Goal: Task Accomplishment & Management: Contribute content

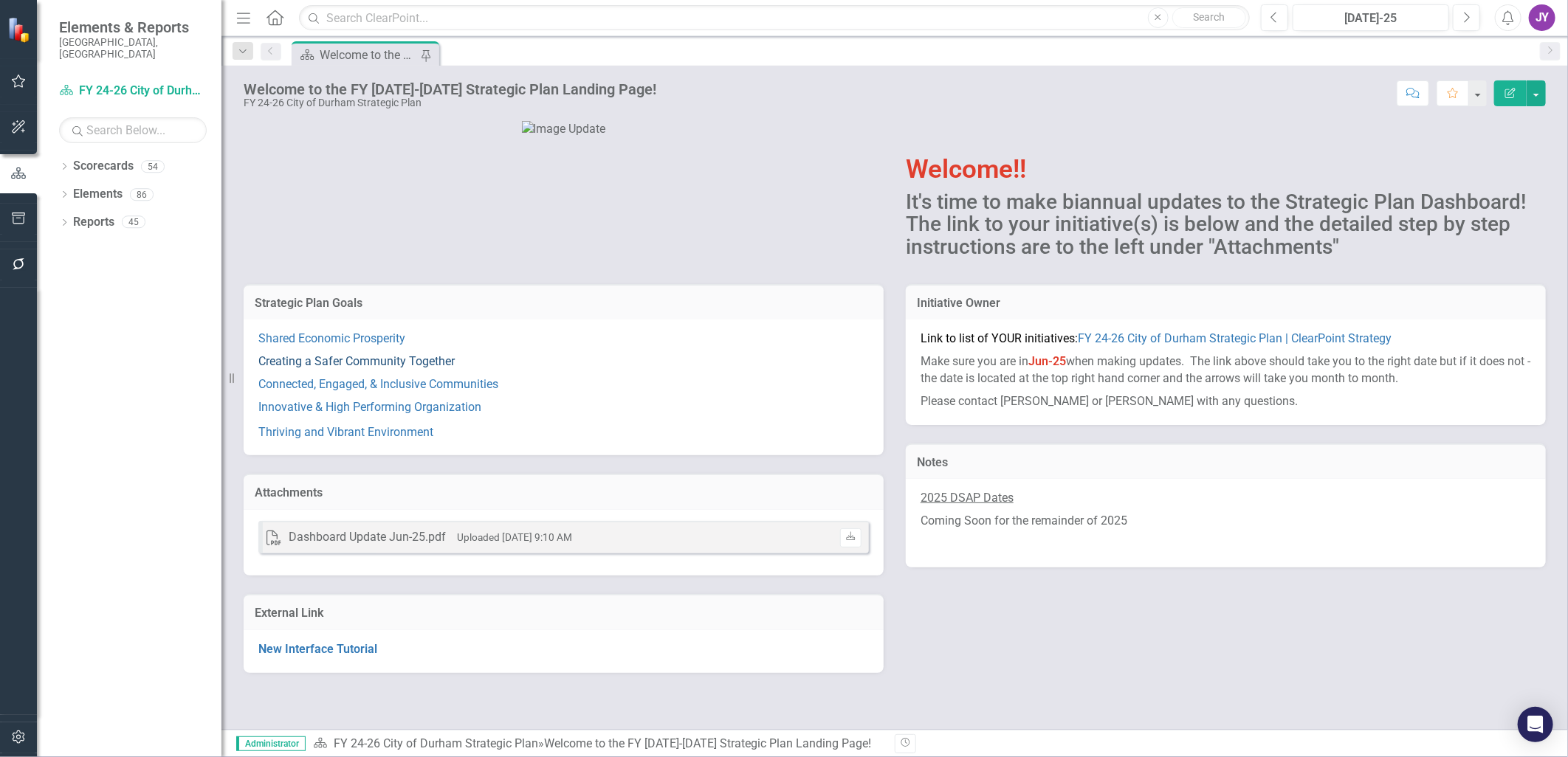
click at [353, 368] on link "Creating a Safer Community Together" at bounding box center [356, 361] width 196 height 14
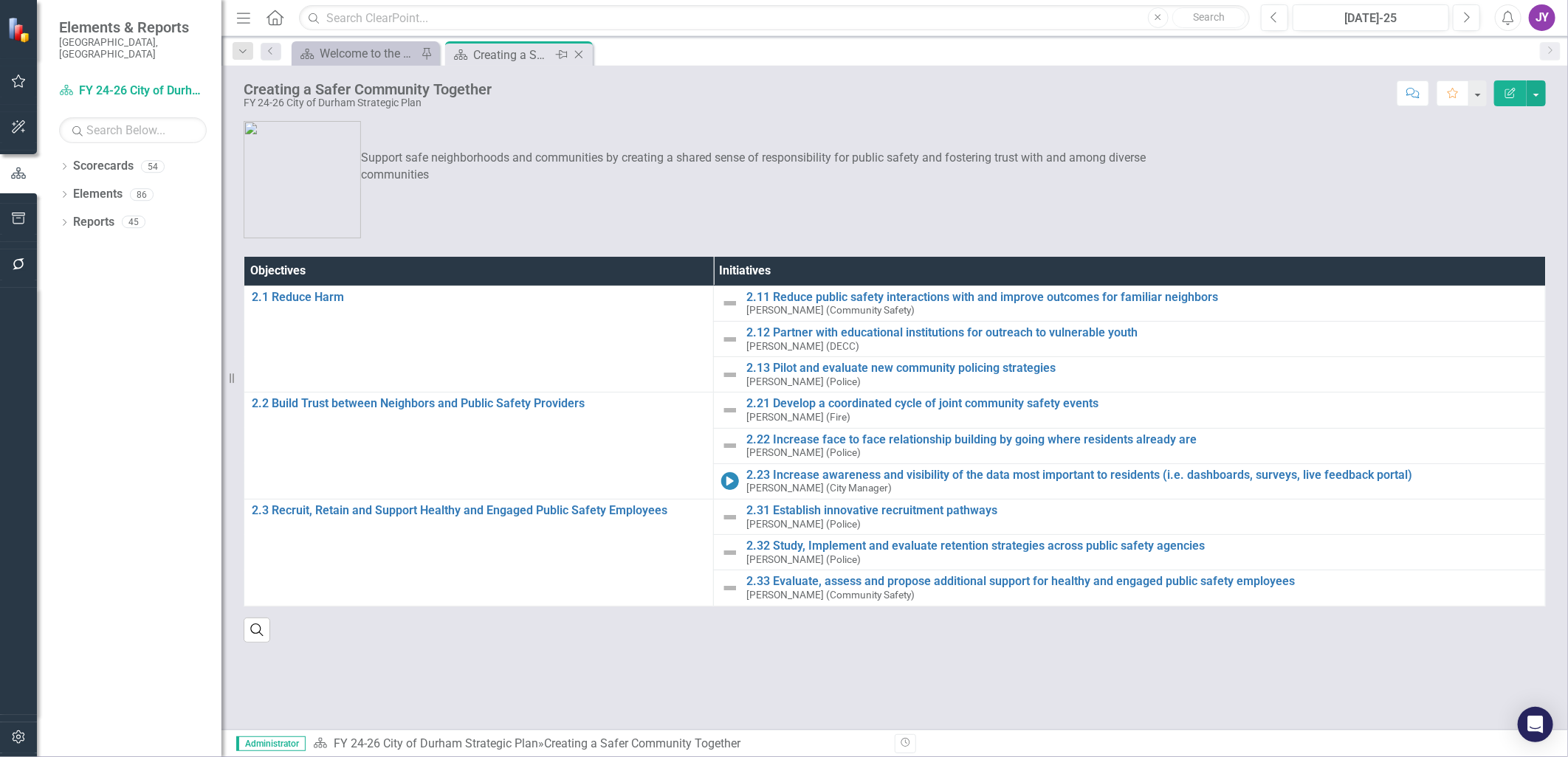
click at [582, 58] on icon at bounding box center [579, 55] width 8 height 8
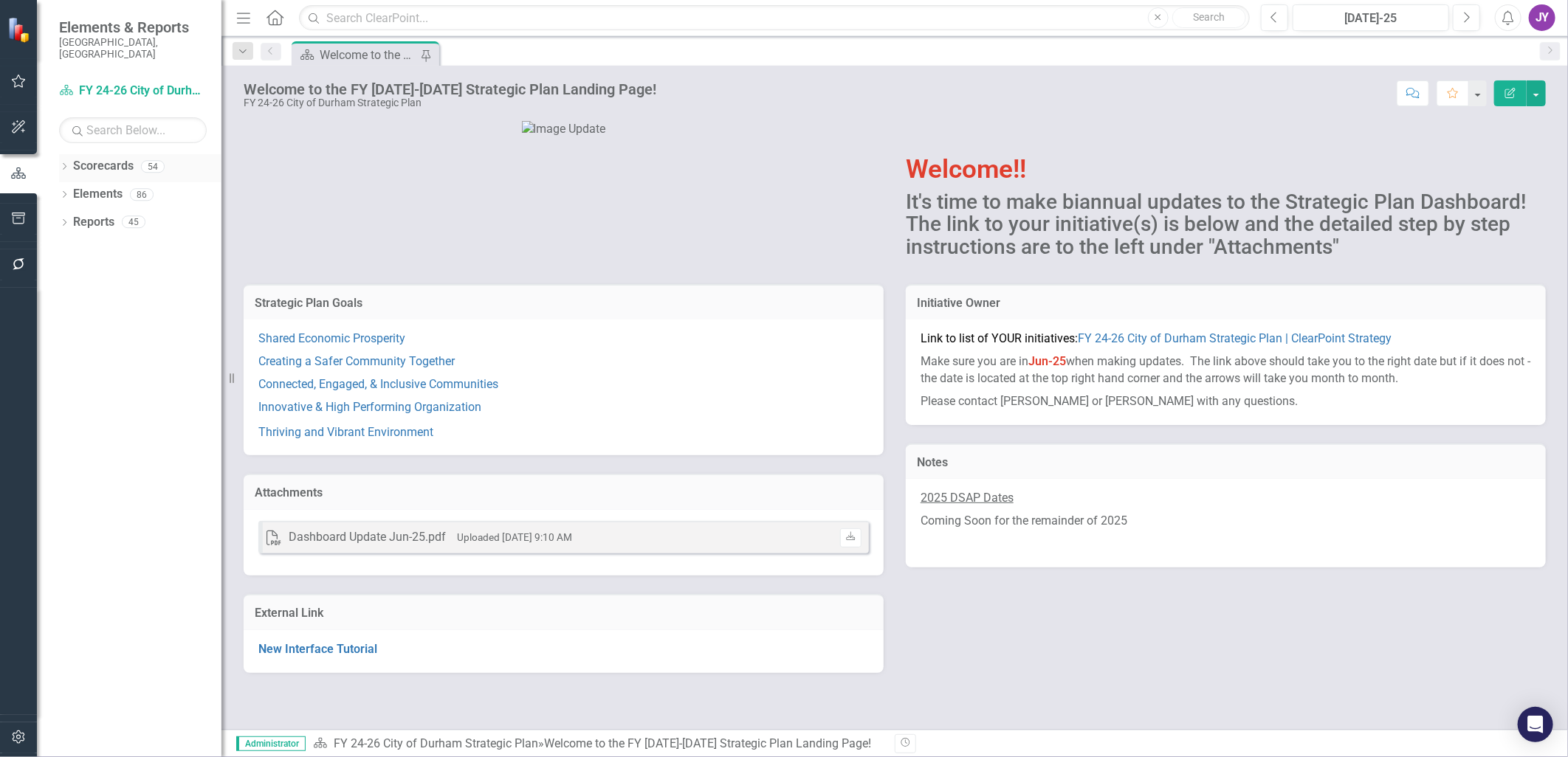
click at [64, 164] on icon "Dropdown" at bounding box center [64, 167] width 11 height 8
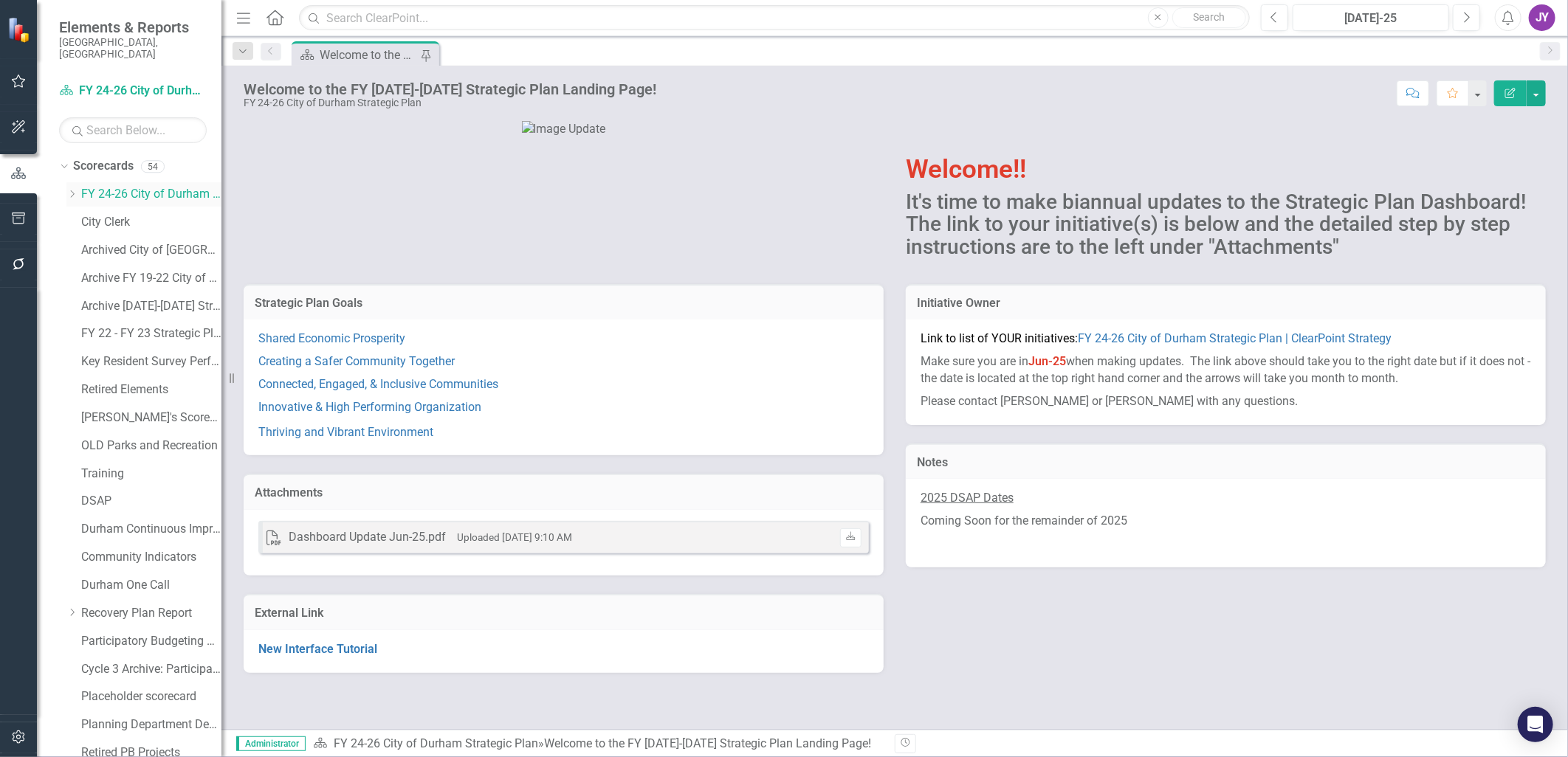
click at [72, 189] on icon "Dropdown" at bounding box center [72, 194] width 11 height 9
click at [143, 385] on link "Community Safety" at bounding box center [159, 390] width 126 height 17
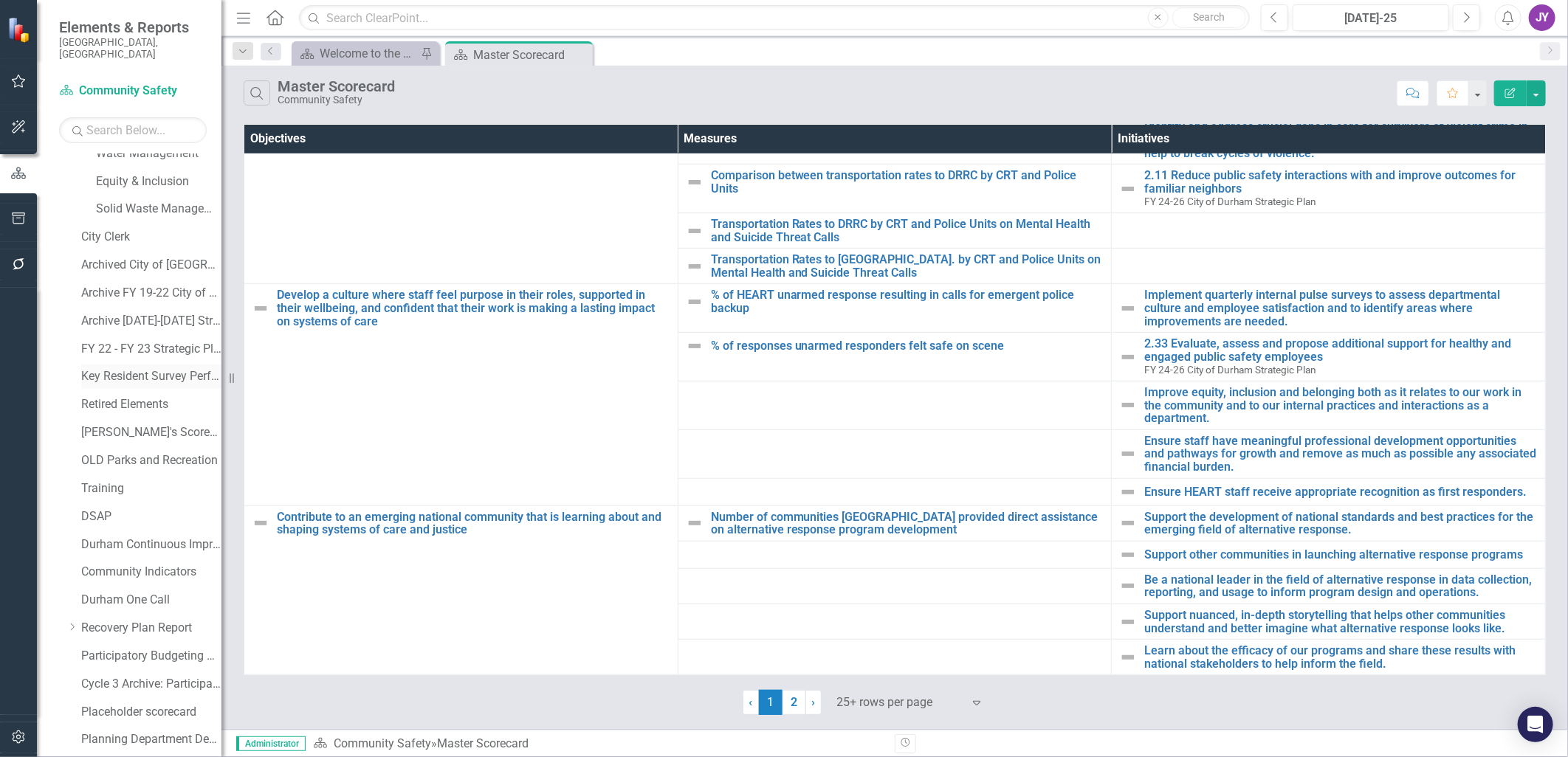
scroll to position [726, 0]
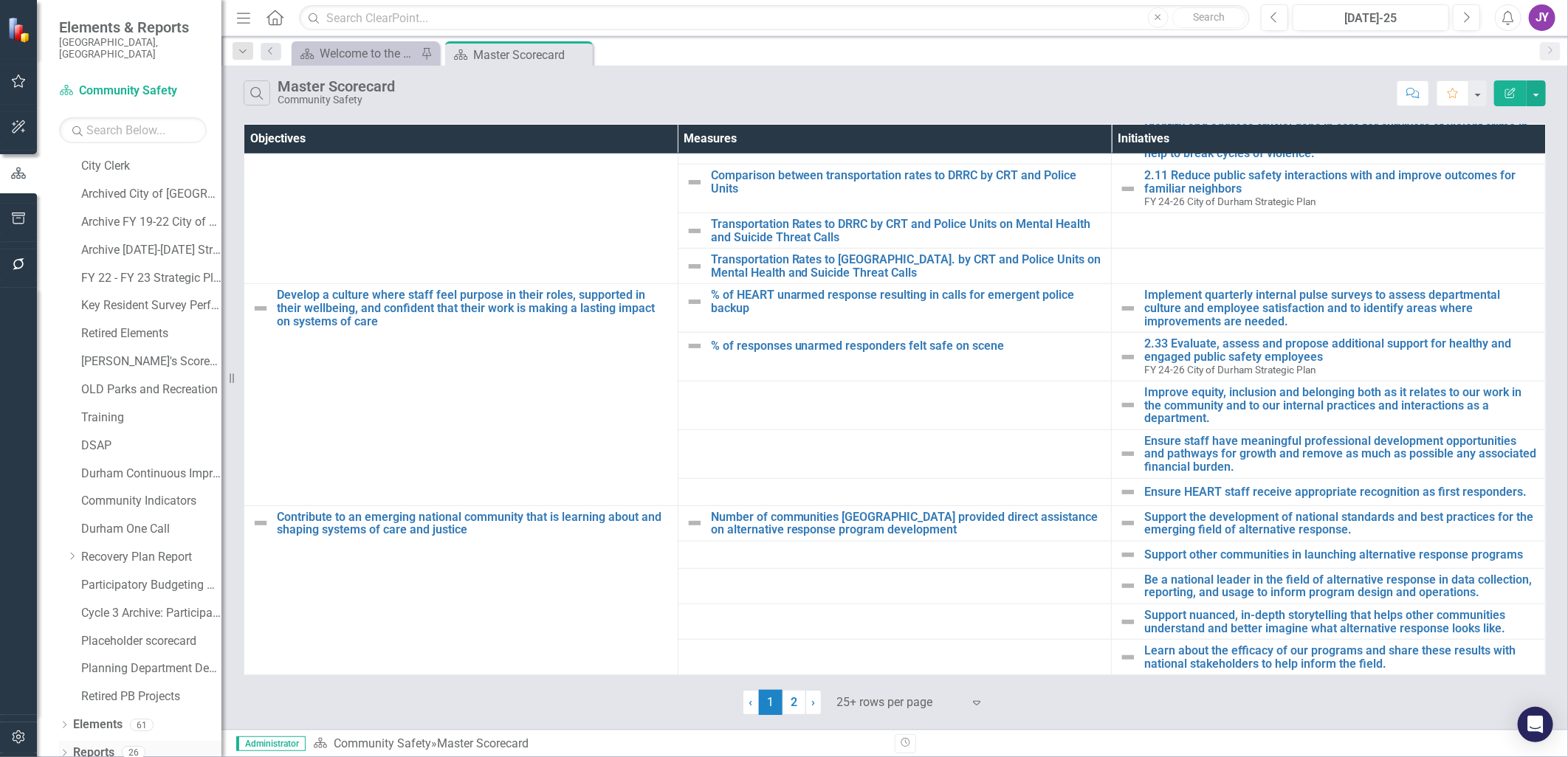
click at [61, 750] on icon "Dropdown" at bounding box center [64, 754] width 11 height 8
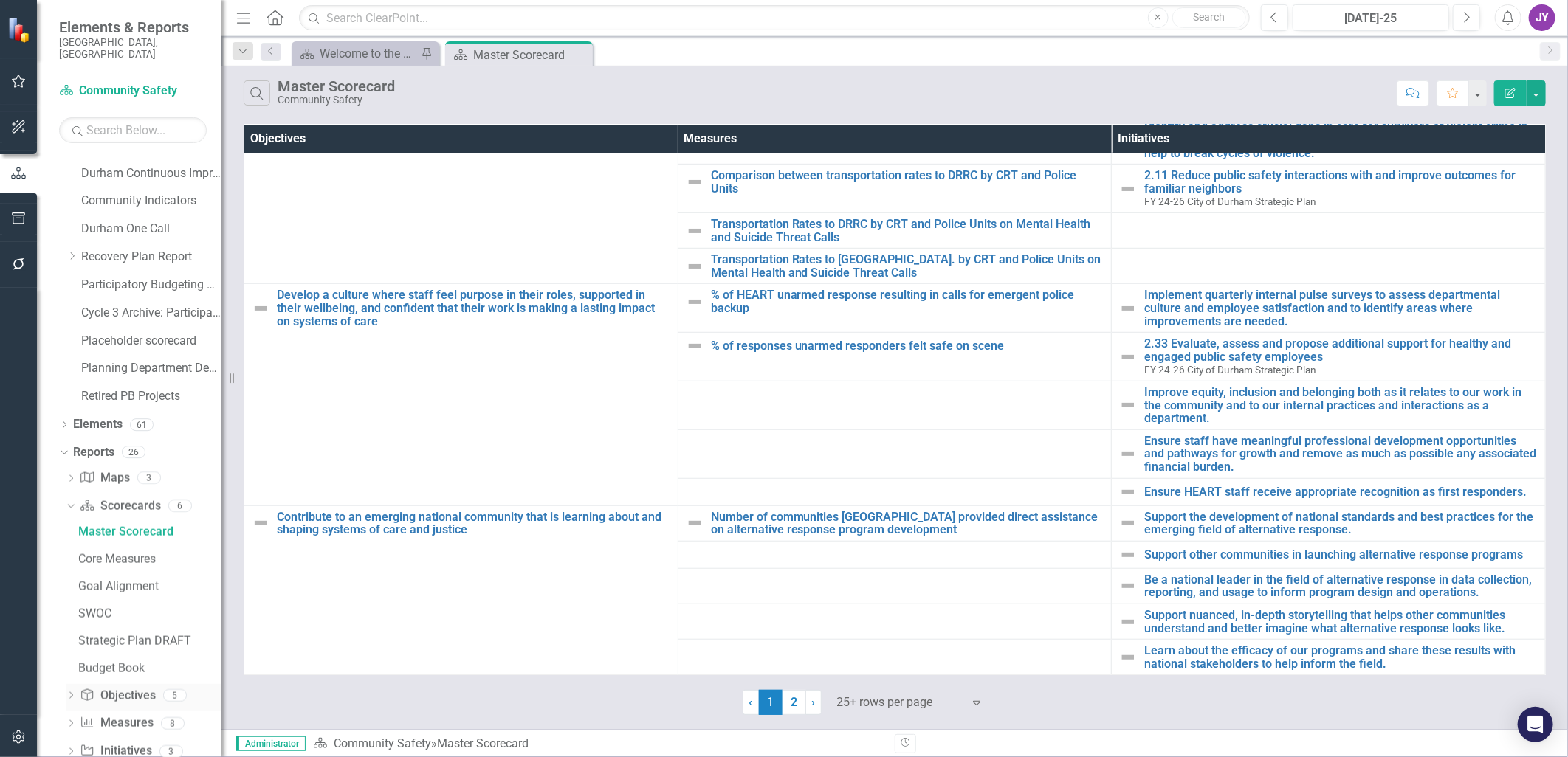
scroll to position [1075, 0]
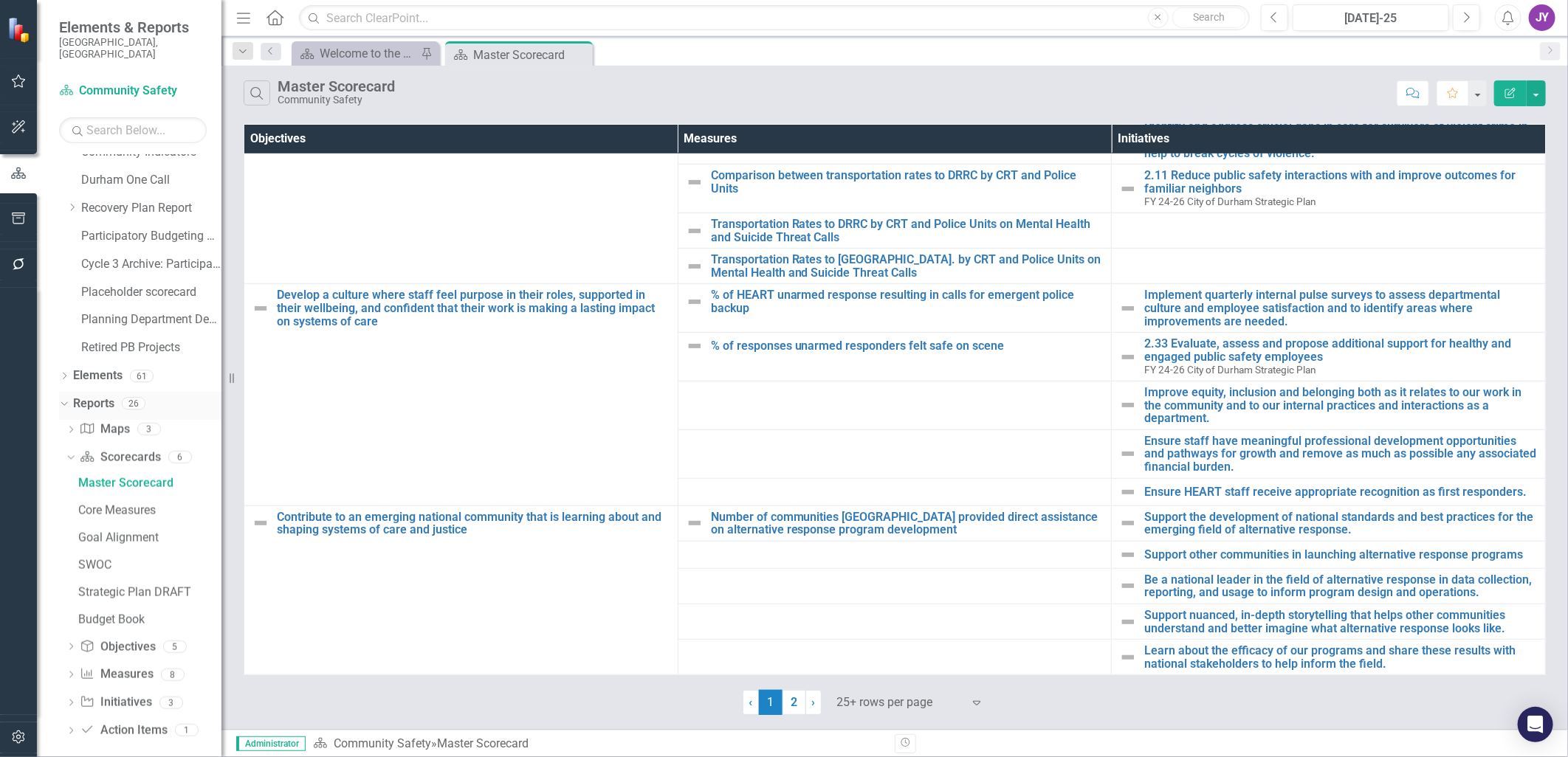
click at [104, 395] on link "Reports" at bounding box center [93, 403] width 42 height 17
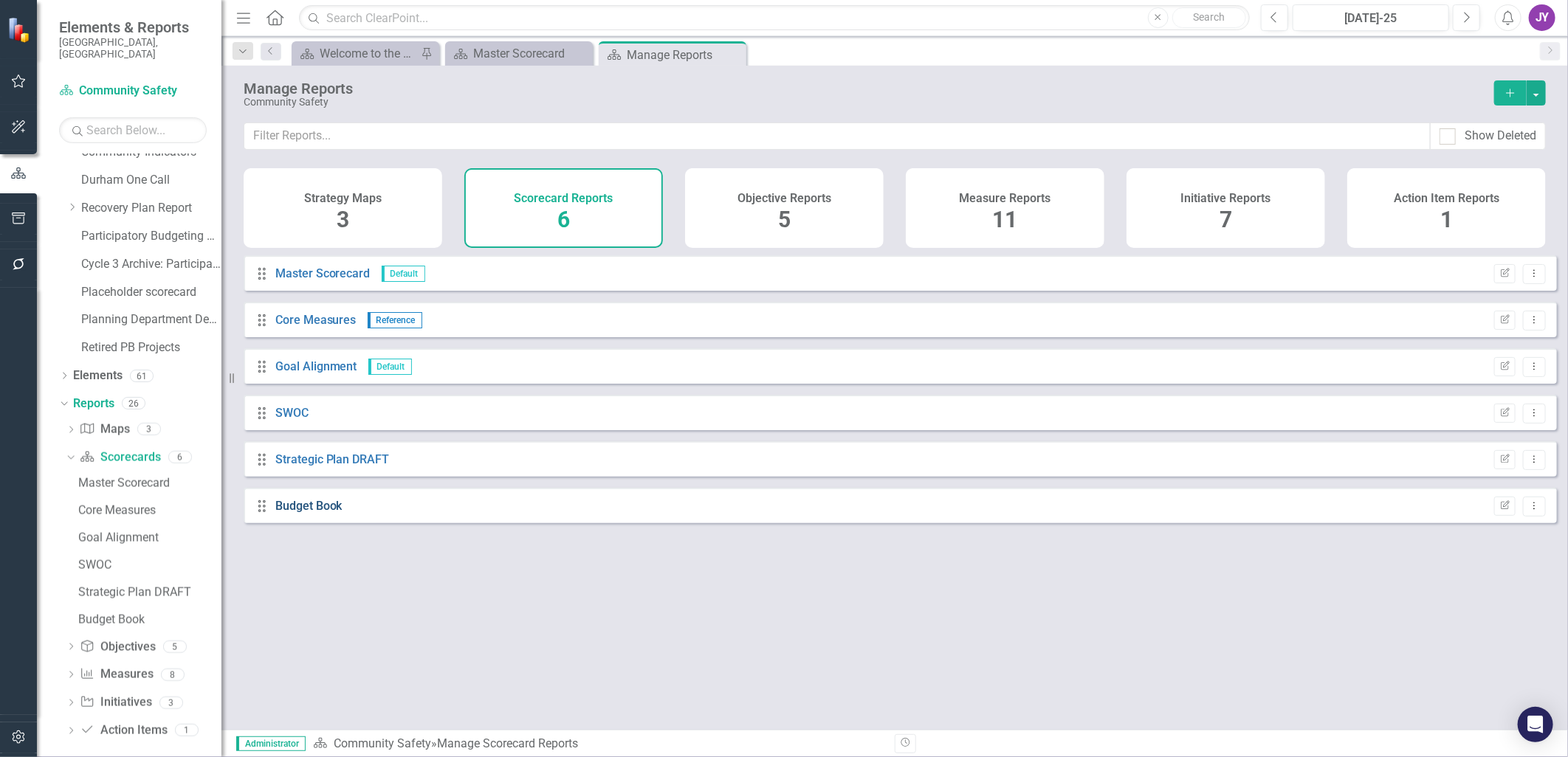
click at [314, 512] on link "Budget Book" at bounding box center [308, 506] width 67 height 14
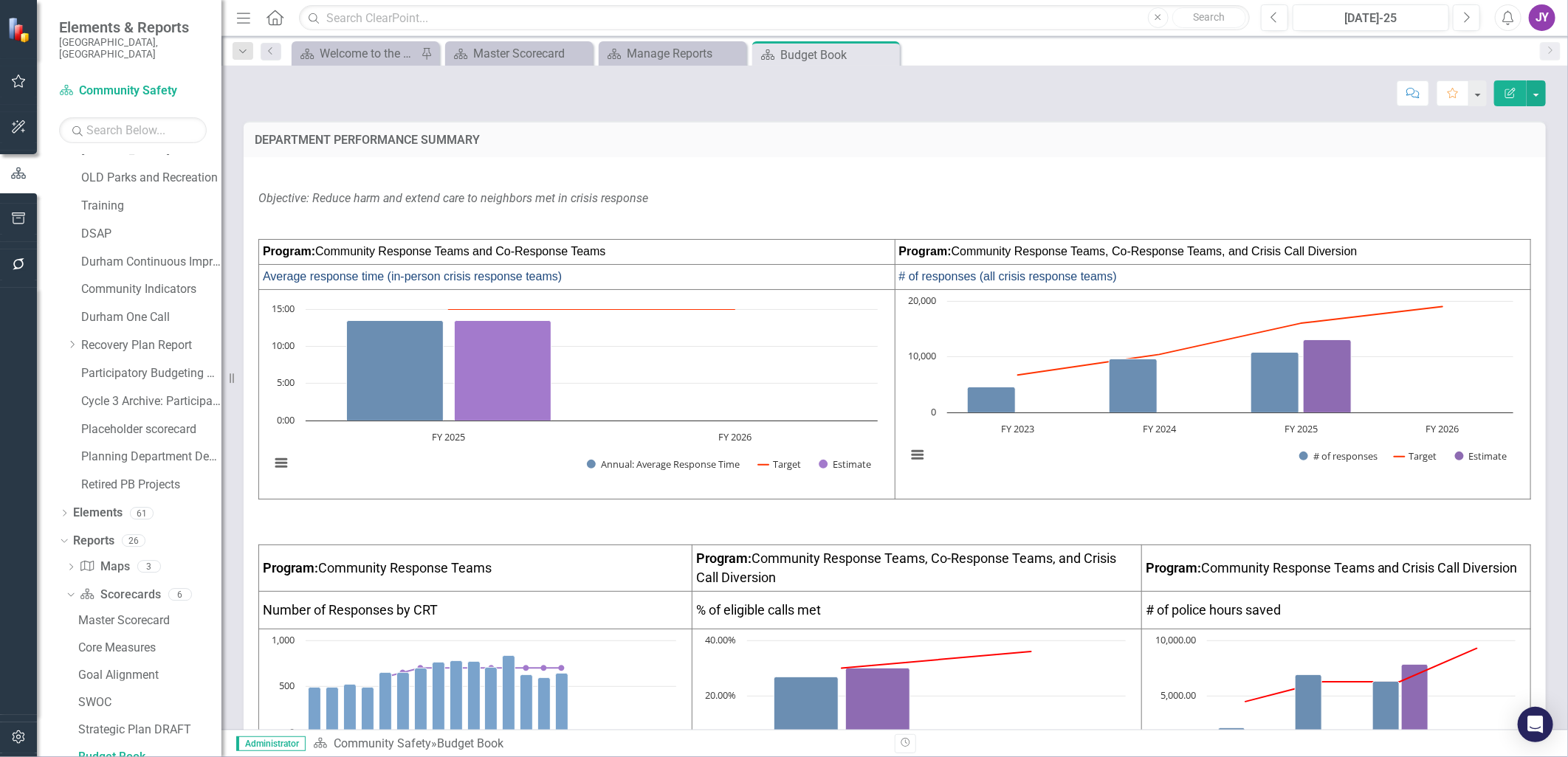
scroll to position [82, 0]
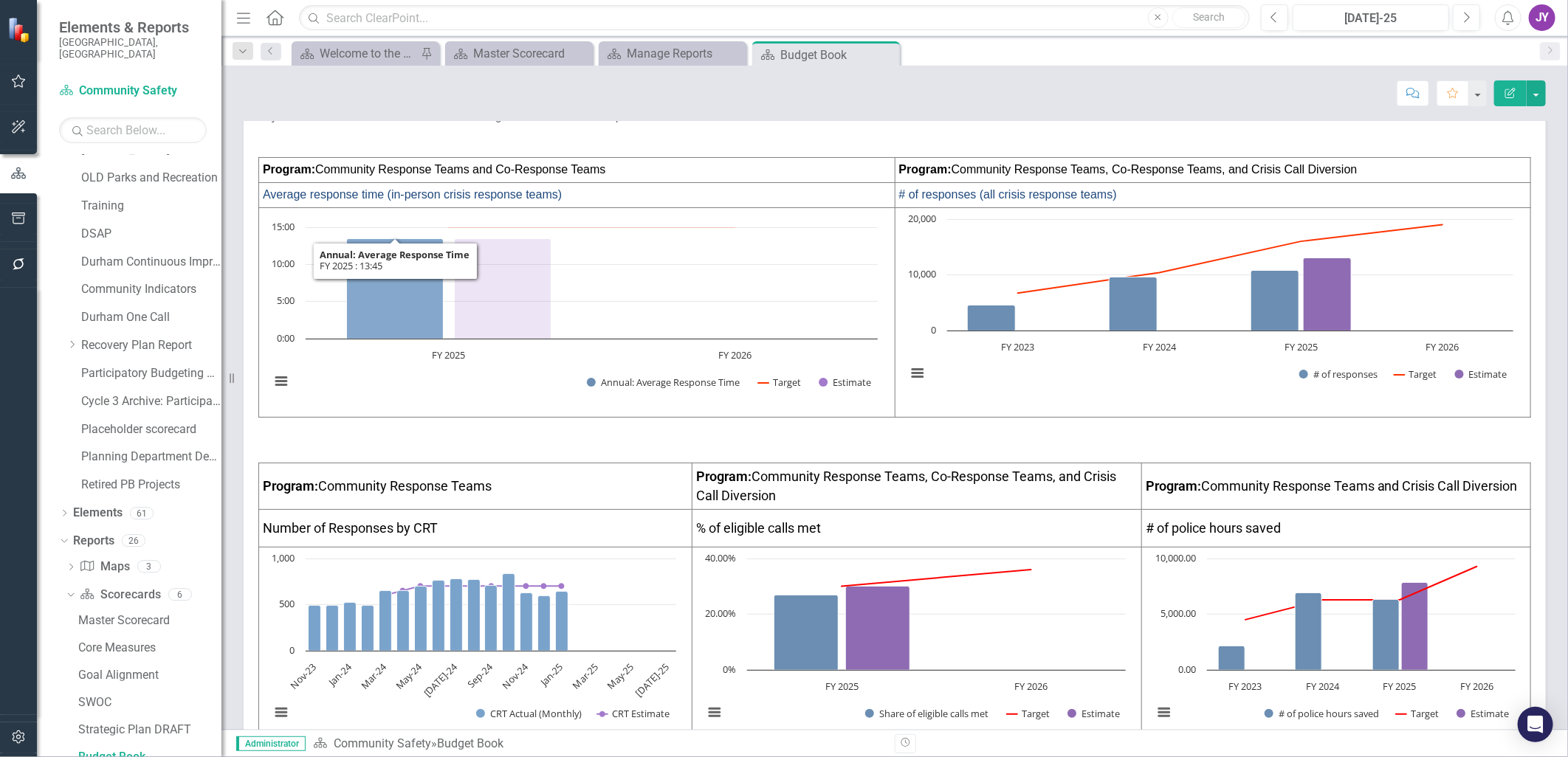
click at [412, 282] on icon "FY 2025 , 13.45. Annual: Average Response Time." at bounding box center [395, 289] width 97 height 101
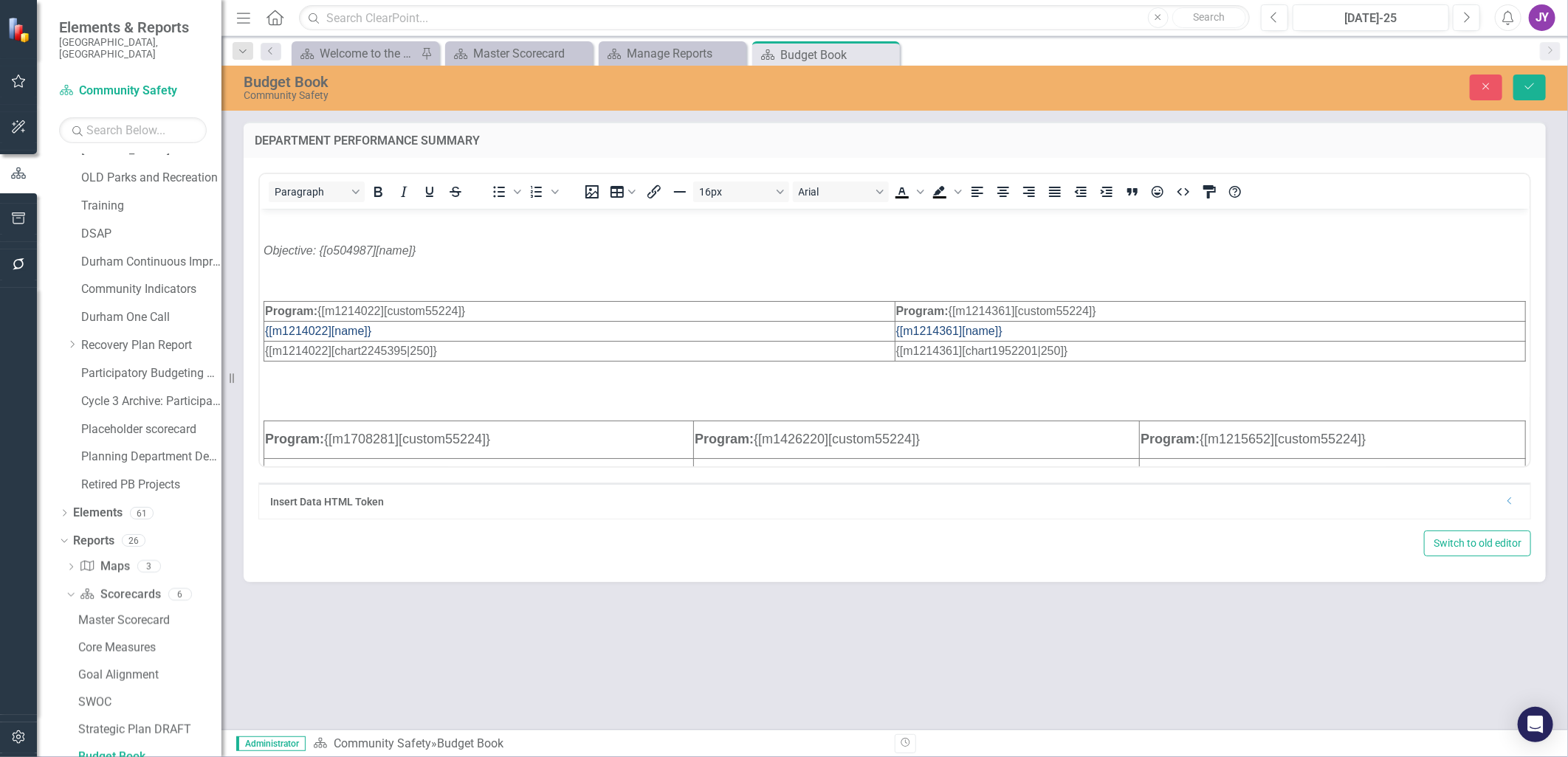
scroll to position [0, 0]
click at [283, 51] on div "Dropdown Search Scorecard Welcome to the FY [DATE]-[DATE] Strategic Plan Landin…" at bounding box center [894, 51] width 1346 height 30
click at [276, 51] on icon "Previous" at bounding box center [271, 51] width 12 height 9
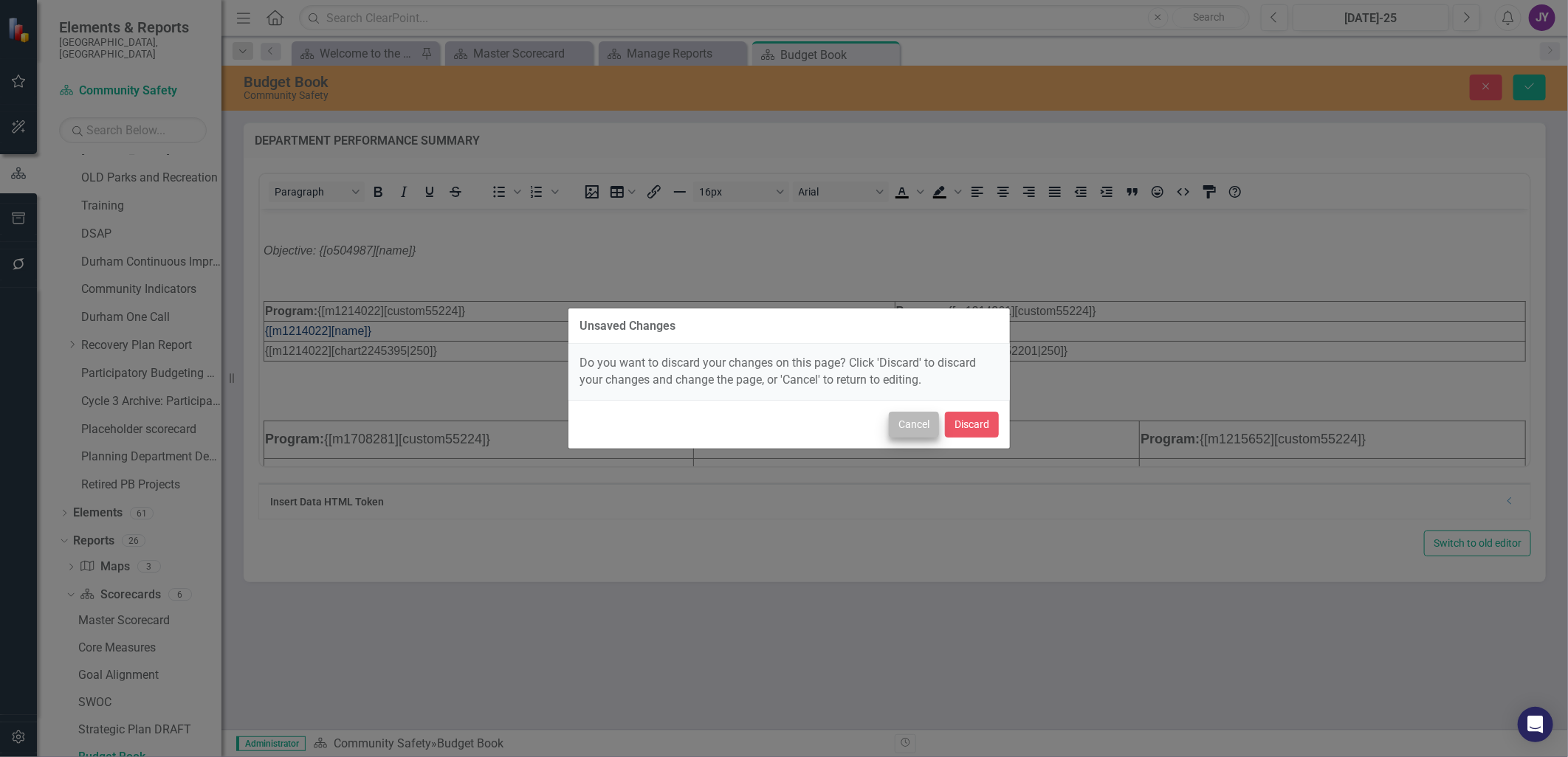
click at [888, 420] on div "Cancel Discard" at bounding box center [789, 424] width 442 height 48
click at [895, 421] on button "Cancel" at bounding box center [914, 425] width 50 height 26
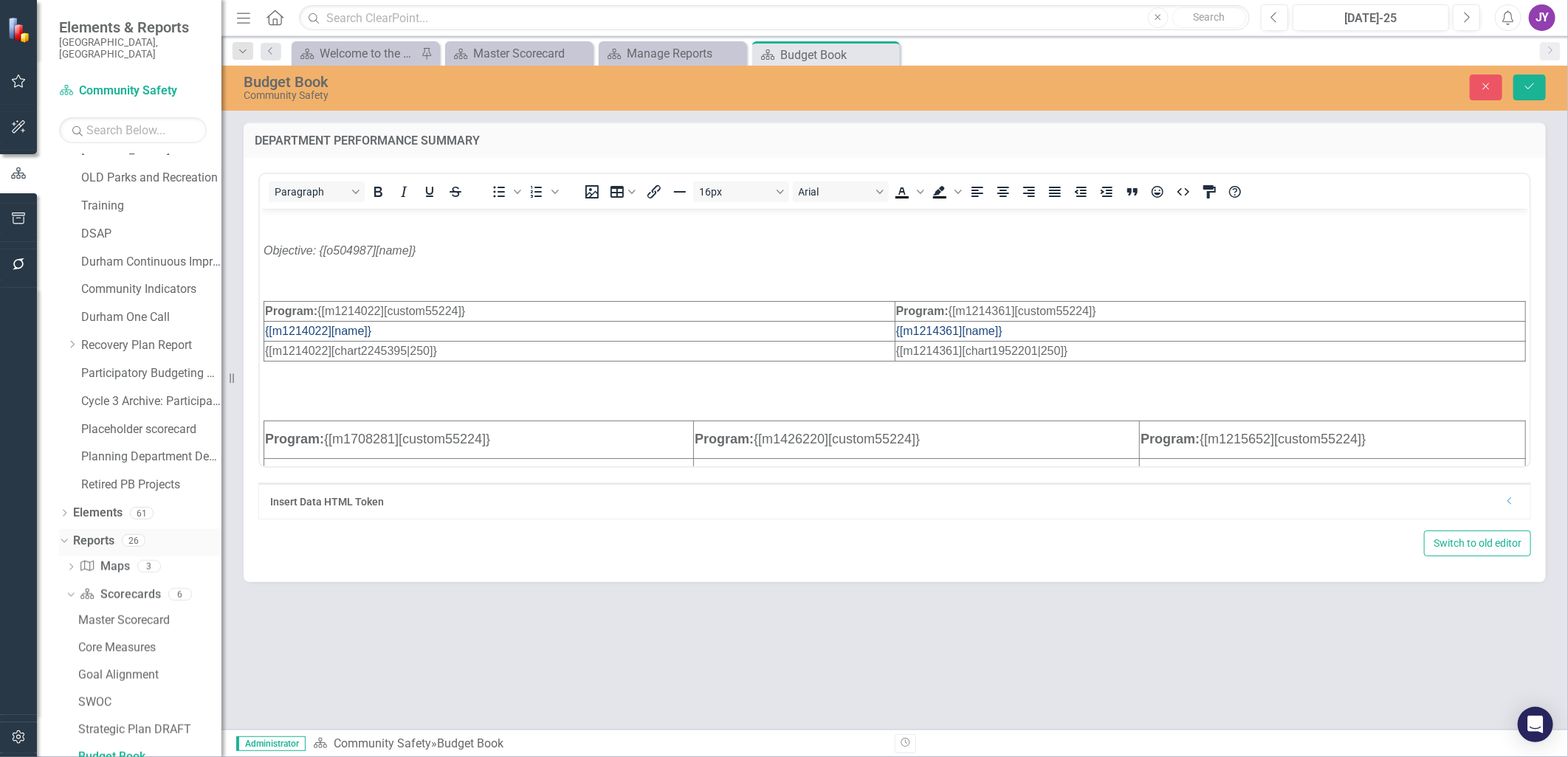
click at [100, 533] on link "Reports" at bounding box center [93, 541] width 42 height 17
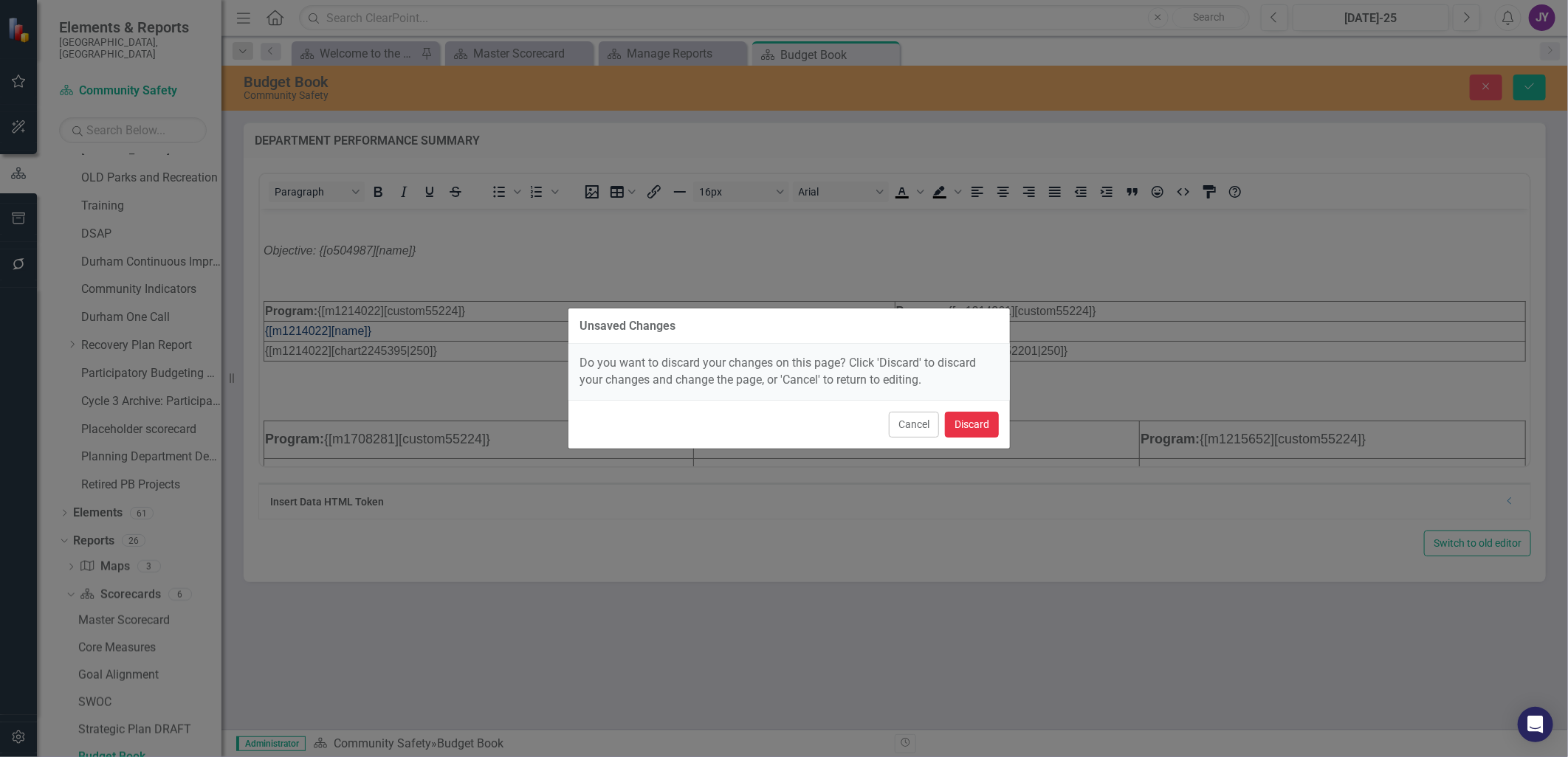
click at [957, 419] on button "Discard" at bounding box center [971, 425] width 54 height 26
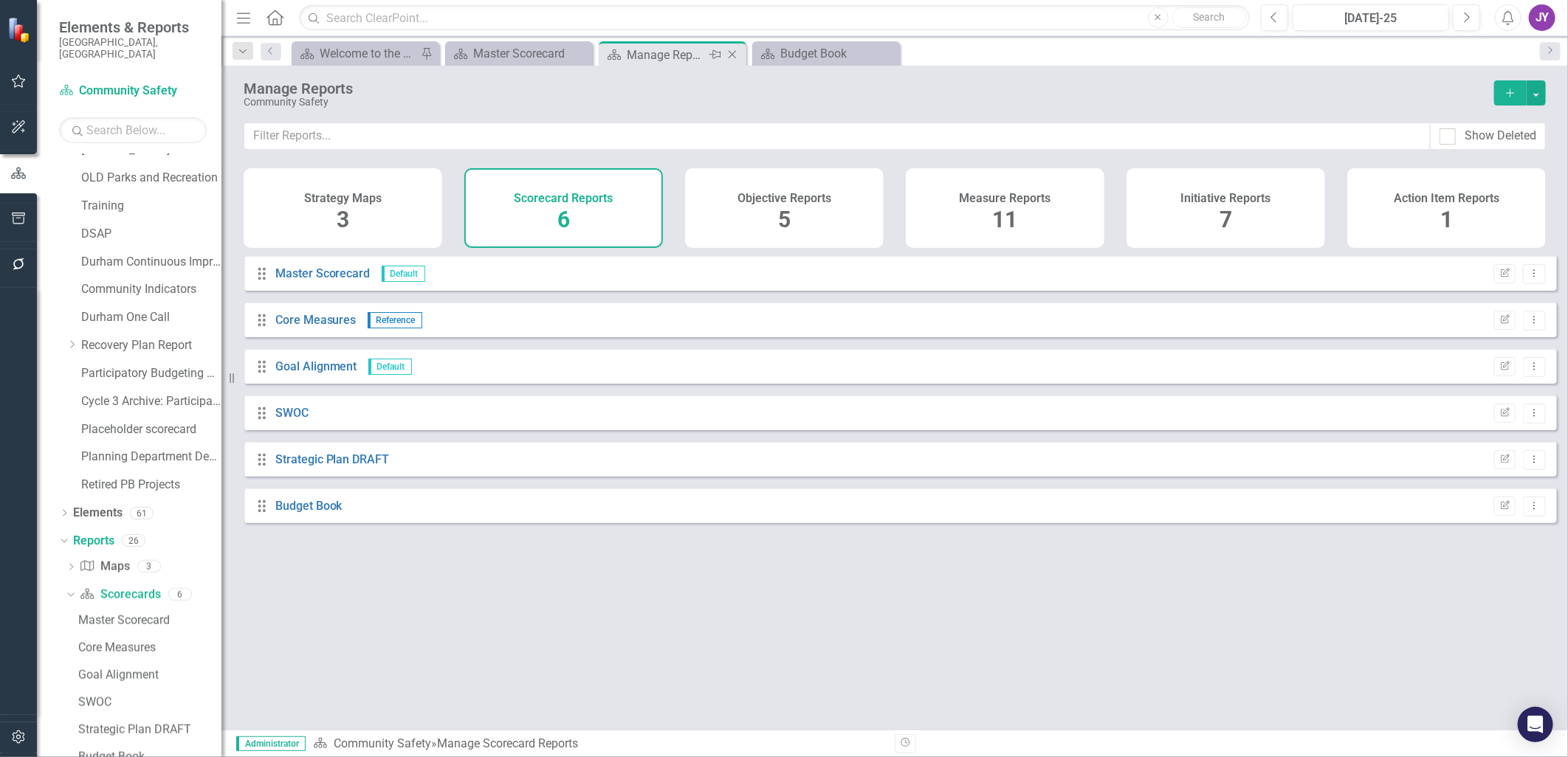
click at [717, 55] on icon "Pin" at bounding box center [715, 54] width 12 height 14
click at [847, 62] on div "Budget Book" at bounding box center [829, 53] width 98 height 18
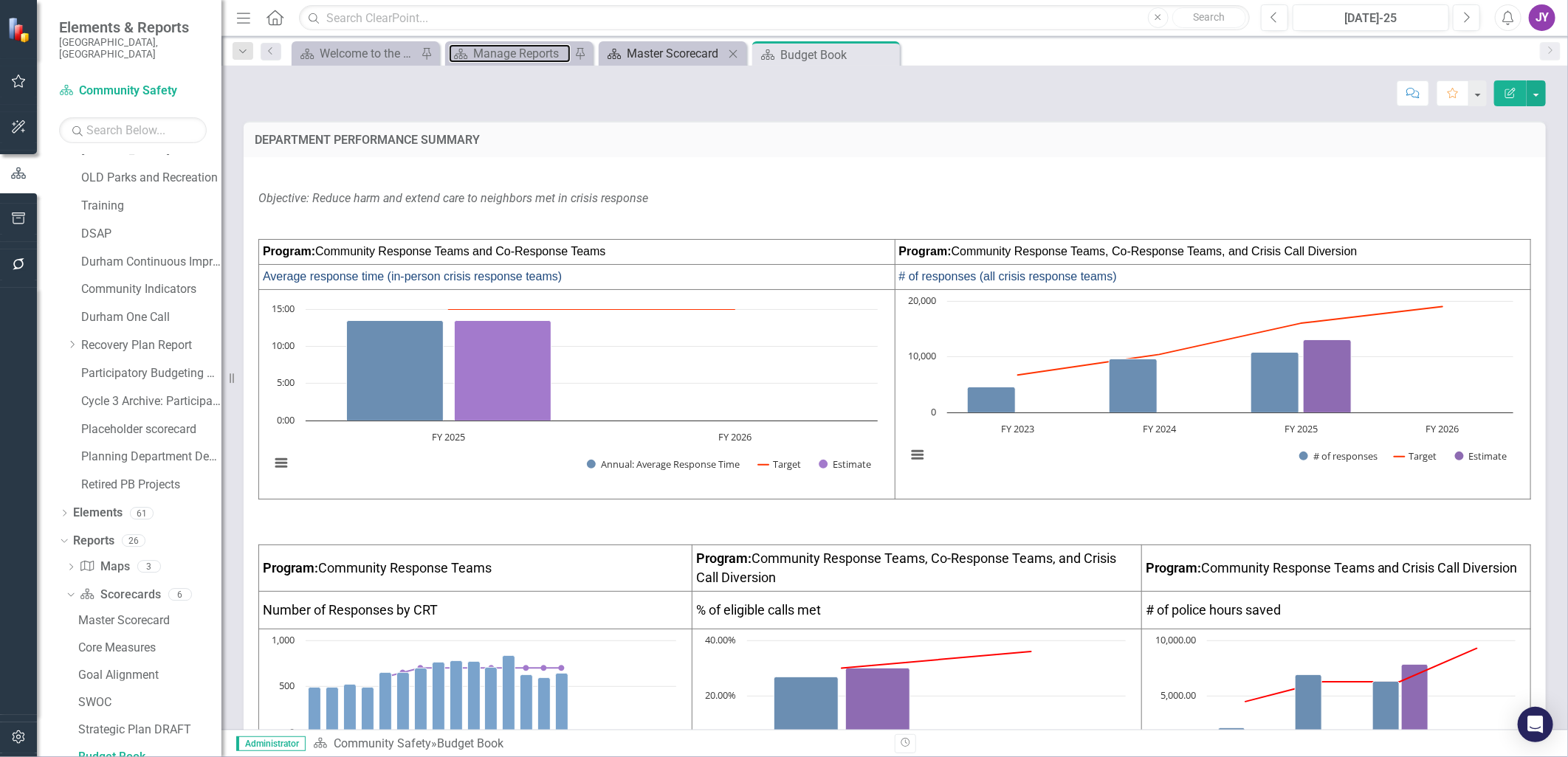
drag, startPoint x: 532, startPoint y: 49, endPoint x: 729, endPoint y: 56, distance: 197.1
click at [533, 49] on div "Manage Reports" at bounding box center [522, 53] width 98 height 18
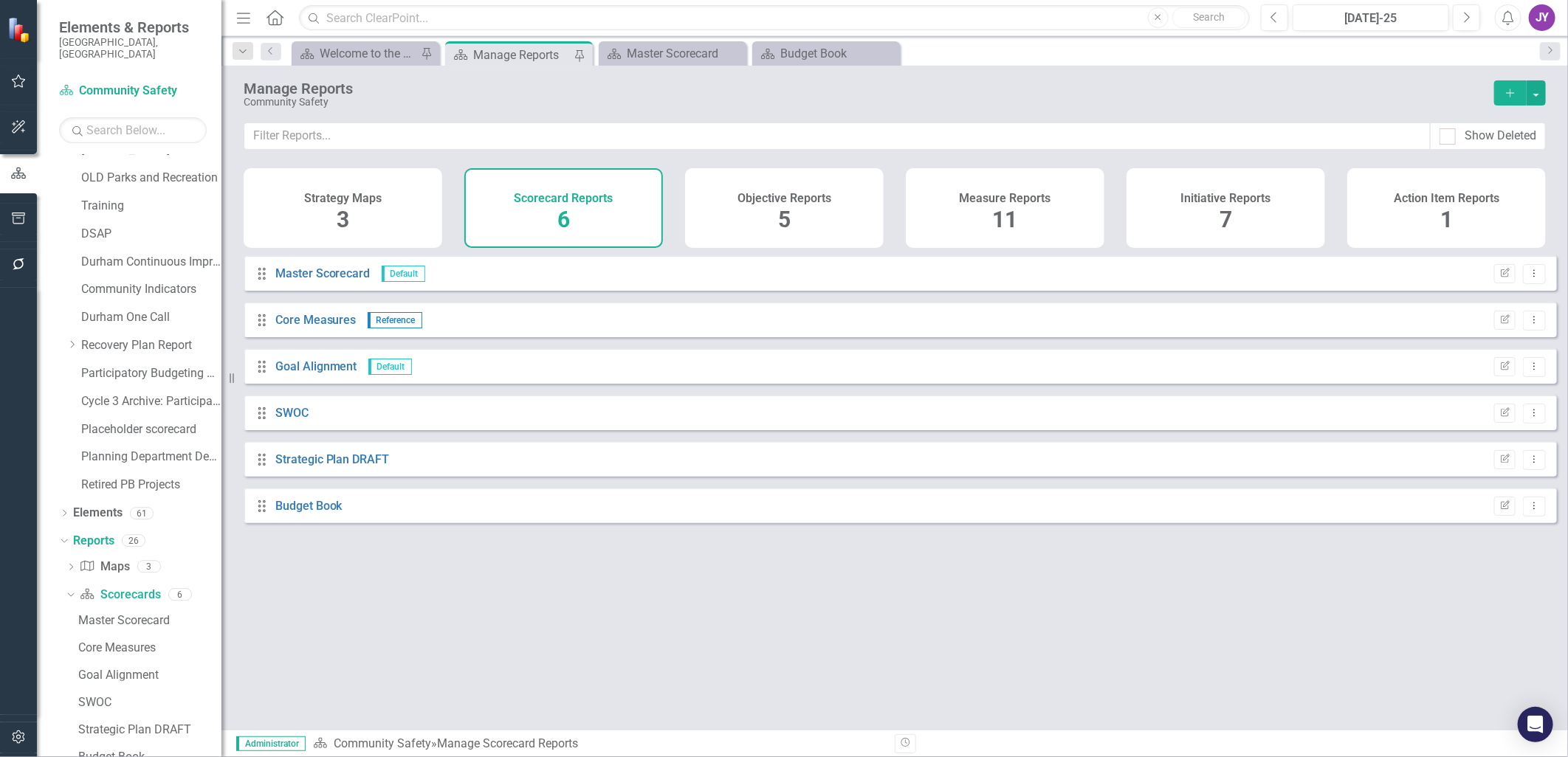
click at [1029, 210] on div "Measure Reports 11" at bounding box center [1005, 207] width 198 height 79
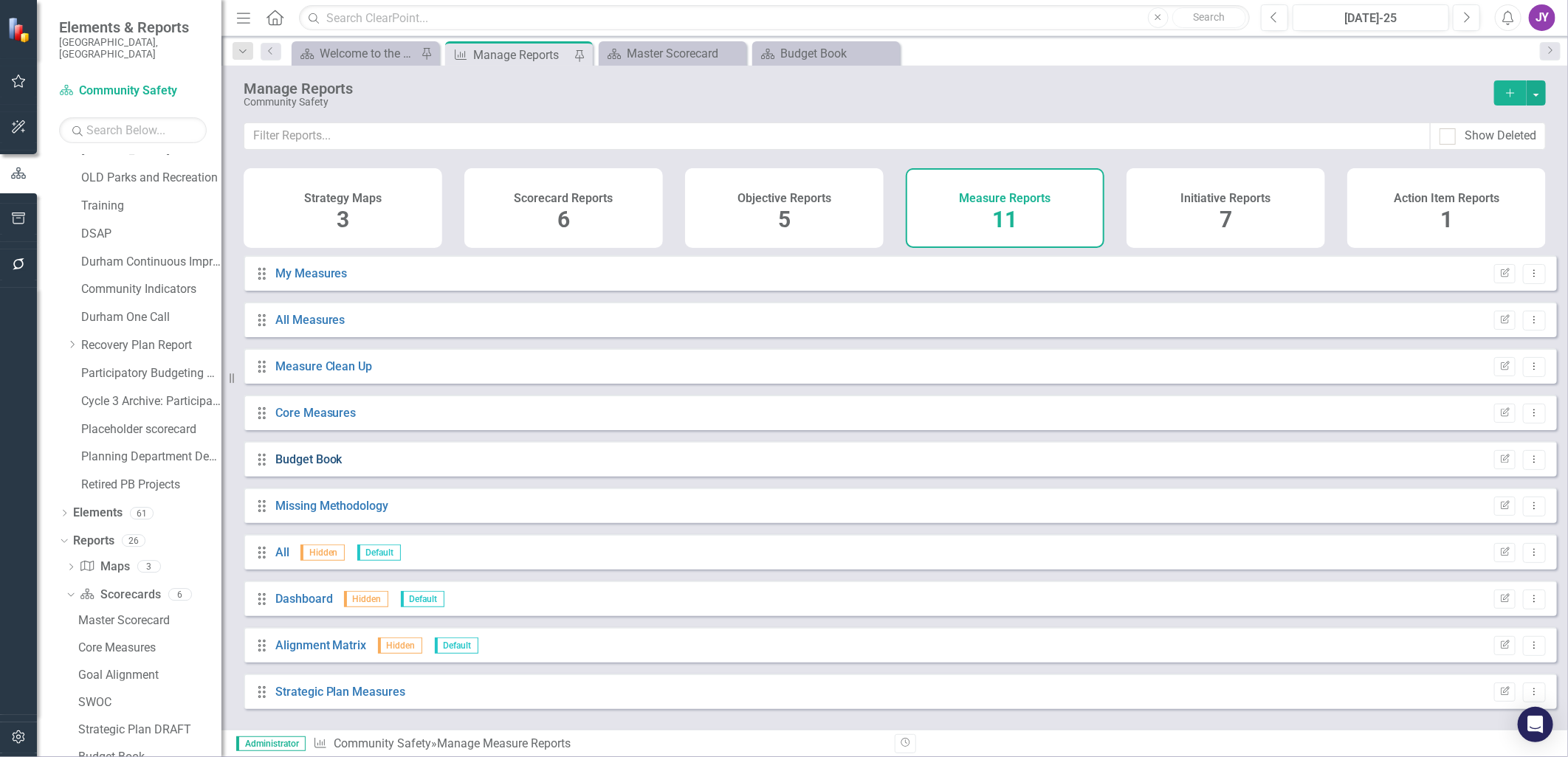
click at [323, 466] on link "Budget Book" at bounding box center [308, 459] width 67 height 14
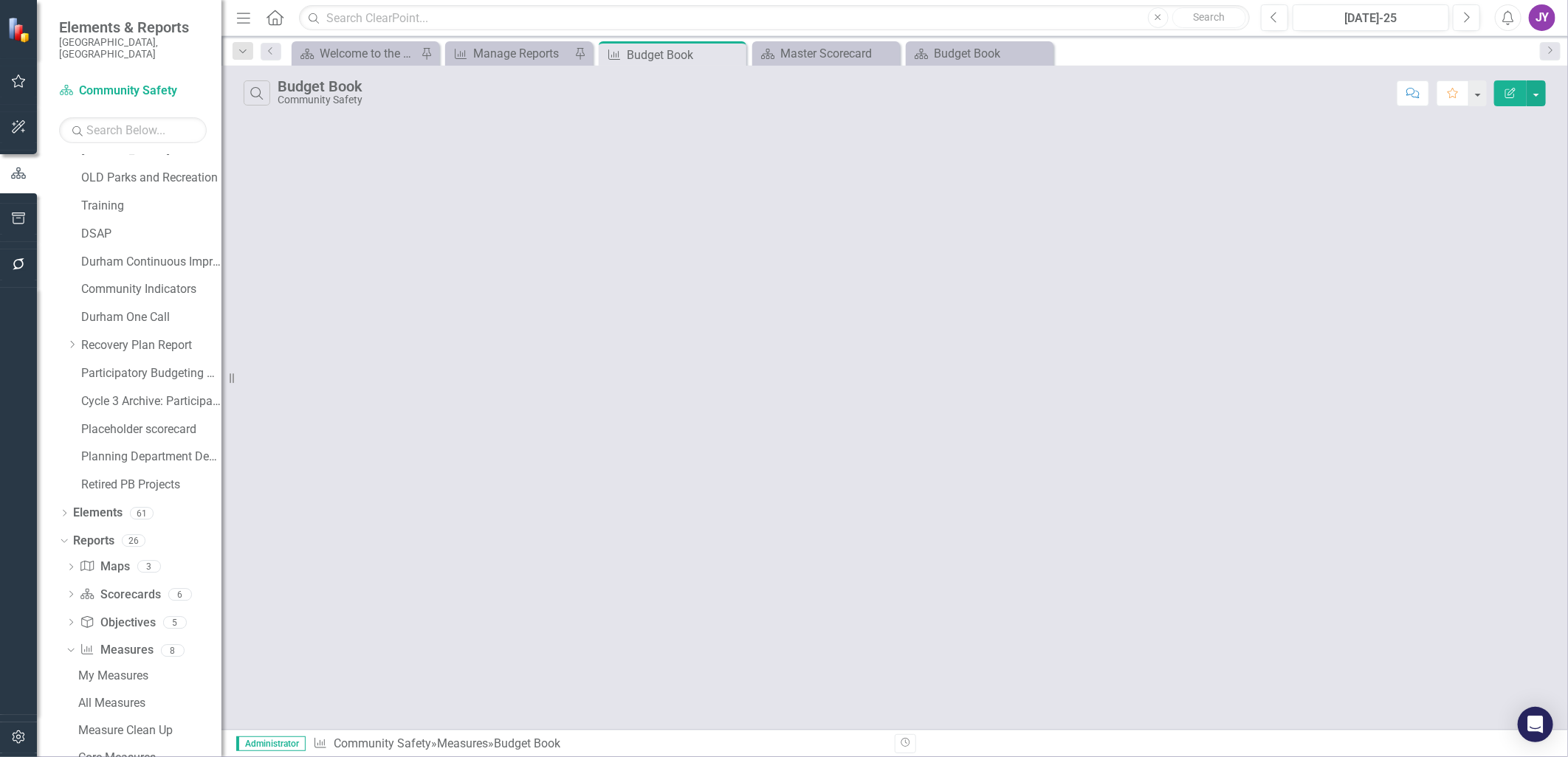
scroll to position [967, 0]
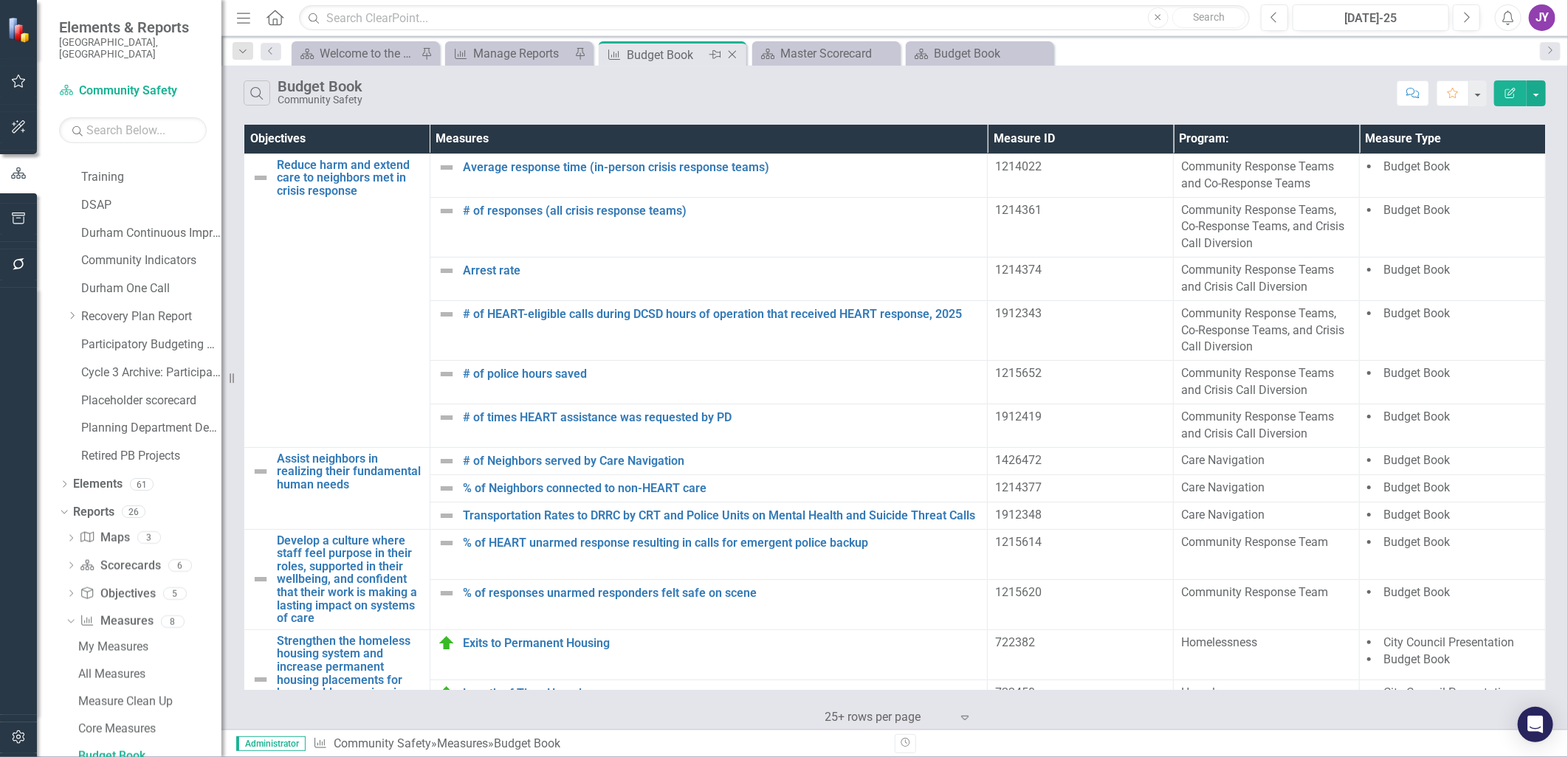
click at [710, 55] on icon "Pin" at bounding box center [715, 54] width 12 height 14
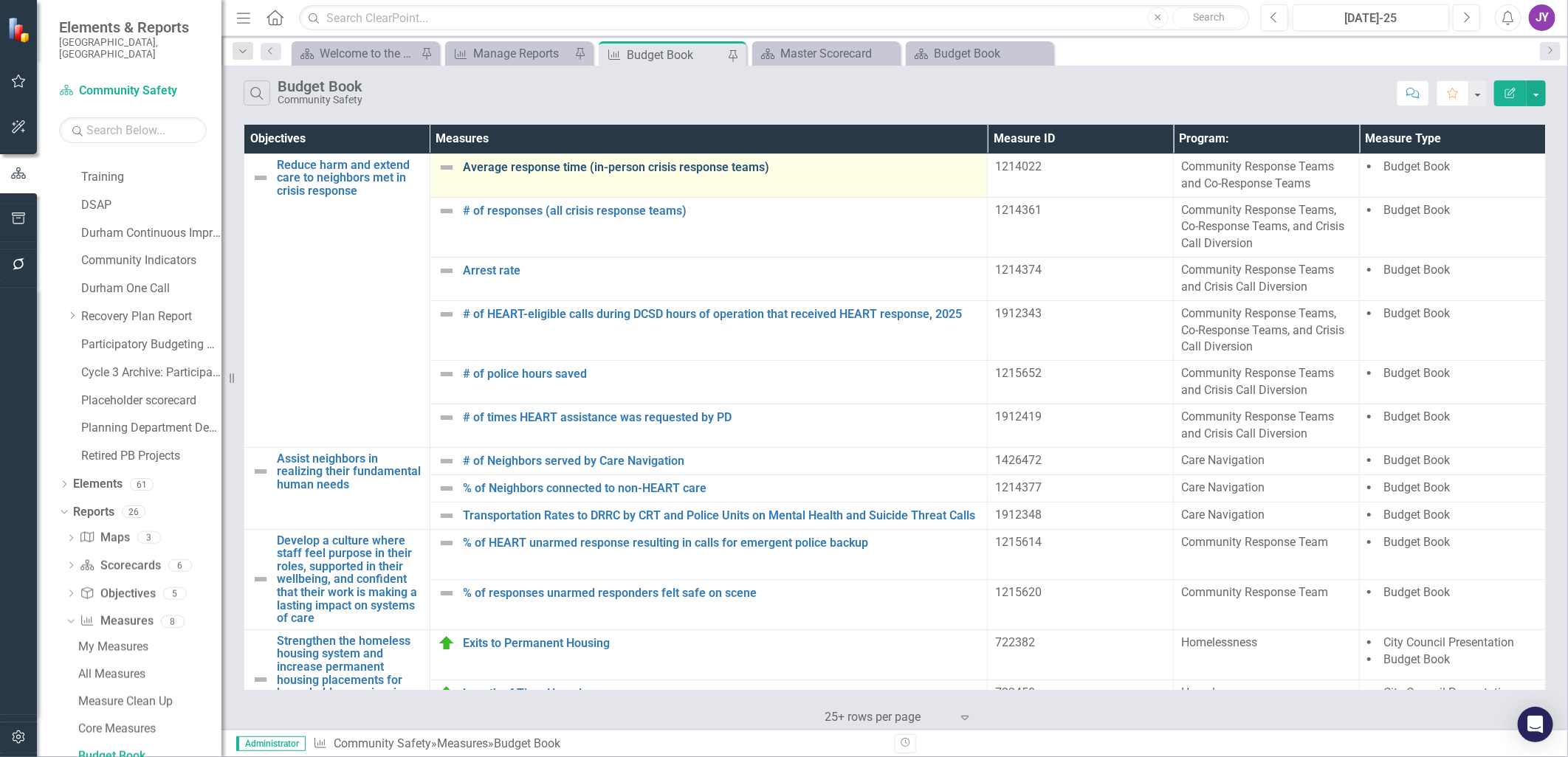
click at [547, 162] on link "Average response time (in-person crisis response teams)" at bounding box center [721, 167] width 517 height 14
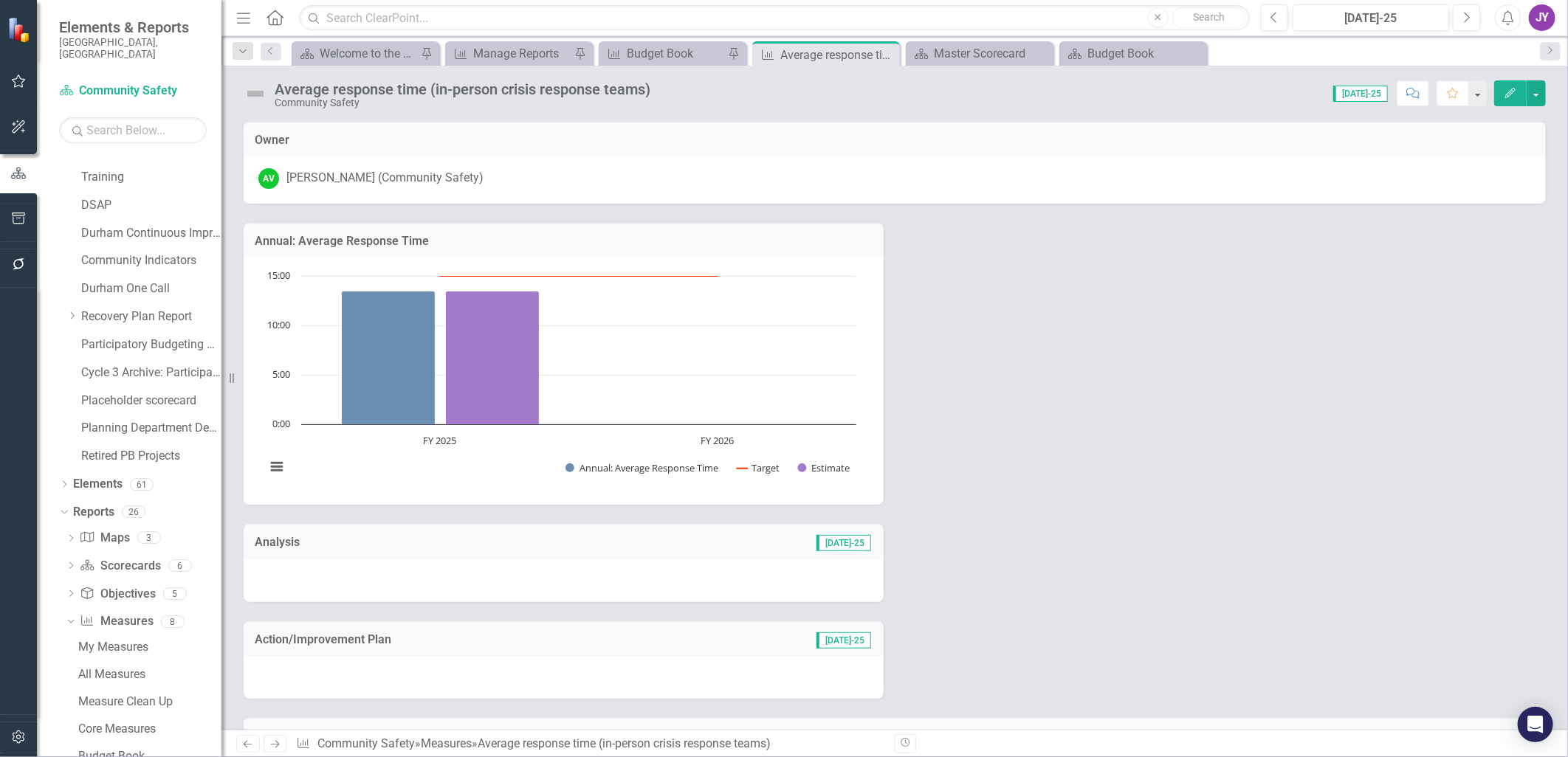
click at [1516, 88] on icon "Edit" at bounding box center [1510, 93] width 14 height 11
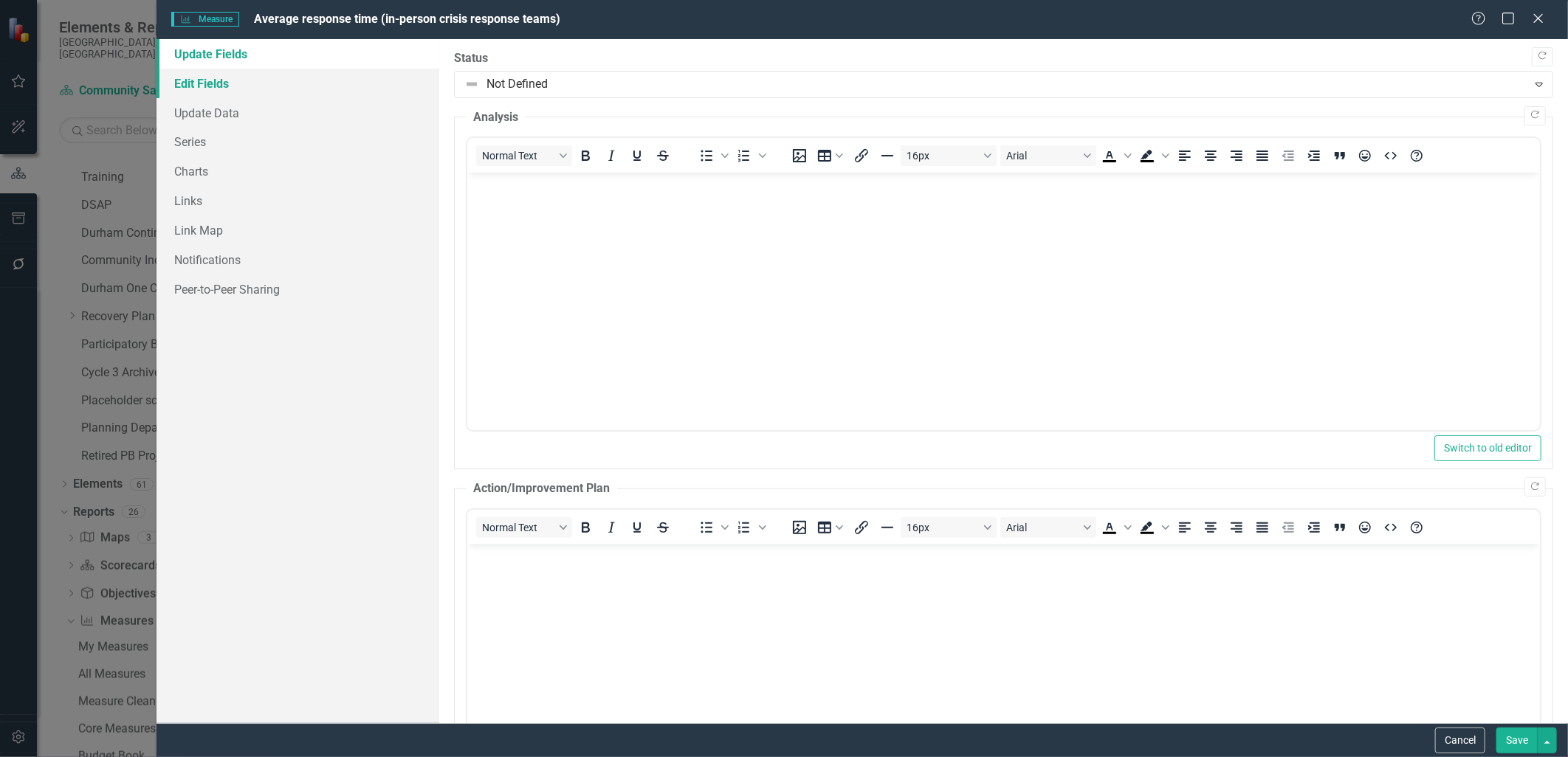
click at [233, 84] on link "Edit Fields" at bounding box center [298, 83] width 282 height 30
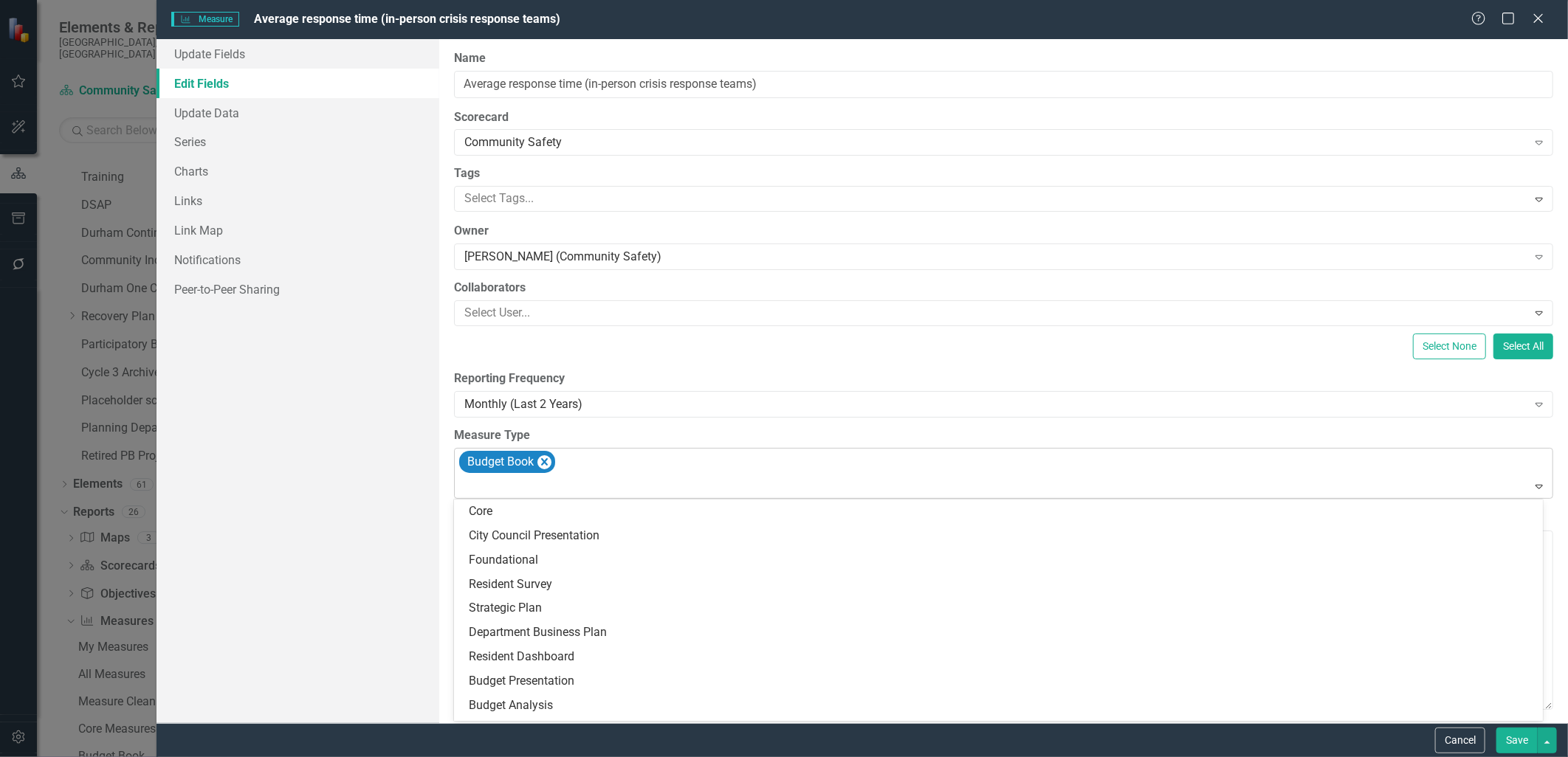
click at [655, 477] on div at bounding box center [1004, 487] width 1092 height 20
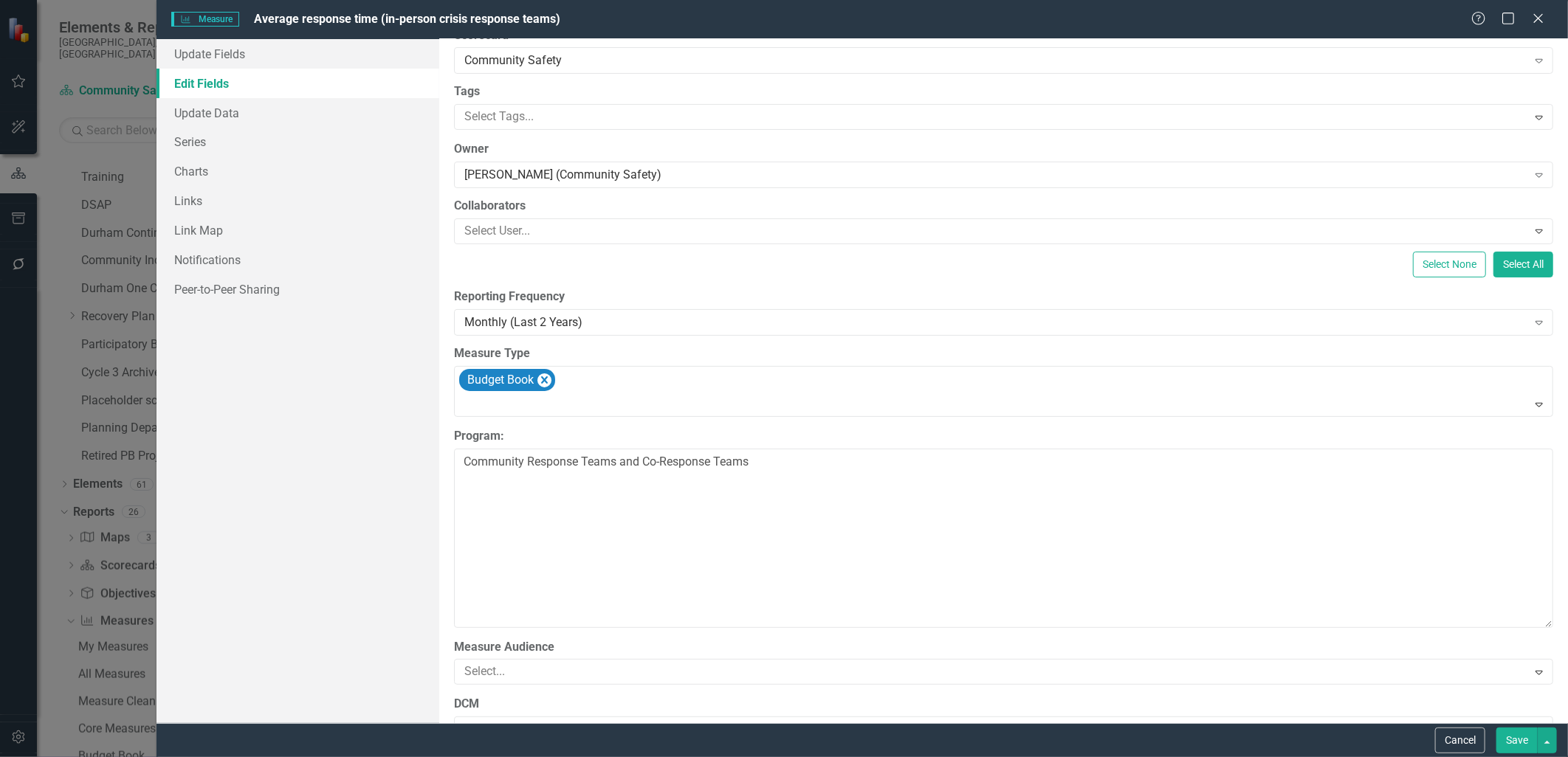
click at [391, 476] on div "Update Fields Edit Fields Update Data Series Charts Links Link Map Notification…" at bounding box center [298, 381] width 282 height 684
click at [224, 179] on link "Charts" at bounding box center [298, 171] width 282 height 30
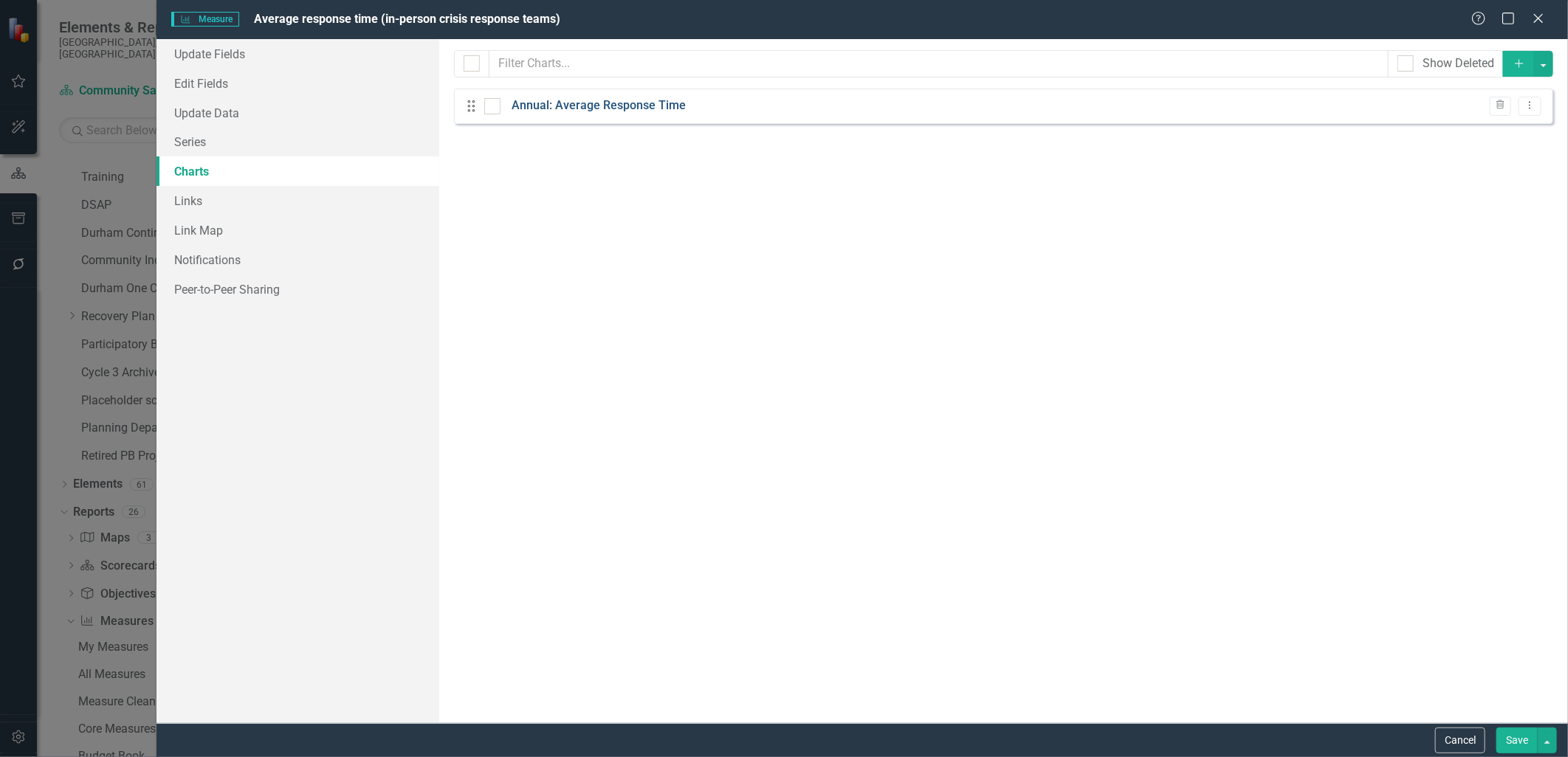
click at [566, 107] on link "Annual: Average Response Time" at bounding box center [598, 106] width 174 height 17
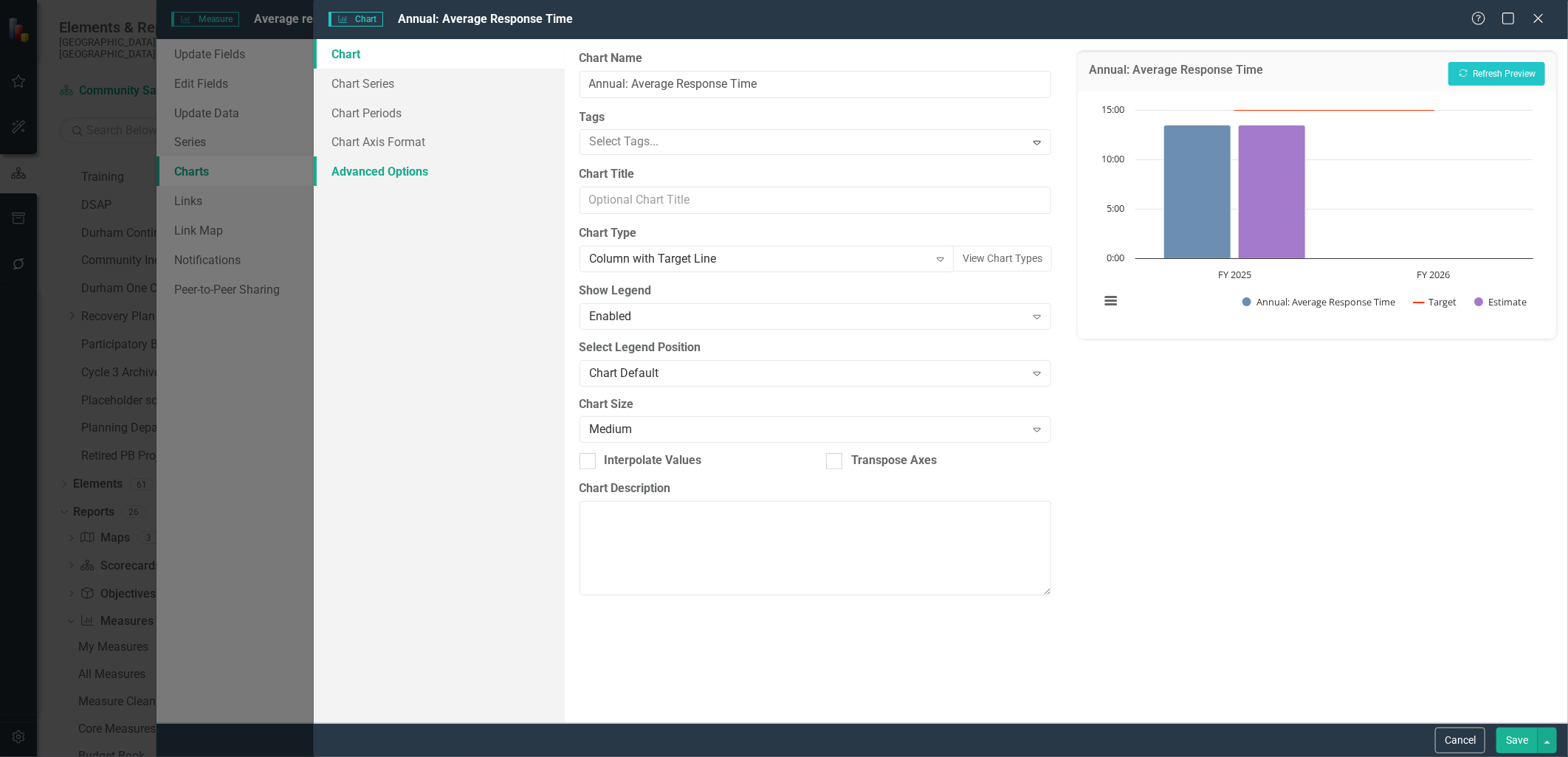
click at [380, 170] on link "Advanced Options" at bounding box center [439, 171] width 251 height 30
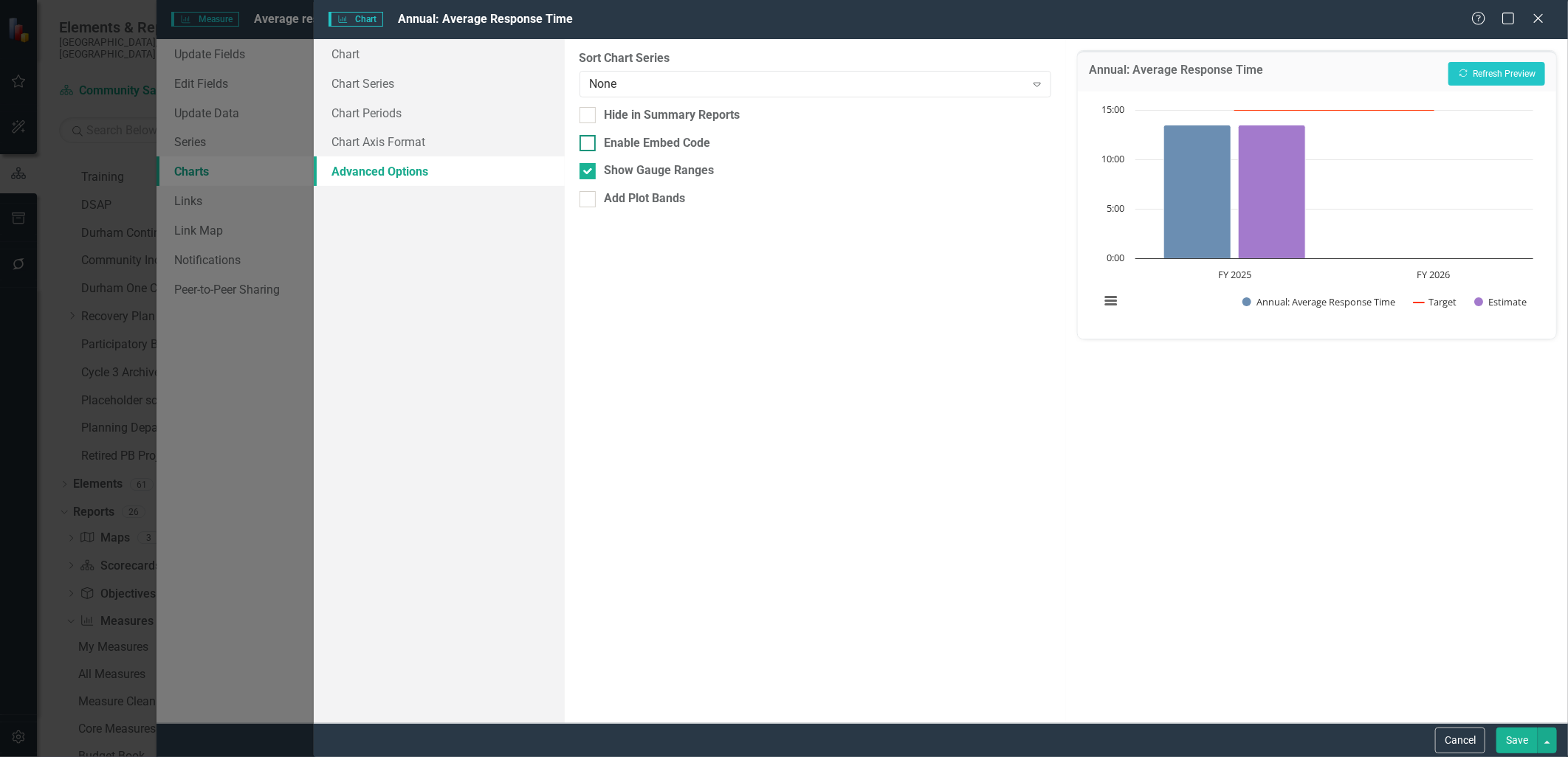
click at [595, 148] on div at bounding box center [587, 142] width 16 height 16
click at [589, 145] on input "Enable Embed Code" at bounding box center [584, 139] width 10 height 10
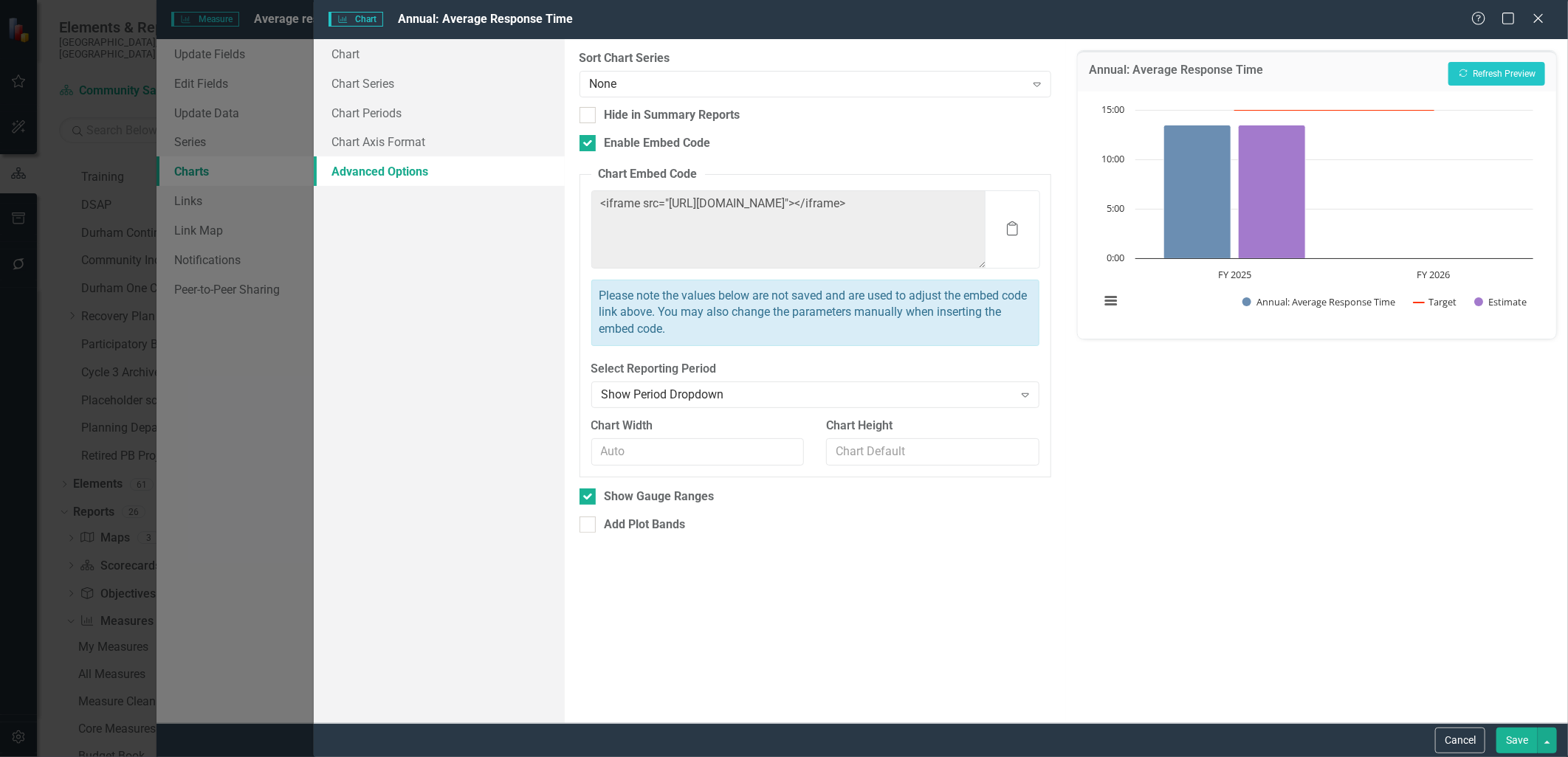
click at [535, 345] on div "Chart Chart Series Chart Periods Chart Axis Format Advanced Options" at bounding box center [439, 381] width 251 height 684
click at [586, 149] on div at bounding box center [587, 142] width 16 height 16
click at [586, 145] on input "Enable Embed Code" at bounding box center [584, 139] width 10 height 10
checkbox input "false"
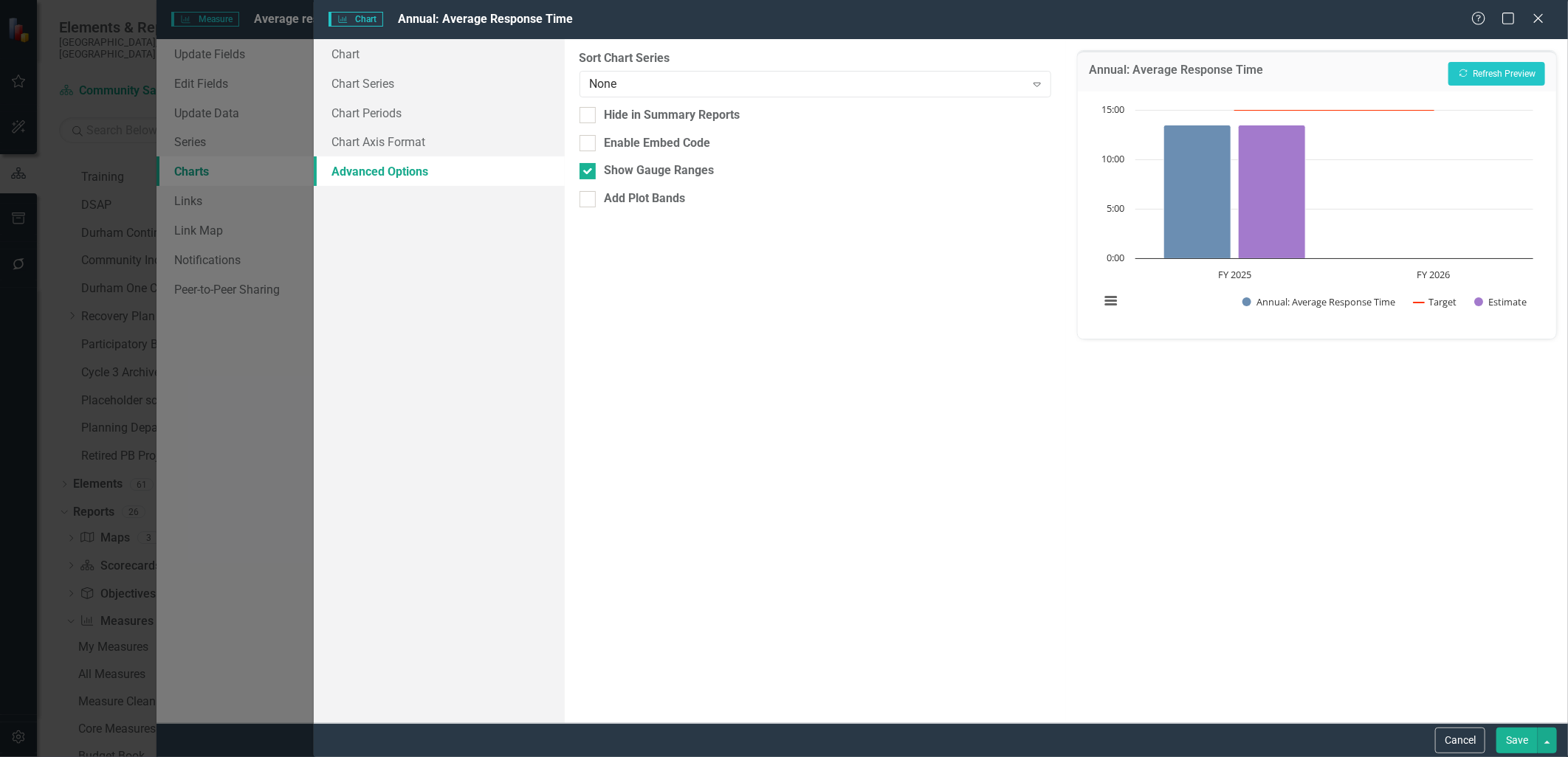
click at [487, 271] on div "Chart Chart Series Chart Periods Chart Axis Format Advanced Options" at bounding box center [439, 381] width 251 height 684
click at [1531, 14] on icon "Close" at bounding box center [1538, 18] width 18 height 14
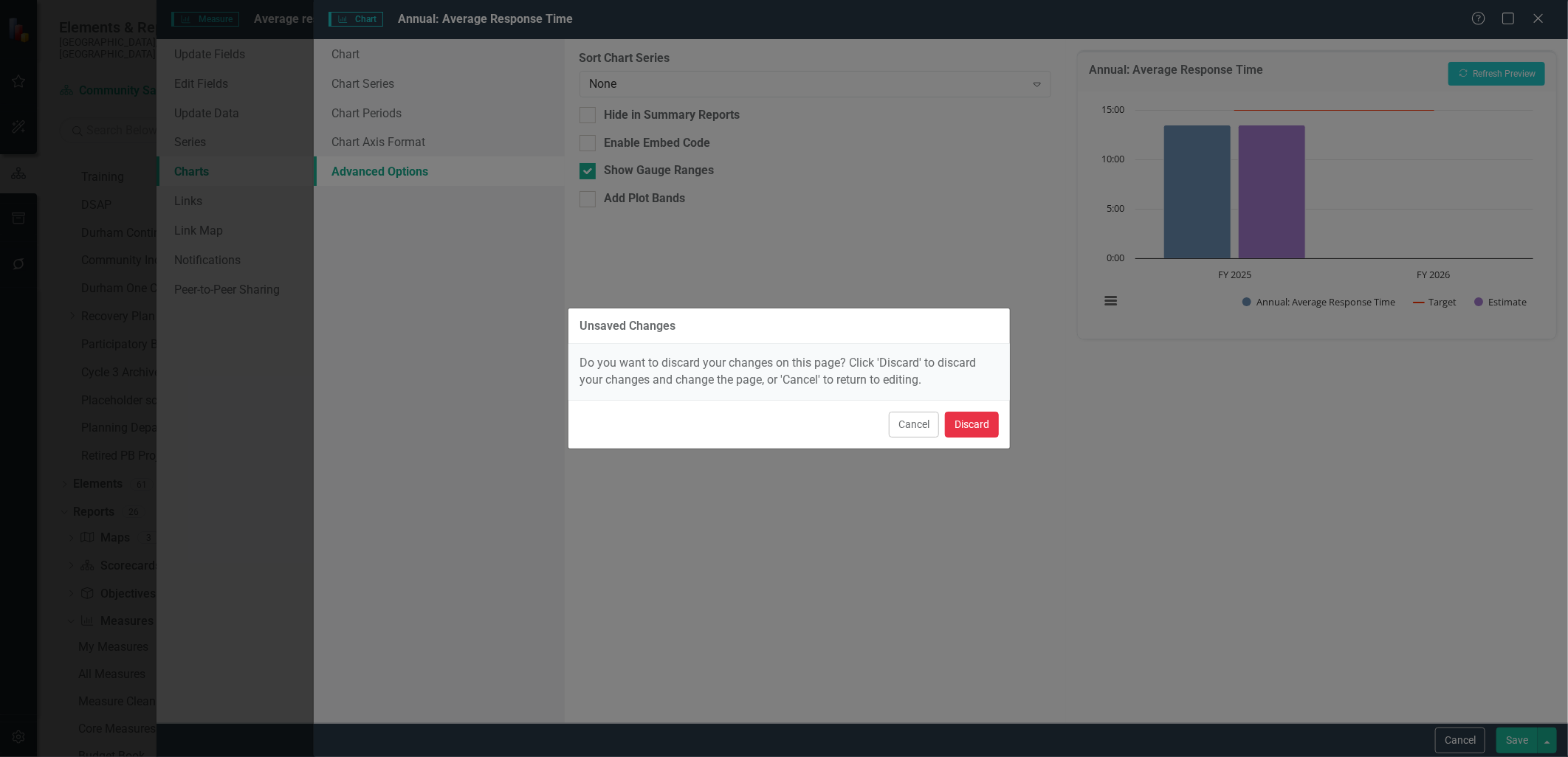
click at [985, 413] on button "Discard" at bounding box center [971, 425] width 54 height 26
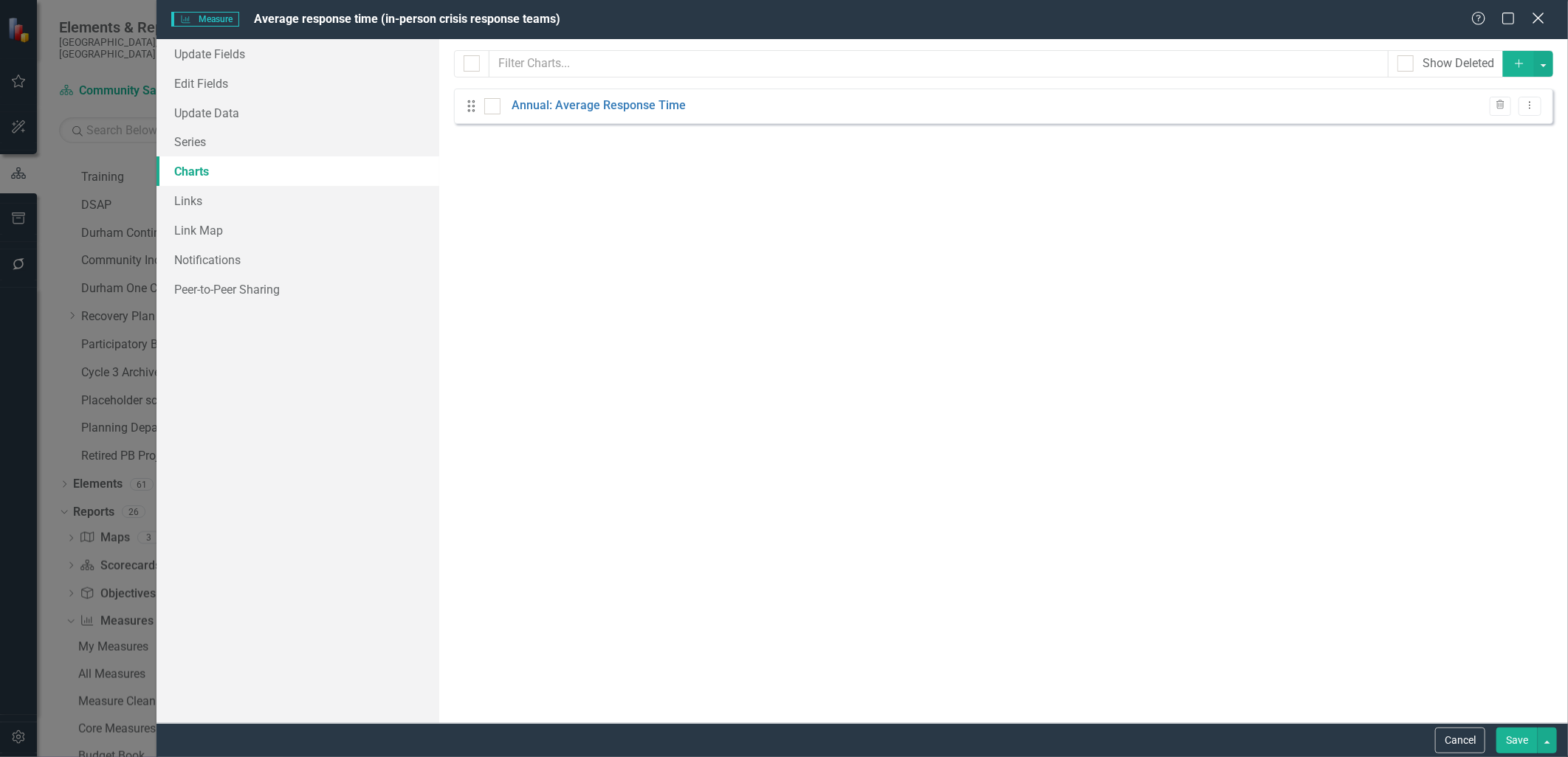
click at [1534, 15] on icon at bounding box center [1538, 18] width 11 height 11
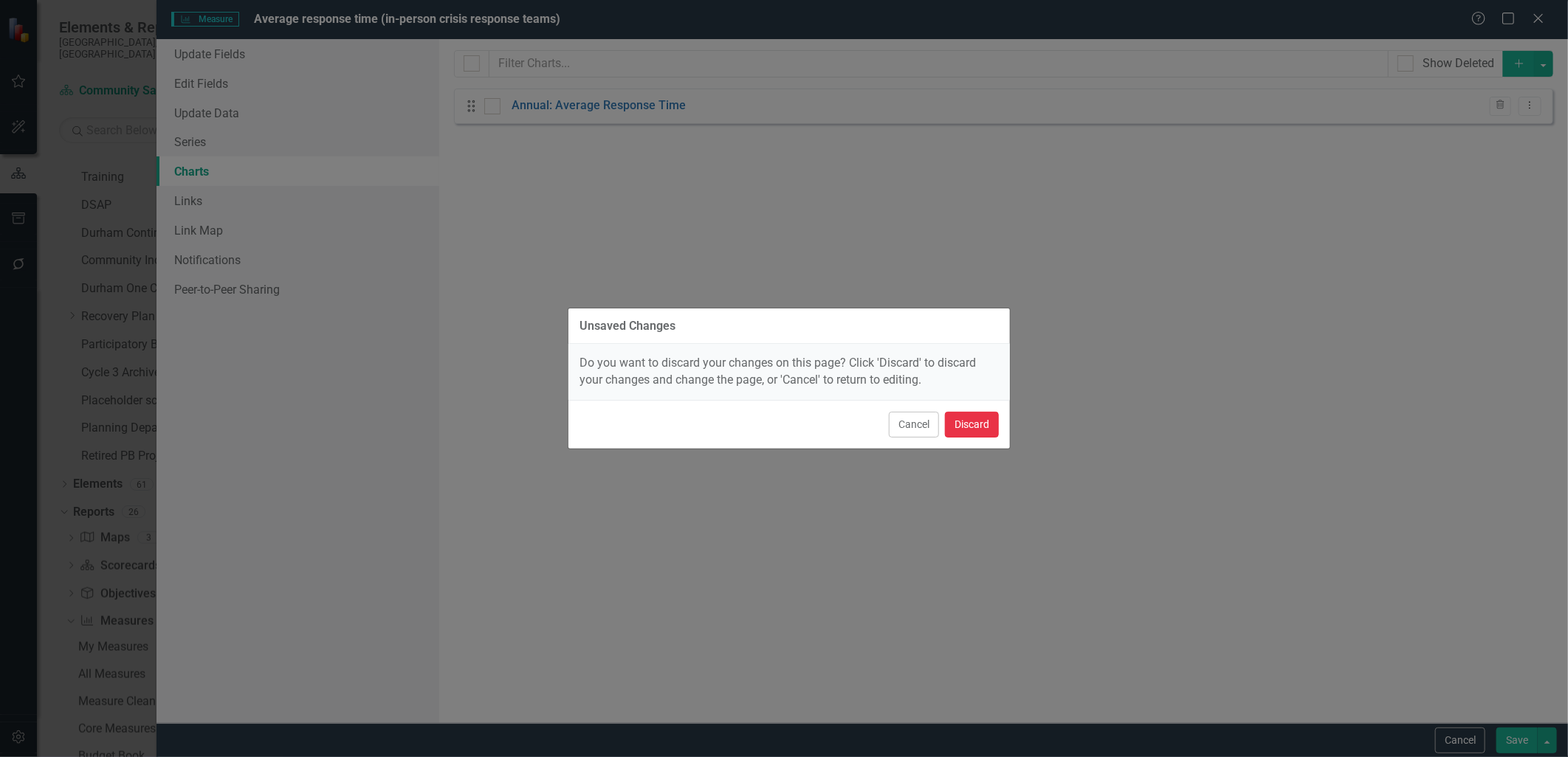
click at [974, 419] on button "Discard" at bounding box center [971, 425] width 54 height 26
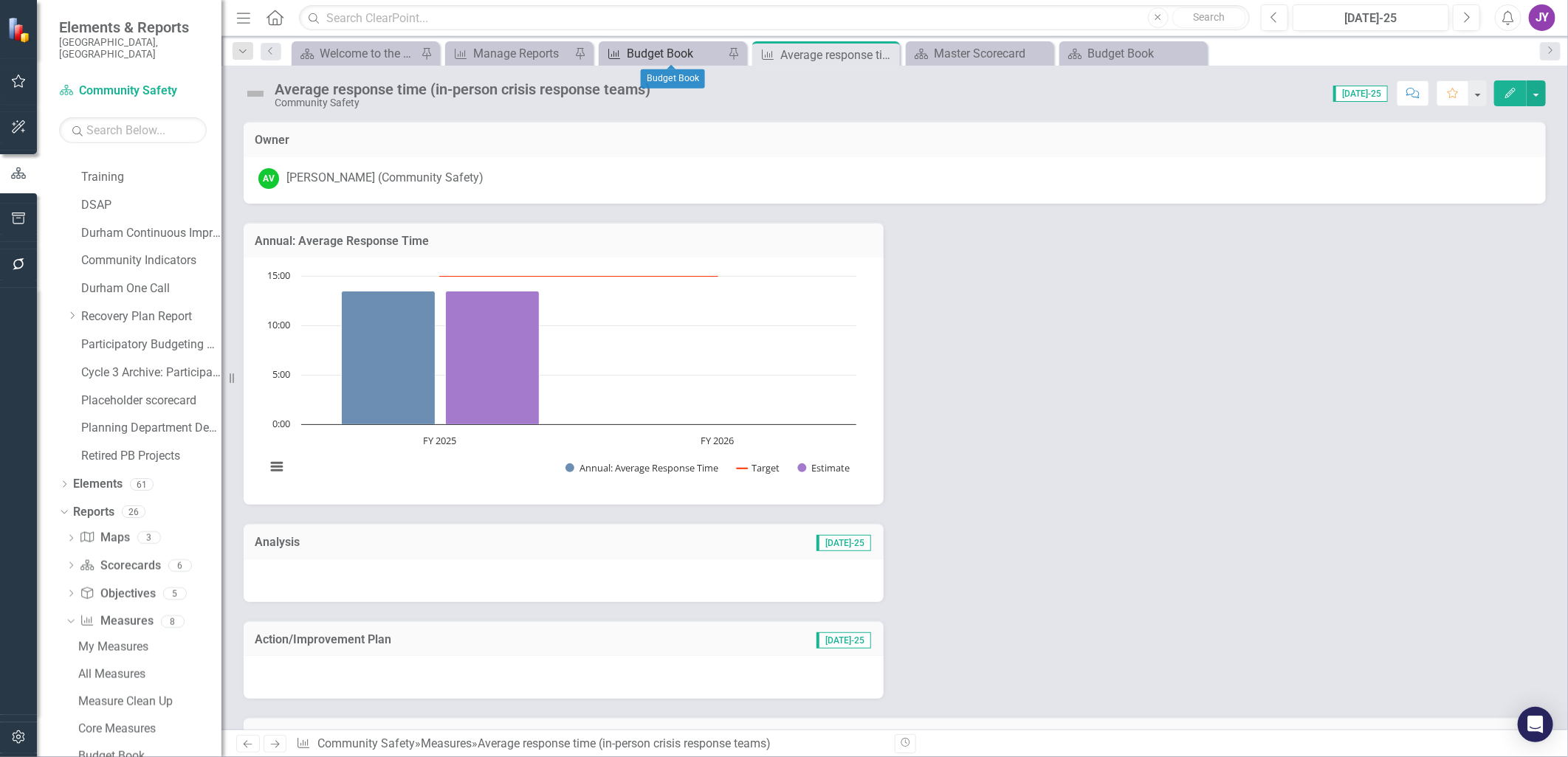
click at [632, 57] on div "Budget Book" at bounding box center [675, 53] width 98 height 18
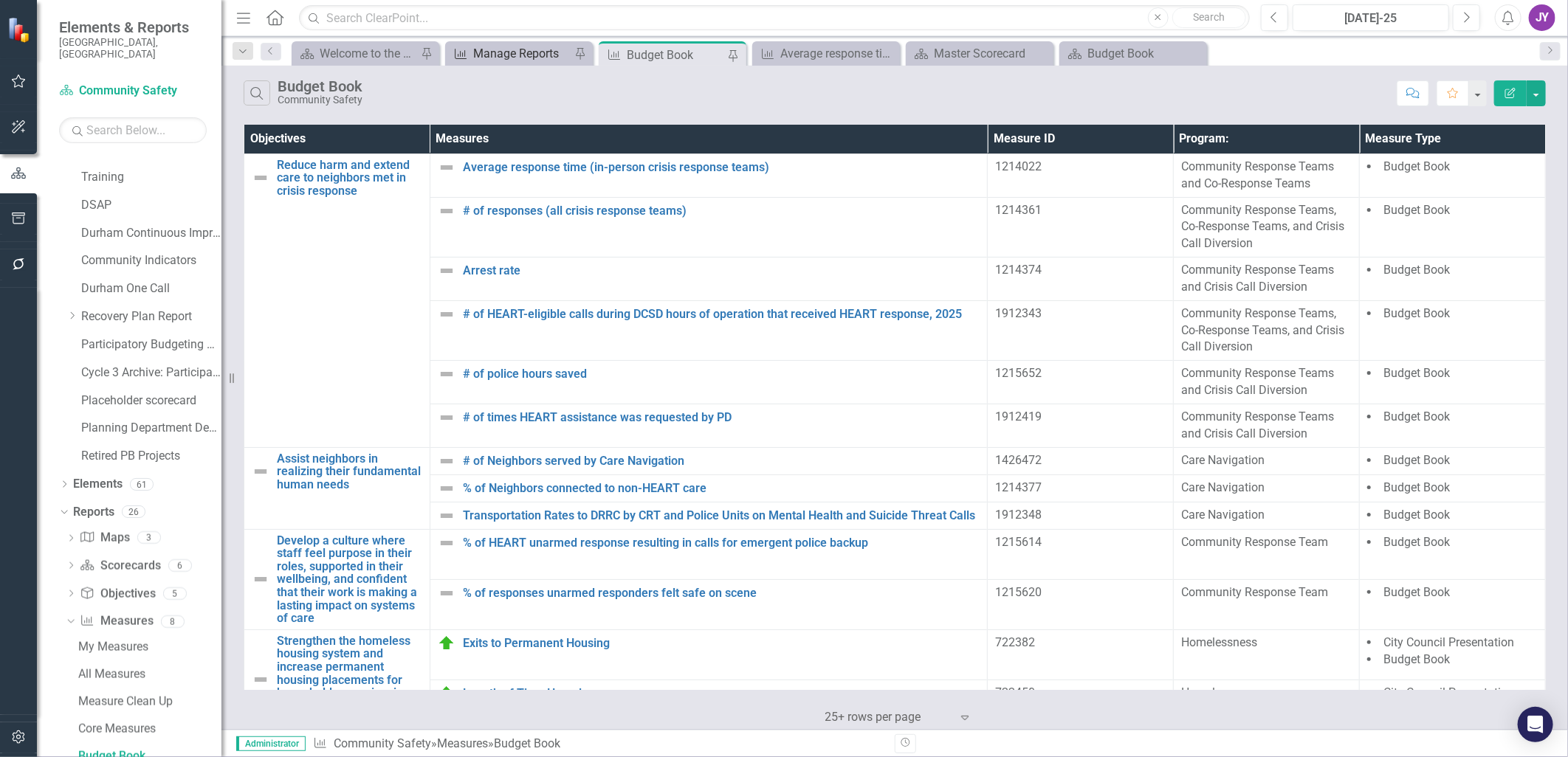
click at [527, 57] on div "Manage Reports" at bounding box center [522, 53] width 98 height 18
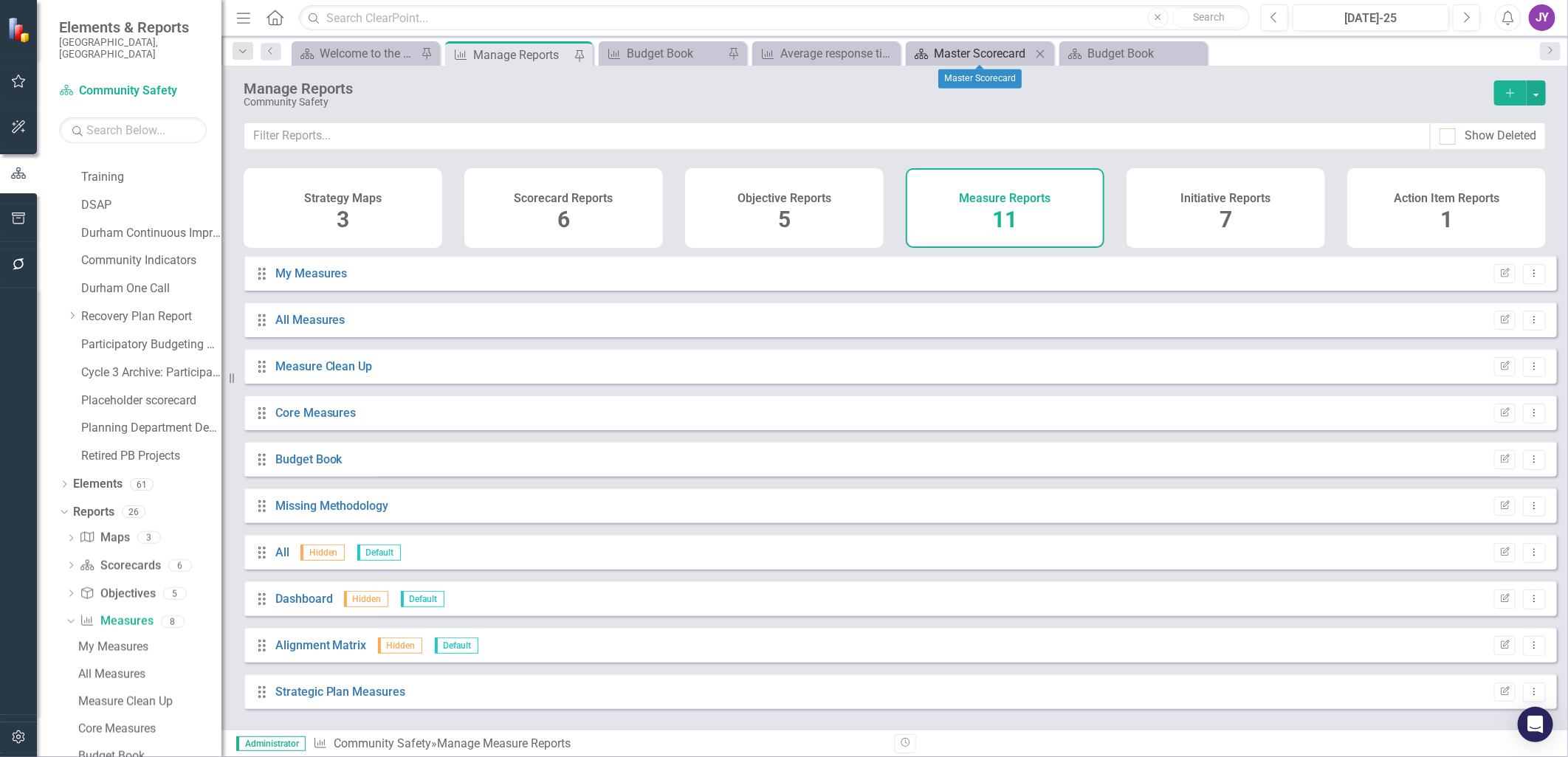
click at [973, 52] on div "Master Scorecard" at bounding box center [982, 53] width 98 height 18
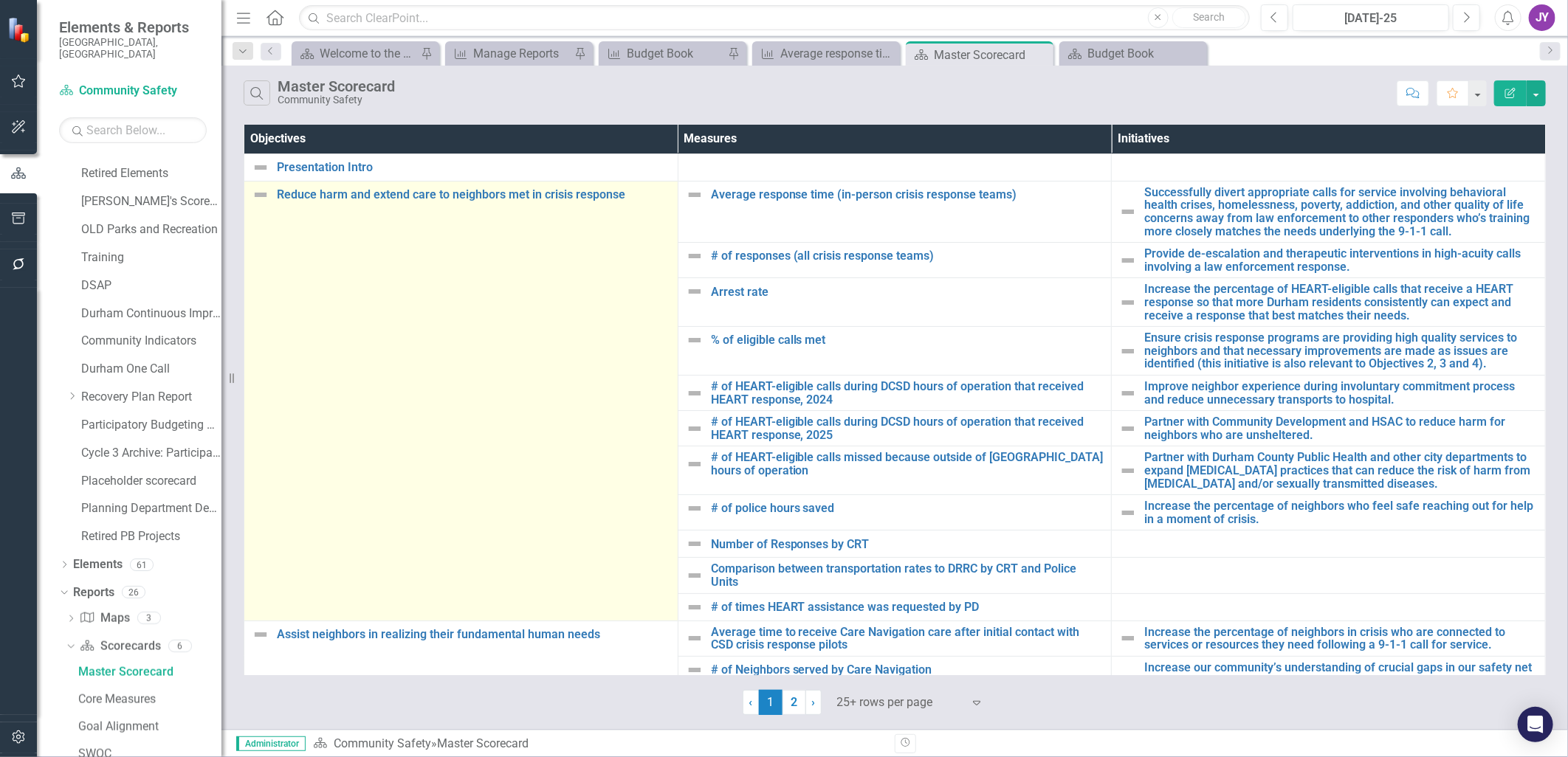
scroll to position [800, 0]
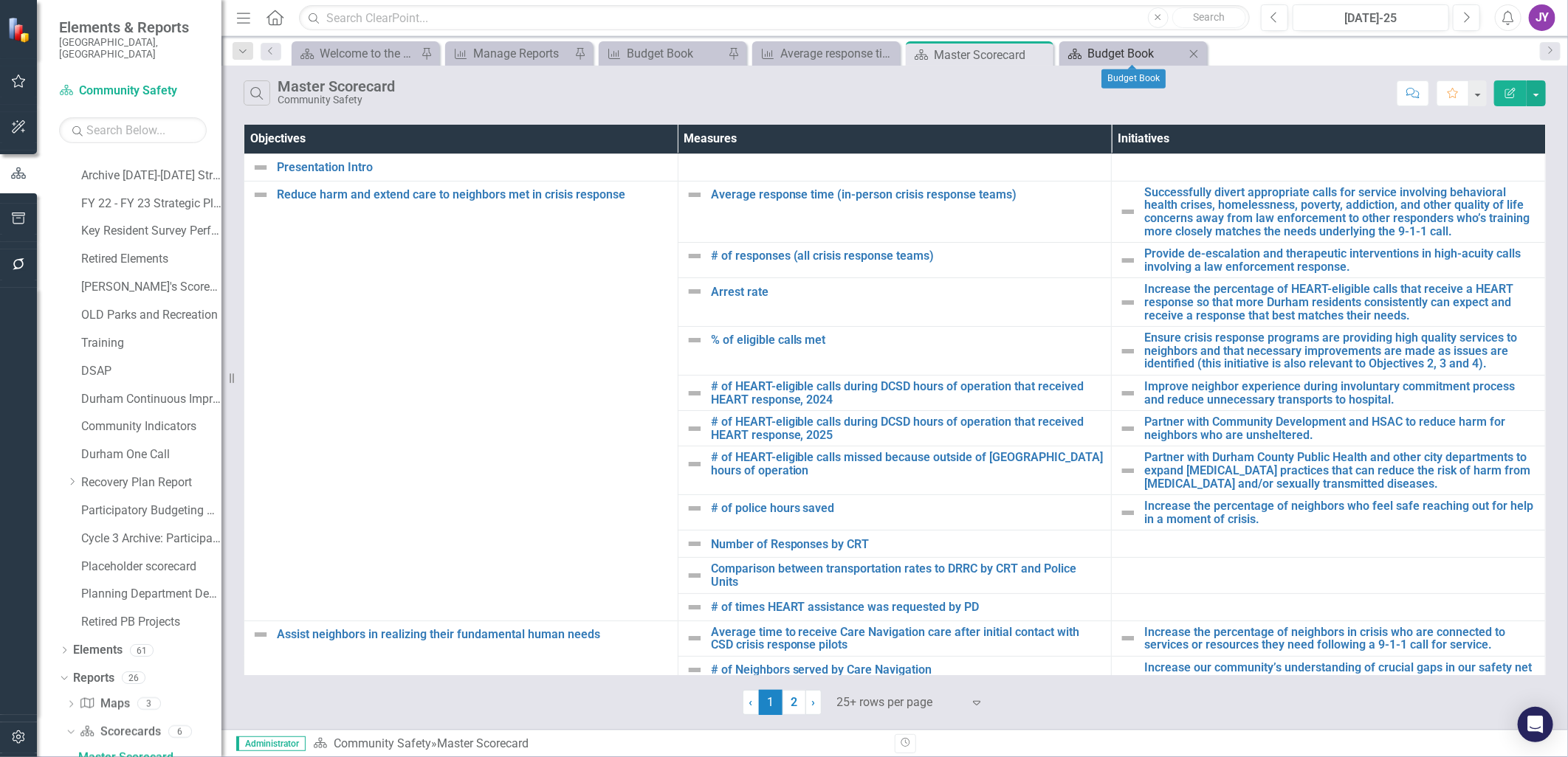
click at [1113, 52] on div "Budget Book" at bounding box center [1135, 53] width 98 height 18
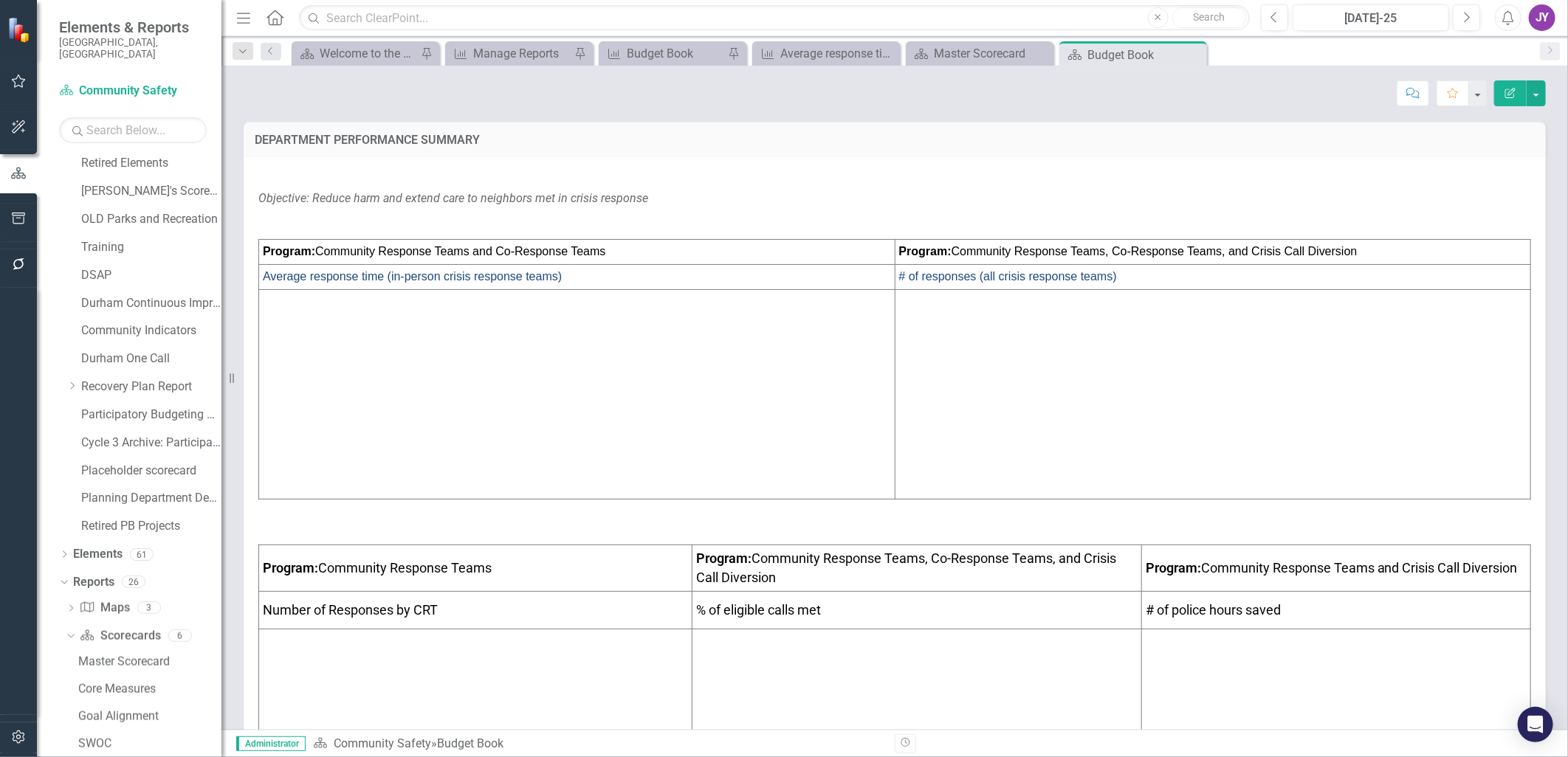
scroll to position [938, 0]
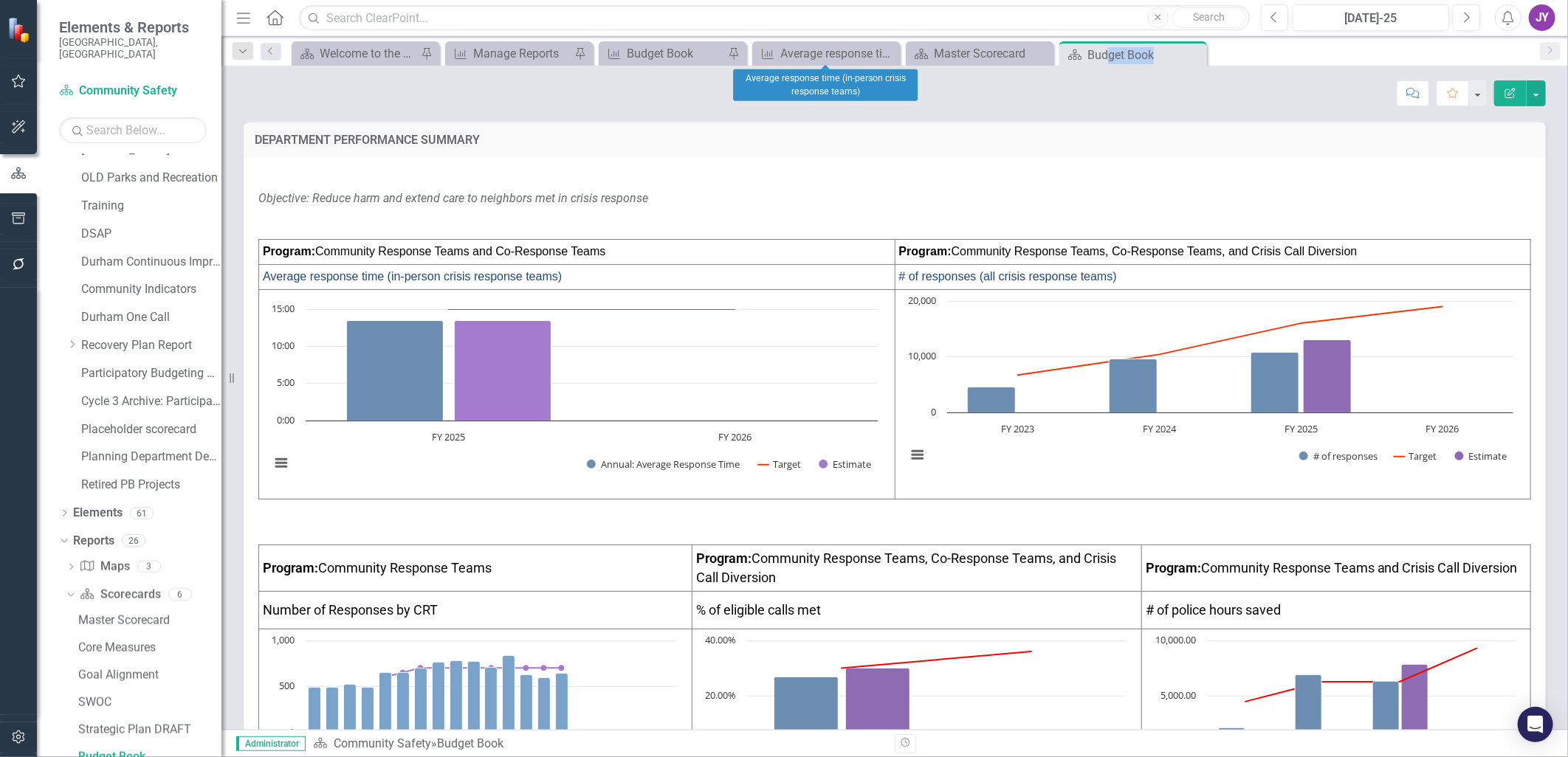
drag, startPoint x: 1110, startPoint y: 58, endPoint x: 1244, endPoint y: 48, distance: 134.4
click at [1244, 48] on div "Scorecard Welcome to the FY [DATE]-[DATE] Strategic Plan Landing Page! Pin Meas…" at bounding box center [911, 53] width 1244 height 23
drag, startPoint x: 1244, startPoint y: 48, endPoint x: 1139, endPoint y: 53, distance: 105.1
click at [1139, 53] on div "Budget Book" at bounding box center [1126, 55] width 79 height 18
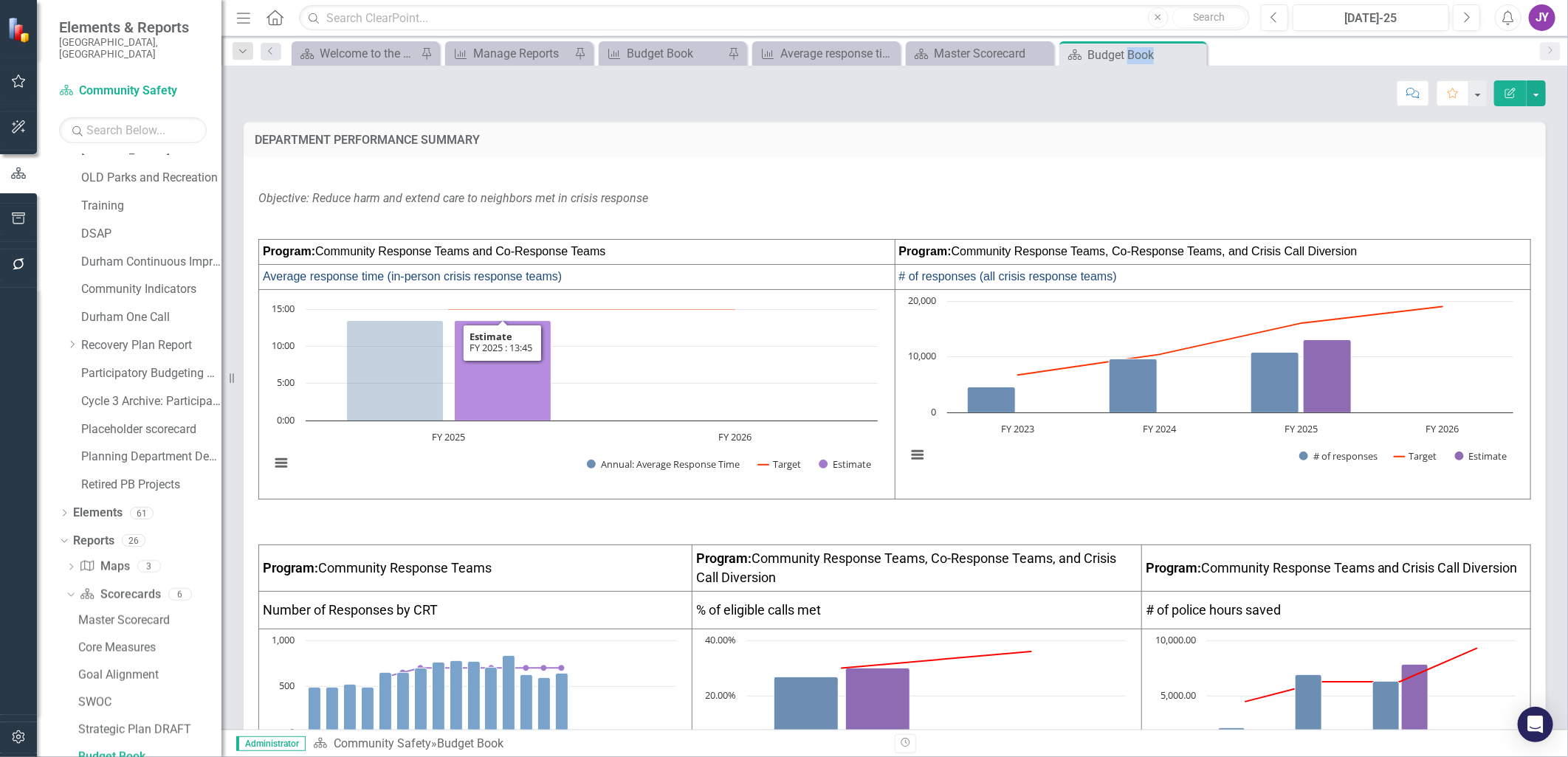
click at [533, 358] on icon "FY 2025 , 13.45. Estimate." at bounding box center [503, 371] width 97 height 101
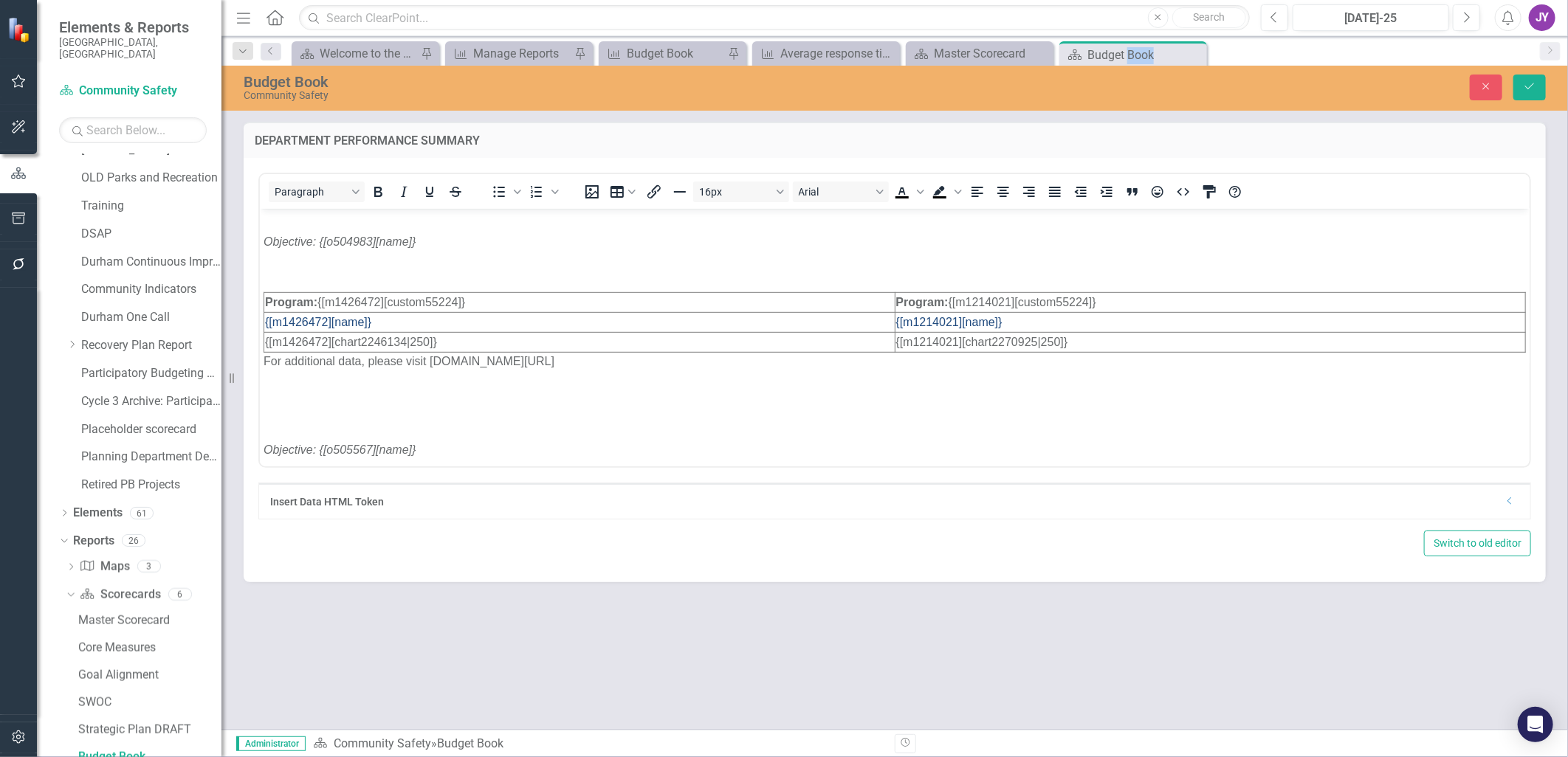
scroll to position [770, 0]
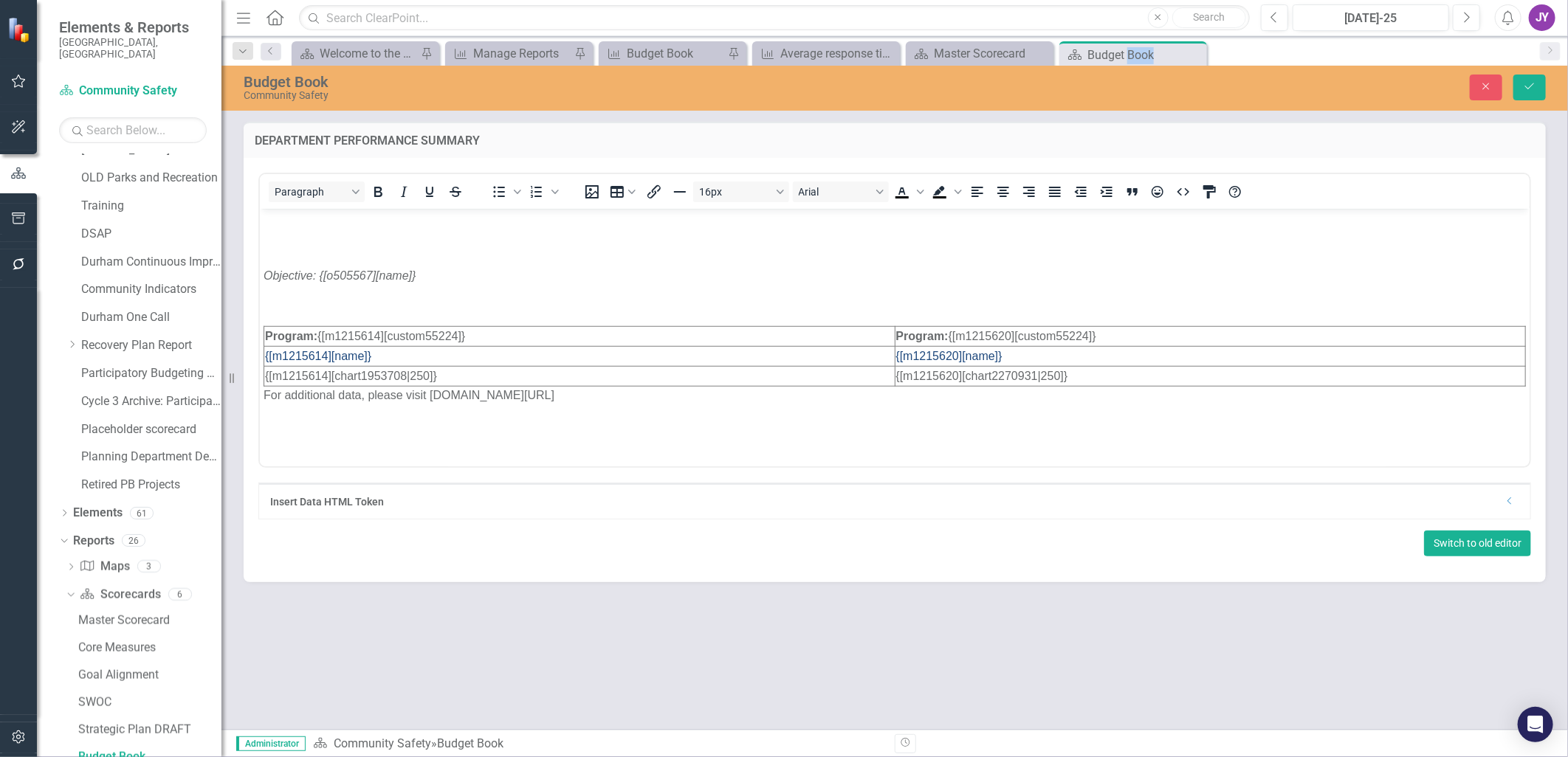
click at [1485, 548] on button "Switch to old editor" at bounding box center [1477, 544] width 107 height 26
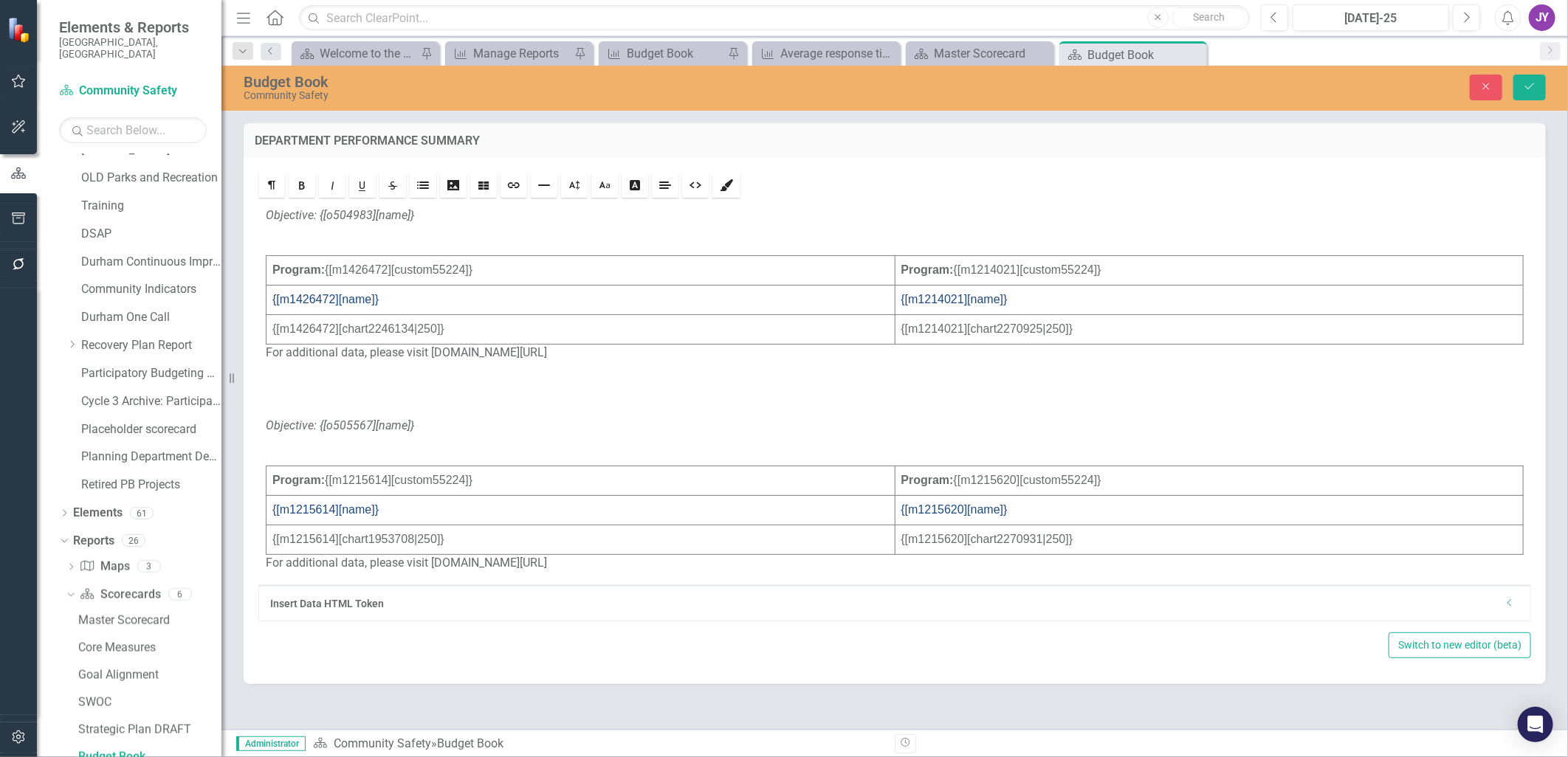
scroll to position [625, 0]
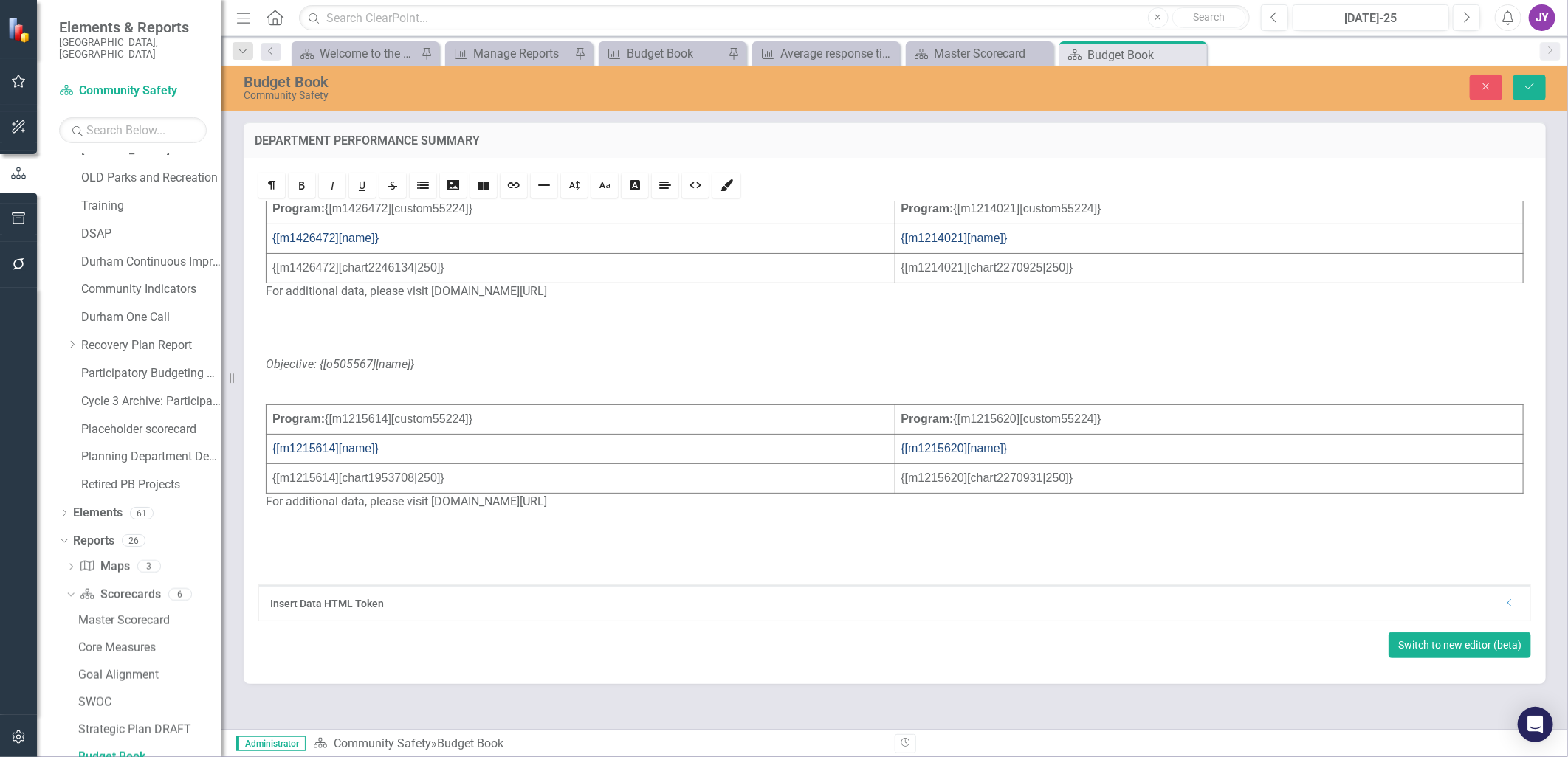
click at [1473, 646] on button "Switch to new editor (beta)" at bounding box center [1460, 645] width 142 height 26
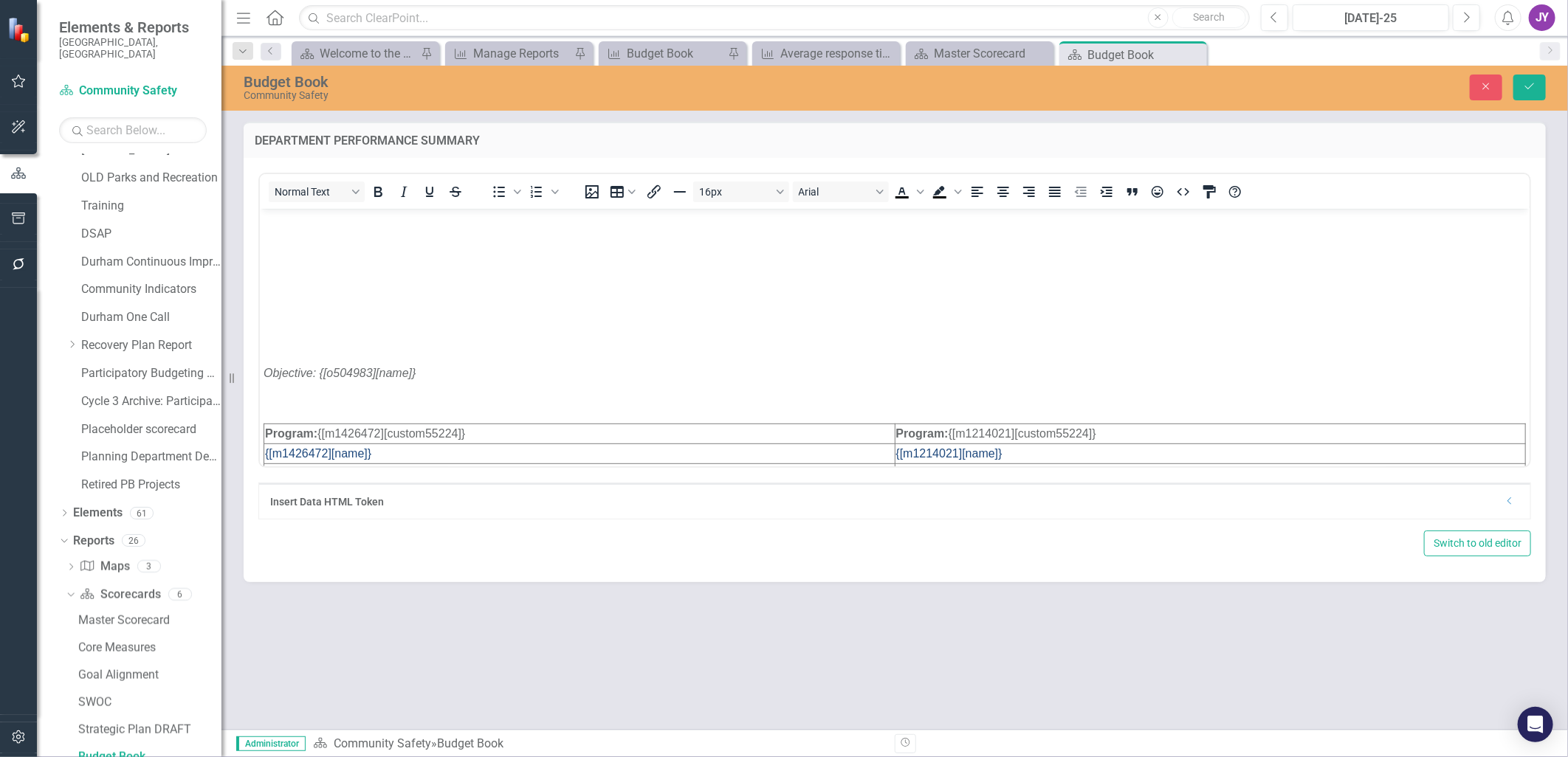
scroll to position [573, 0]
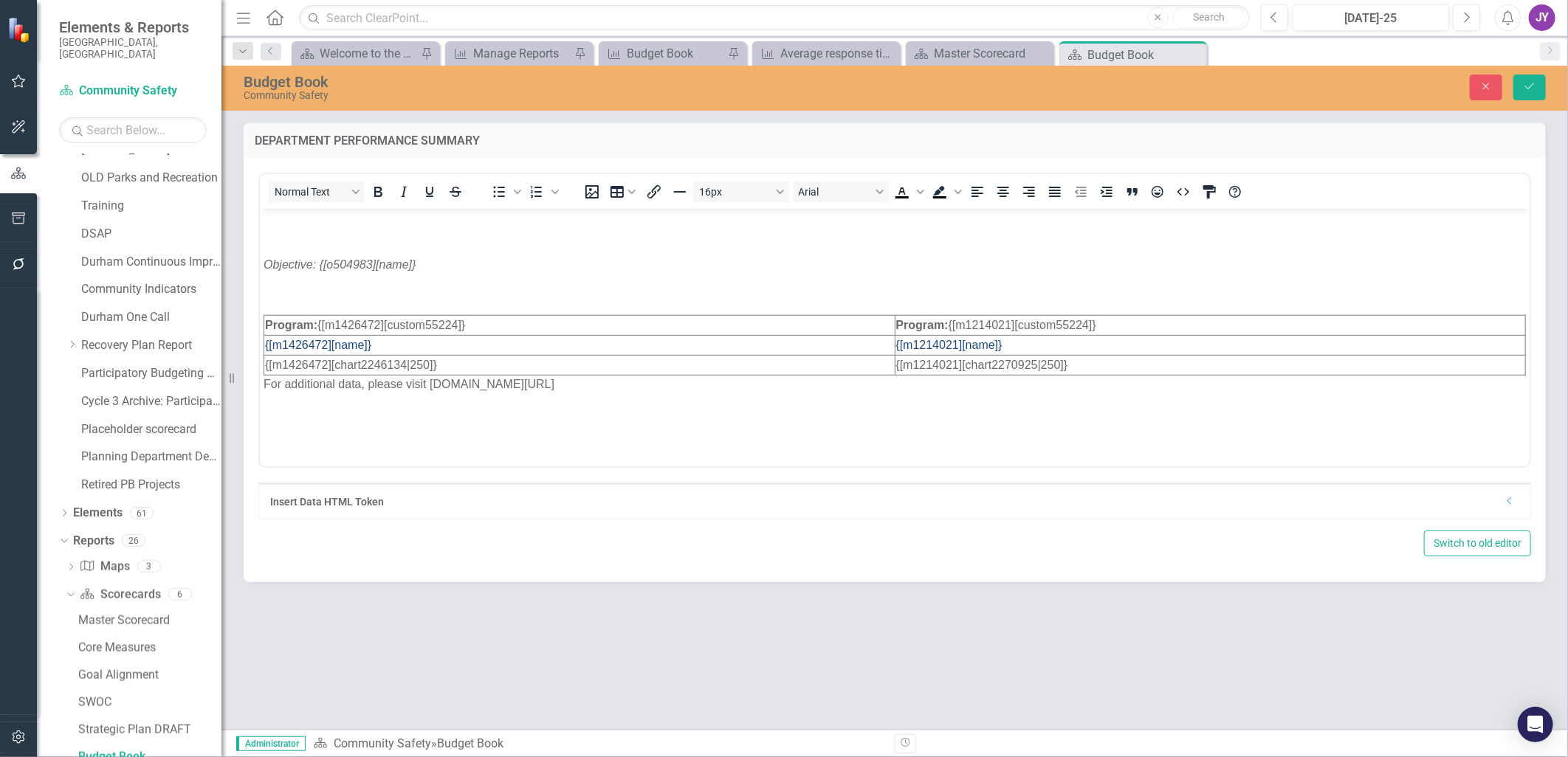
click at [358, 511] on div "Insert Data HTML Token Dropdown" at bounding box center [895, 500] width 1271 height 36
click at [351, 503] on div "Insert Data HTML Token" at bounding box center [885, 501] width 1227 height 14
click at [357, 504] on div "Insert Data HTML Token" at bounding box center [896, 496] width 1227 height 14
click at [345, 531] on div "Switch to old editor" at bounding box center [895, 544] width 1273 height 26
click at [1514, 504] on icon "Dropdown" at bounding box center [1516, 501] width 11 height 9
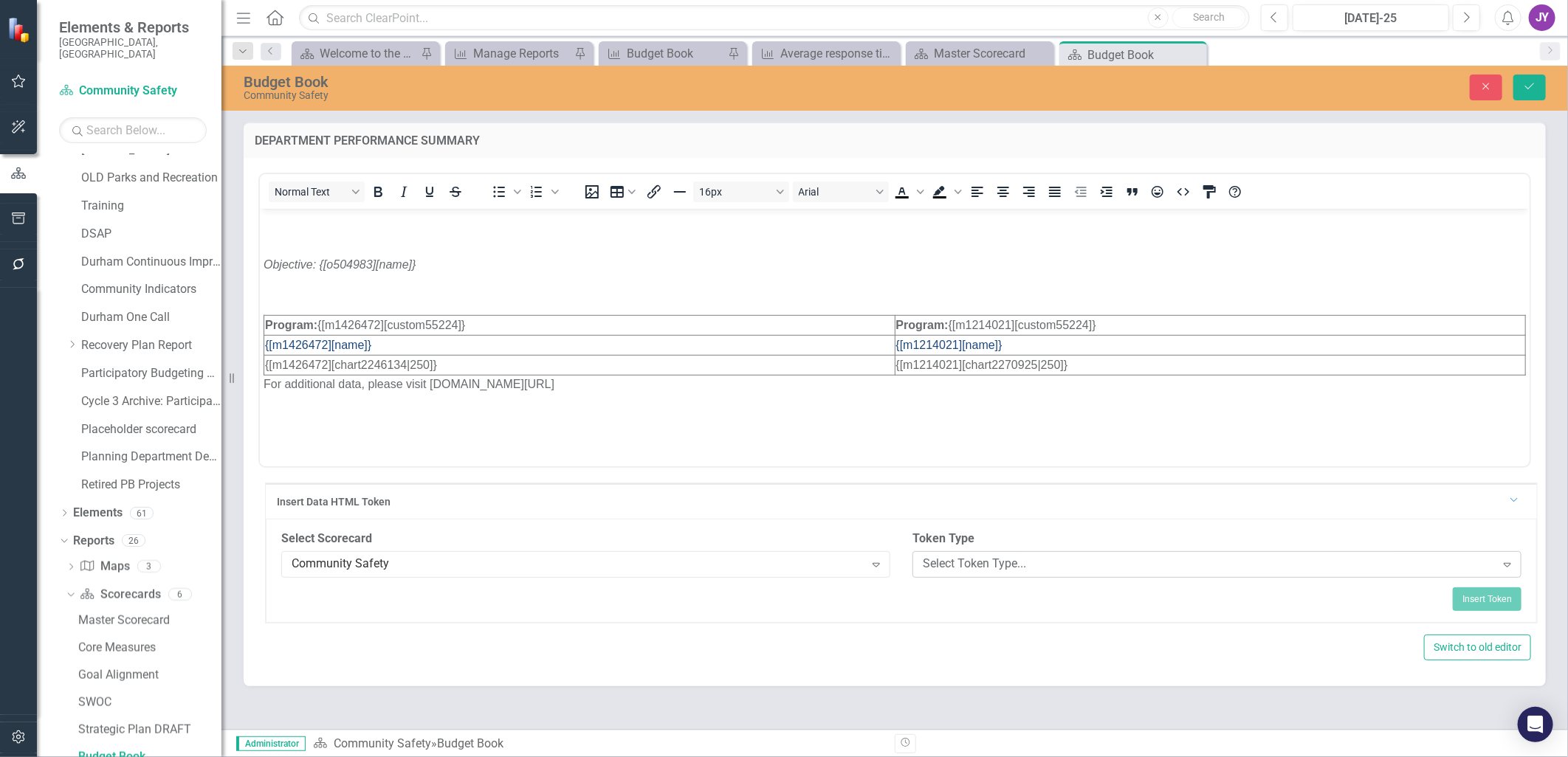
click at [972, 559] on div "Select Token Type..." at bounding box center [1209, 564] width 573 height 17
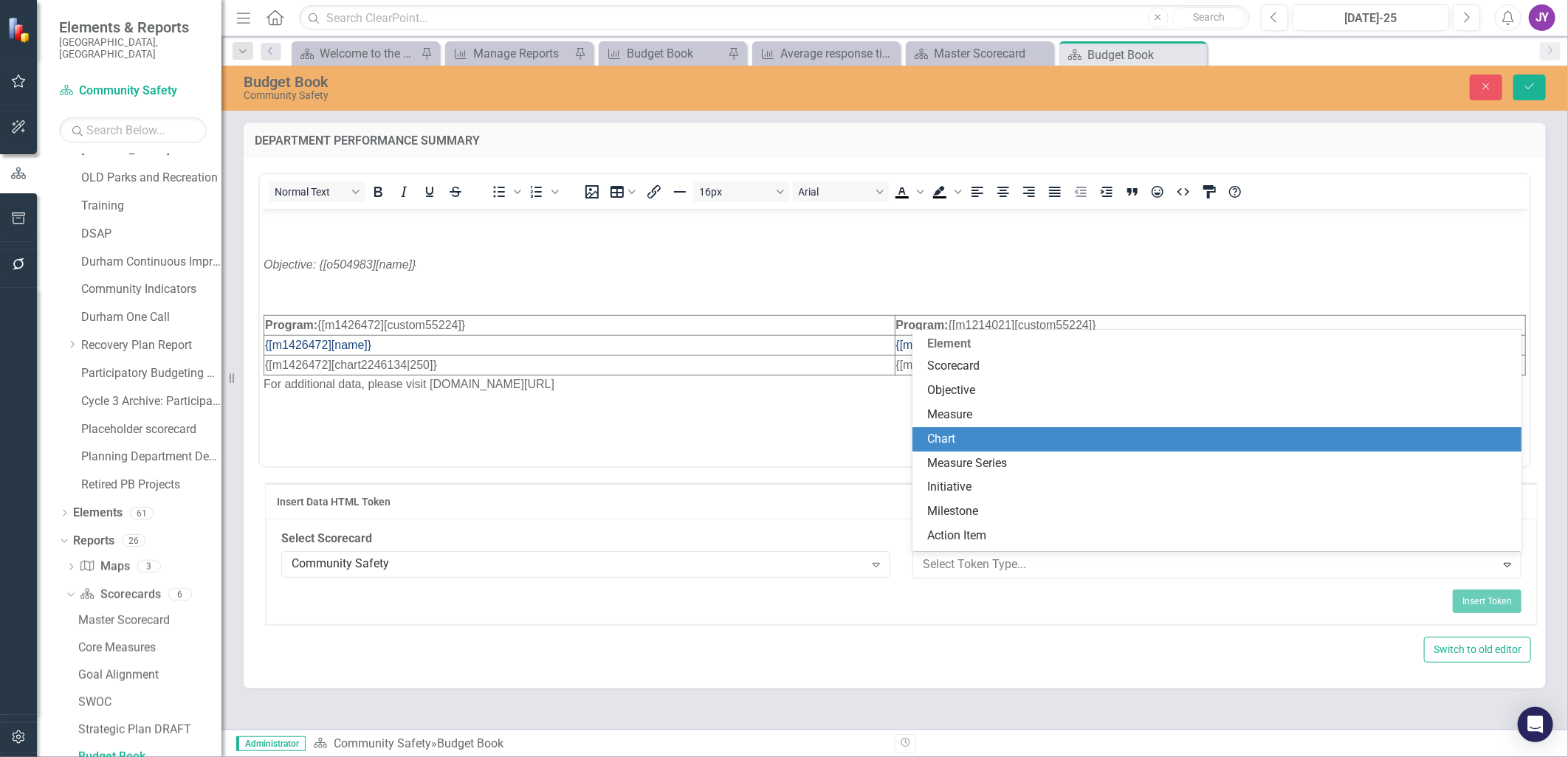
click at [941, 446] on div "Chart" at bounding box center [1217, 439] width 609 height 24
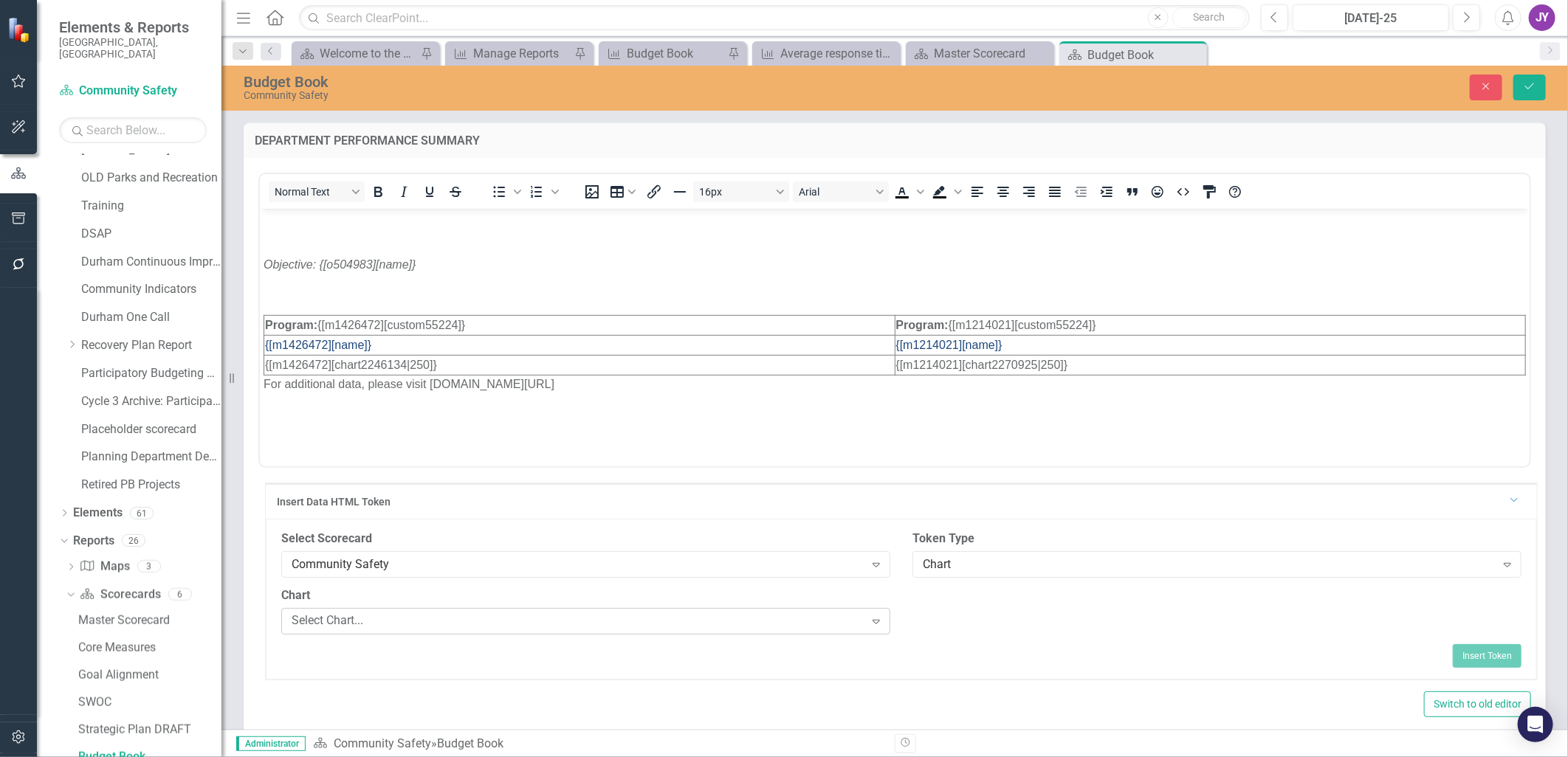
click at [747, 621] on div "Select Chart..." at bounding box center [578, 621] width 573 height 17
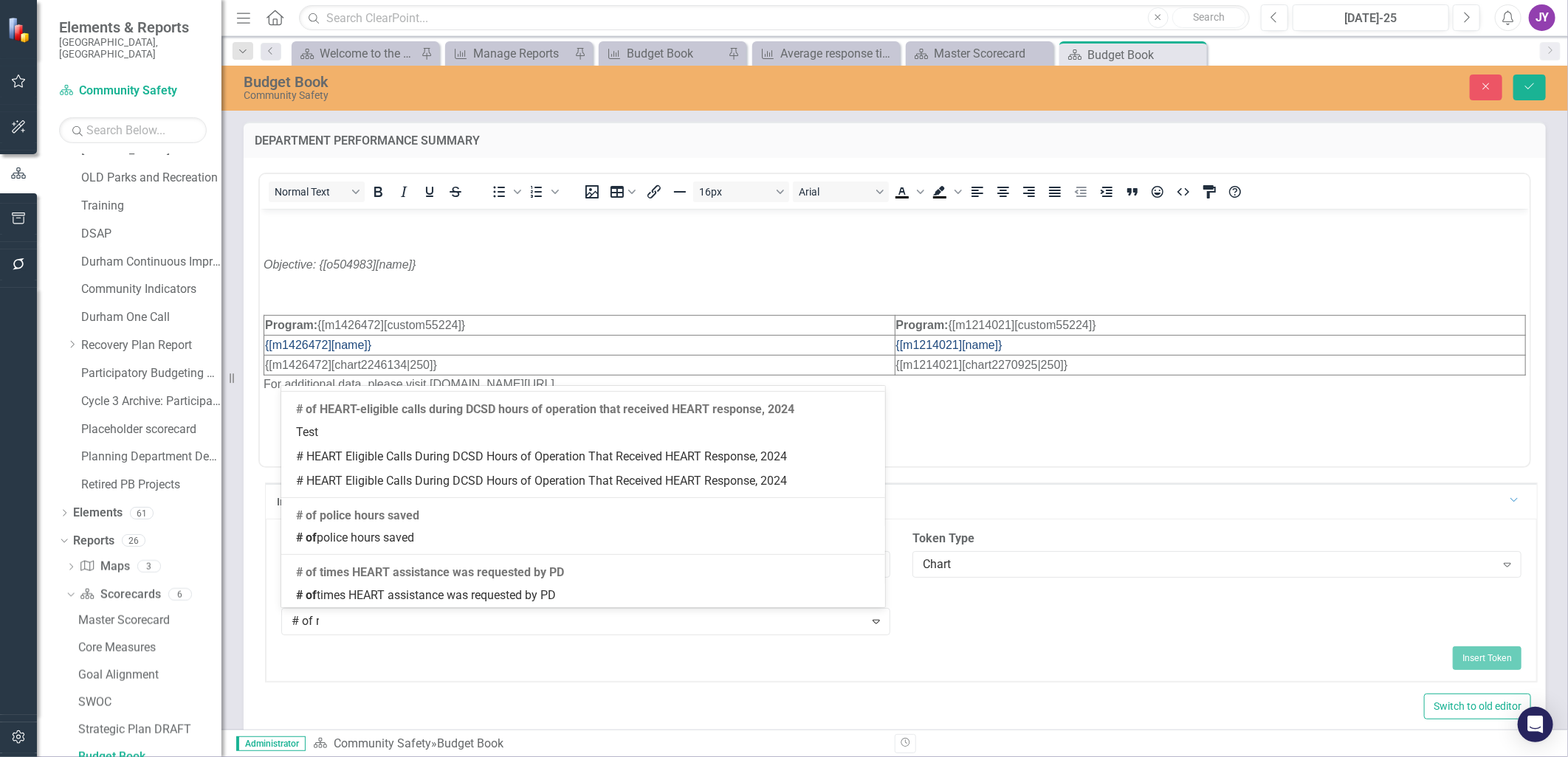
scroll to position [0, 0]
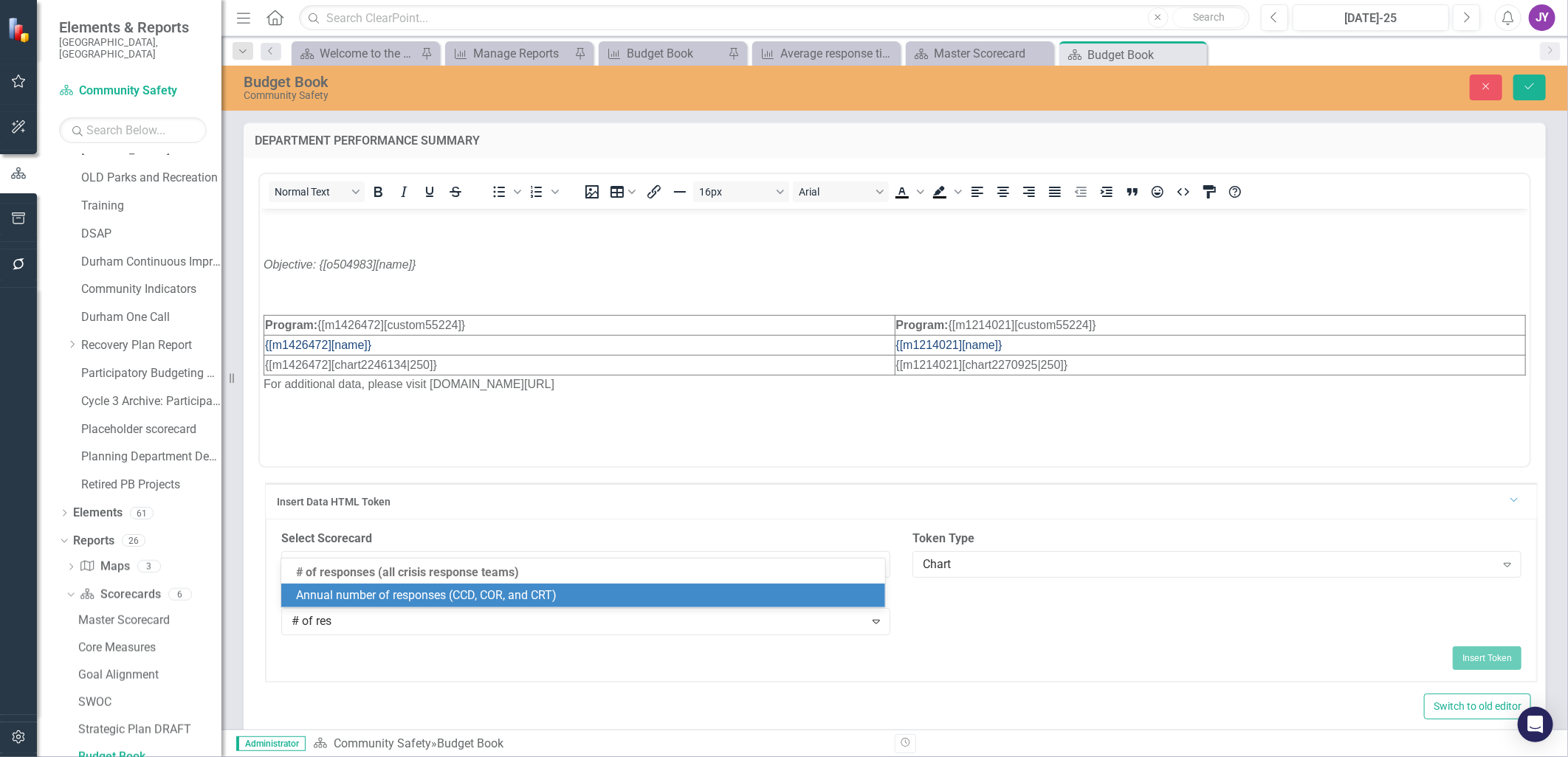
type input "# of resp"
click at [729, 651] on div "Insert Token" at bounding box center [901, 658] width 1240 height 23
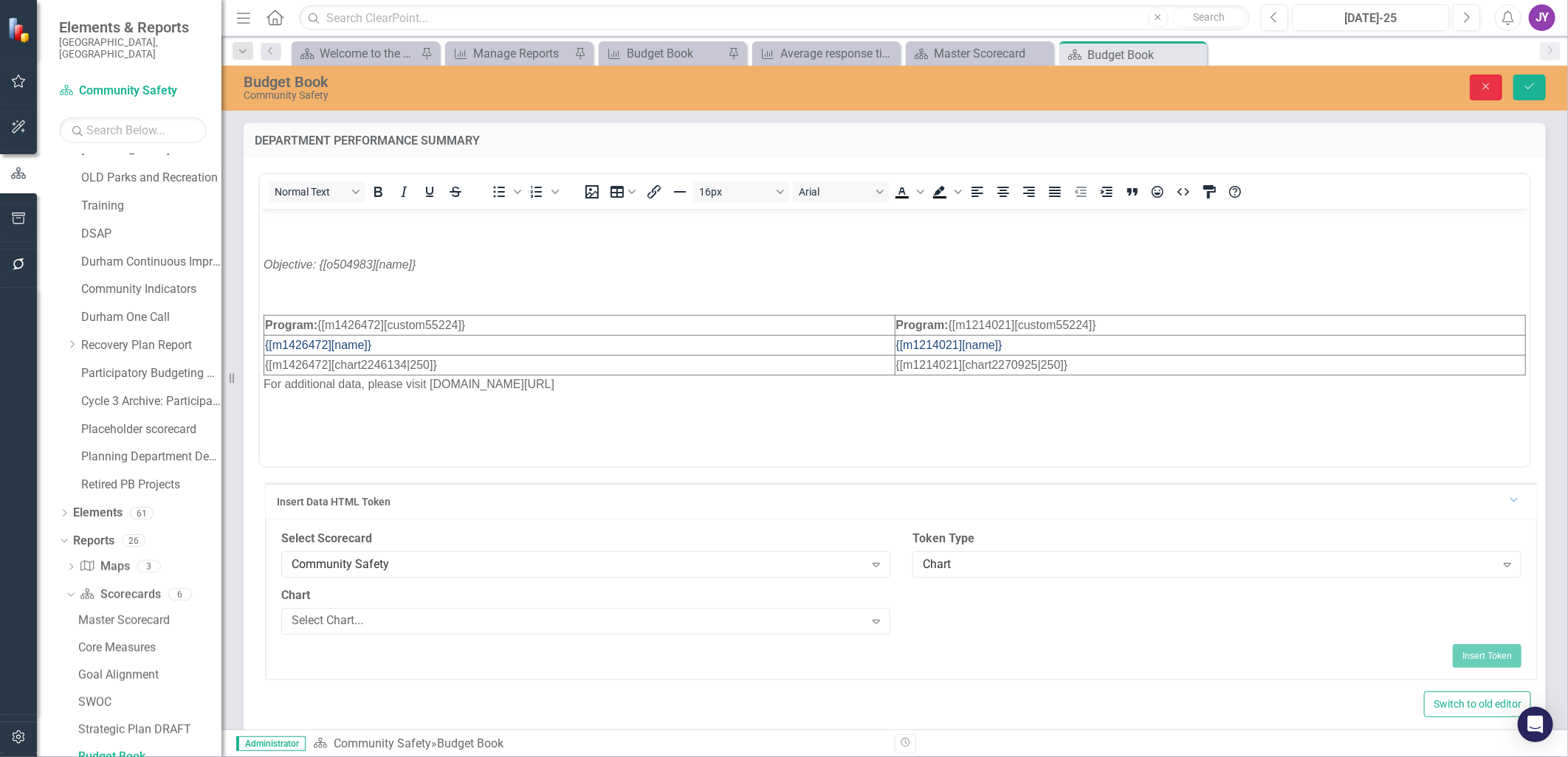
click at [1472, 90] on button "Close" at bounding box center [1485, 87] width 33 height 26
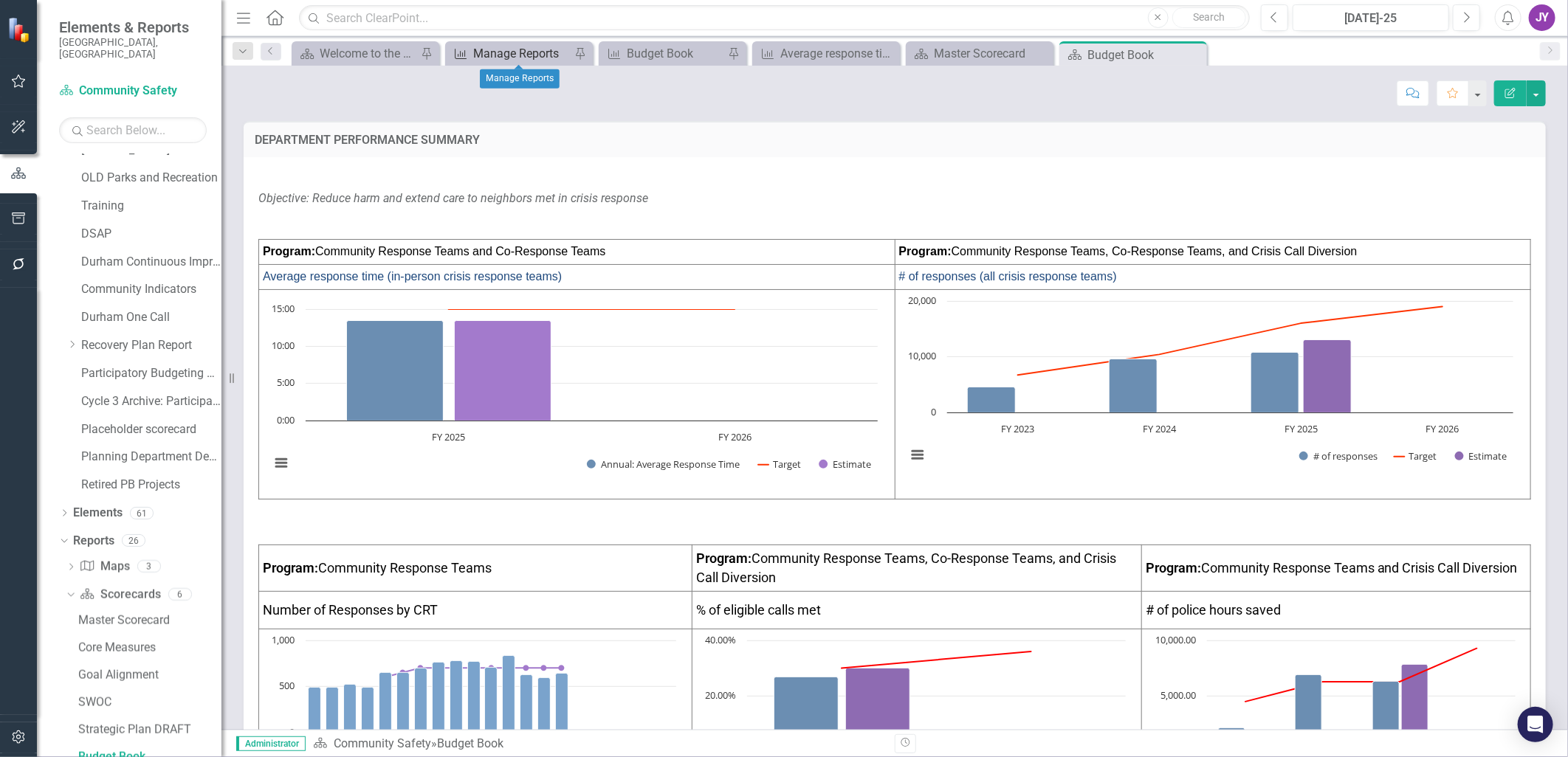
click at [550, 53] on div "Manage Reports" at bounding box center [522, 53] width 98 height 18
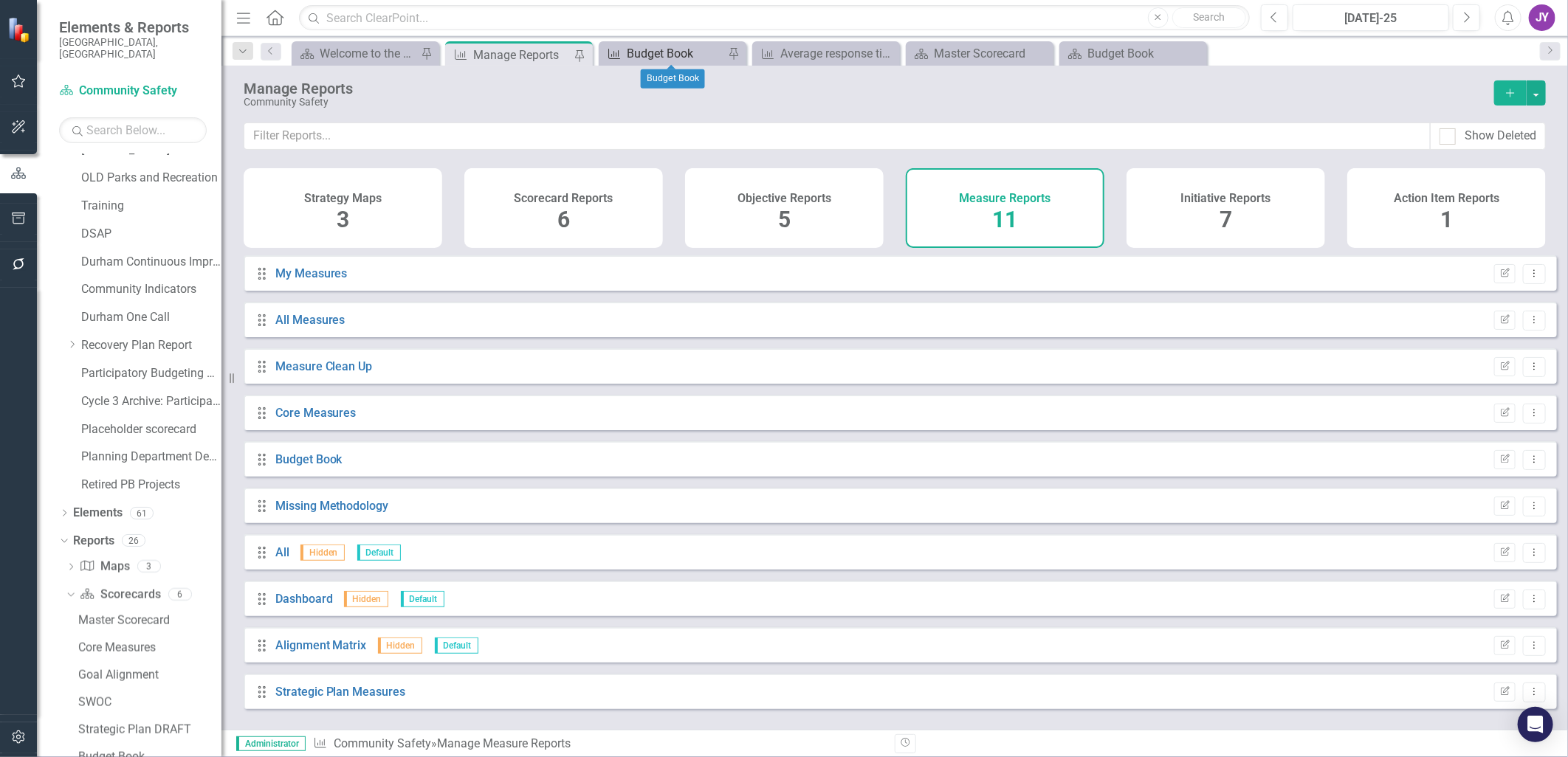
click at [679, 50] on div "Budget Book" at bounding box center [675, 53] width 98 height 18
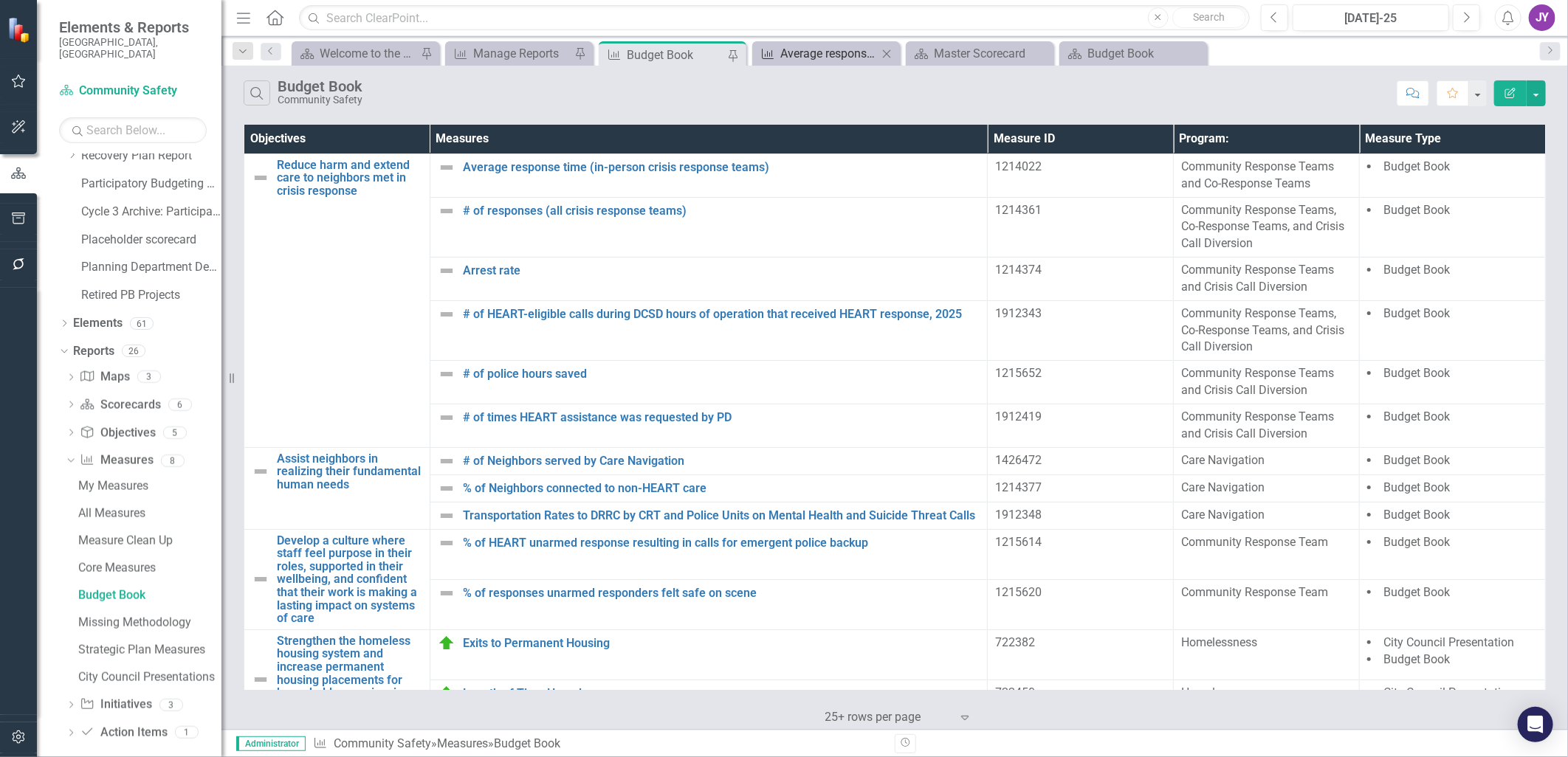
click at [800, 44] on div "Average response time (in-person crisis response teams)" at bounding box center [829, 53] width 98 height 18
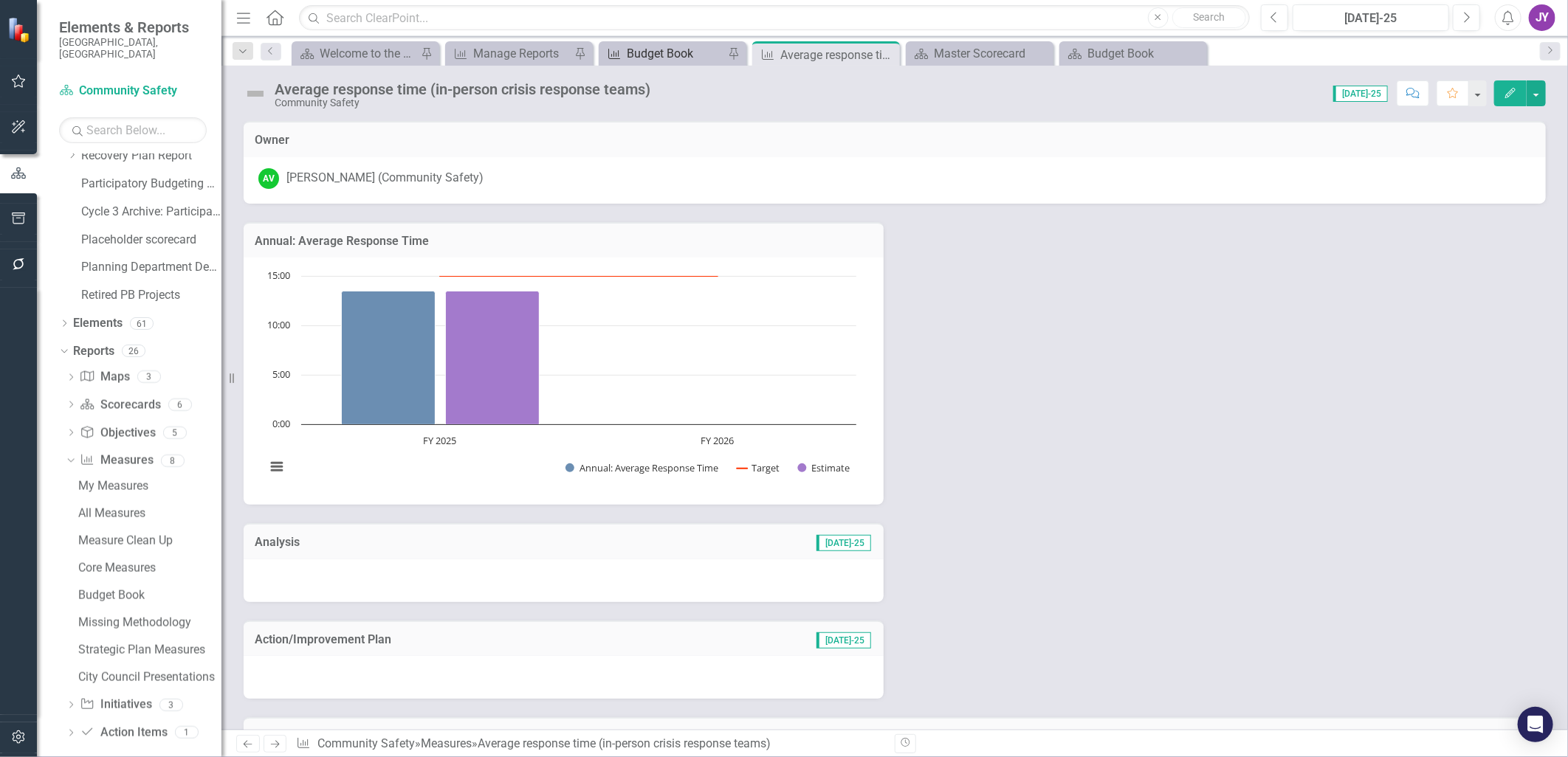
scroll to position [967, 0]
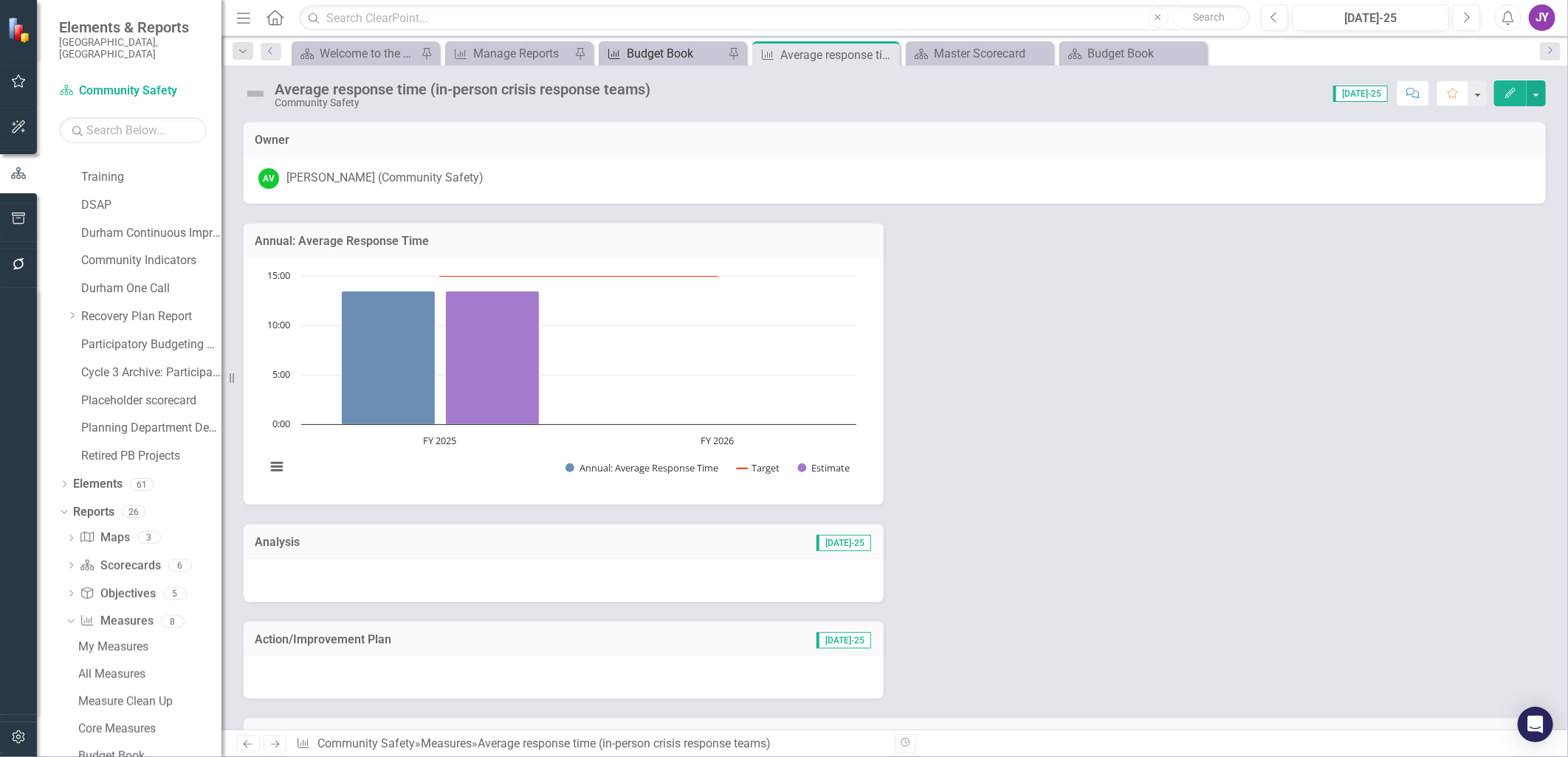
click at [660, 54] on div "Budget Book" at bounding box center [675, 53] width 98 height 18
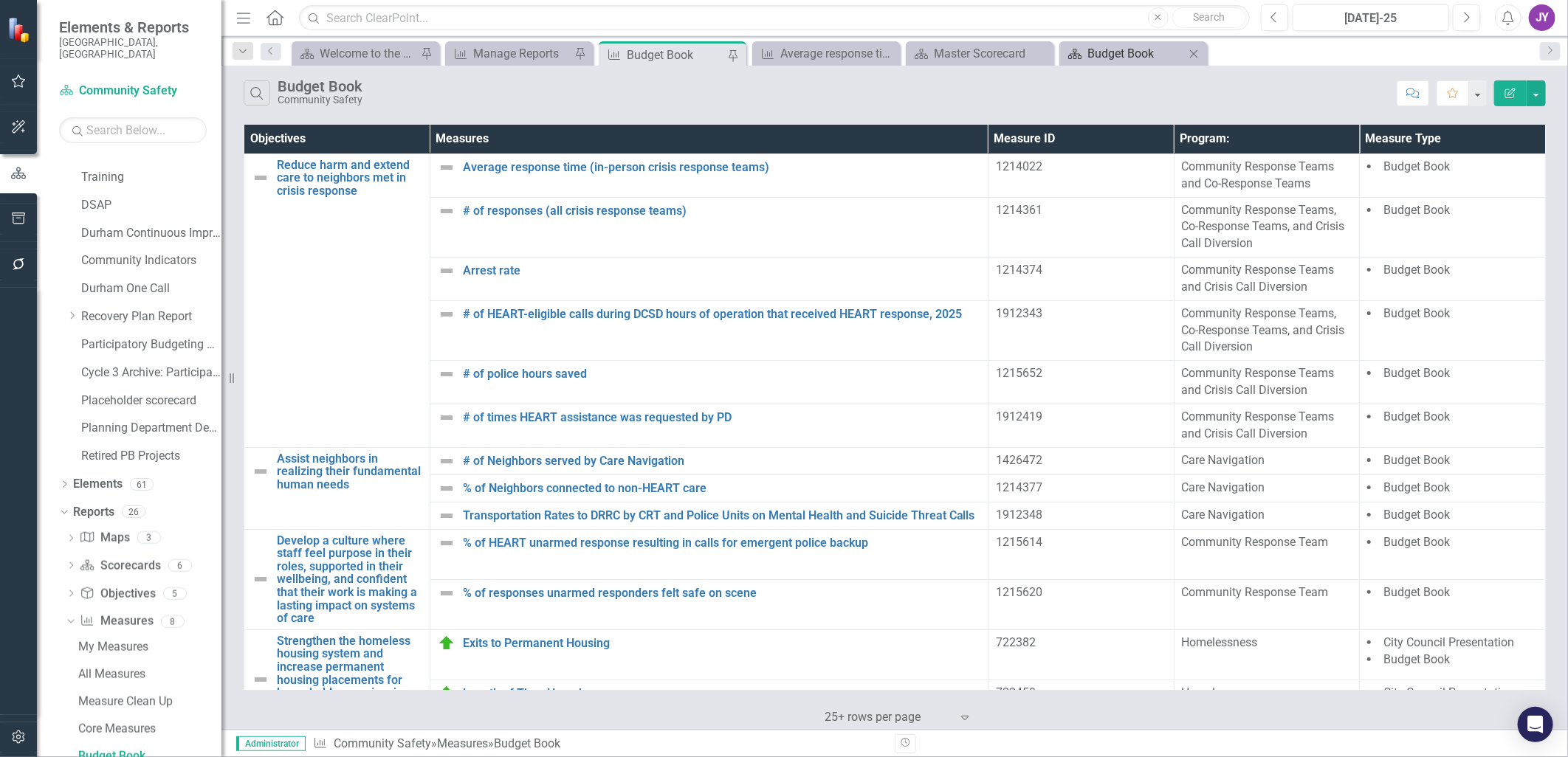
click at [1085, 55] on link "Scorecard Budget Book" at bounding box center [1123, 53] width 122 height 18
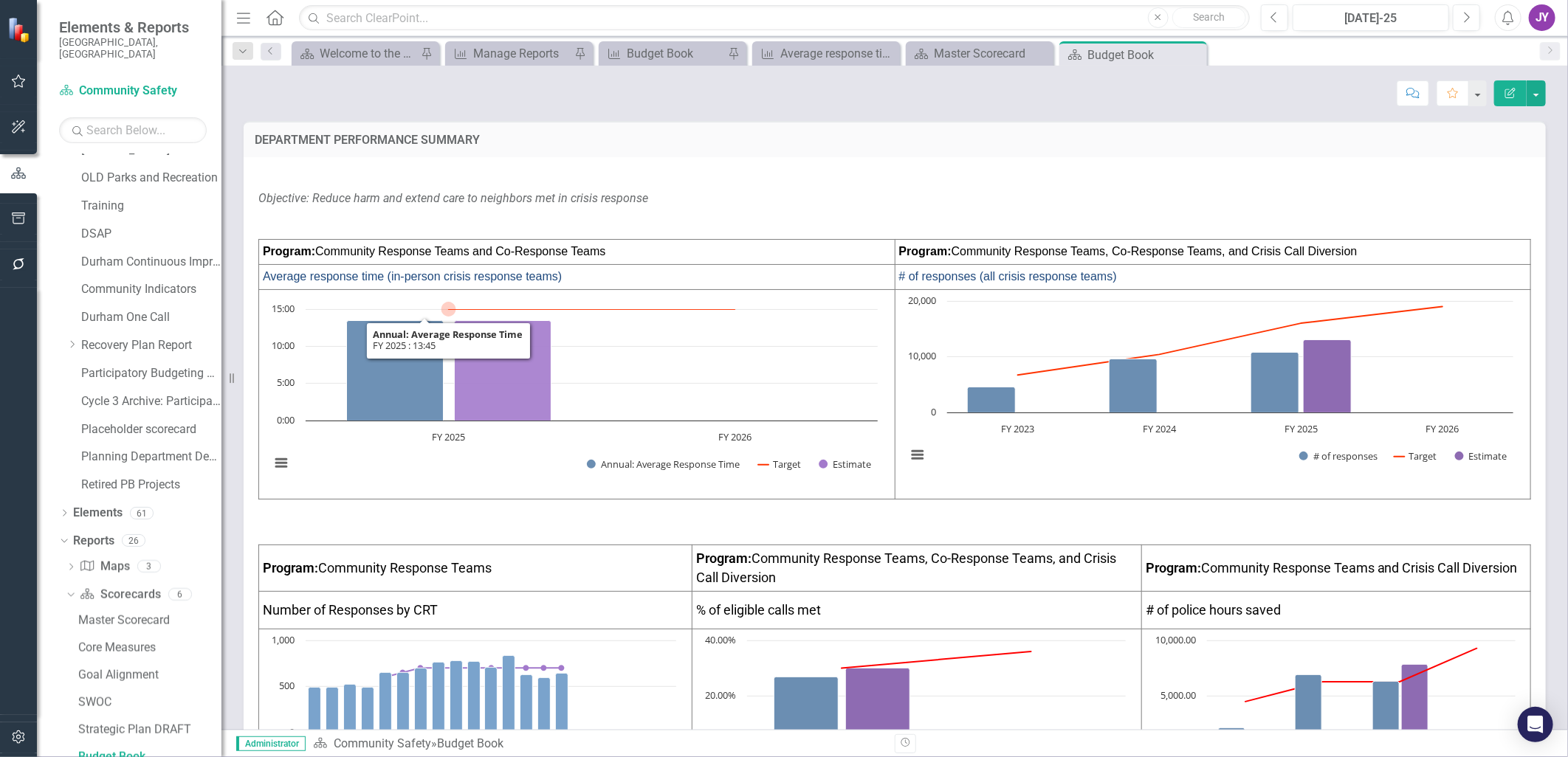
click at [367, 347] on icon "FY 2025 , 13.45. Annual: Average Response Time." at bounding box center [395, 371] width 97 height 101
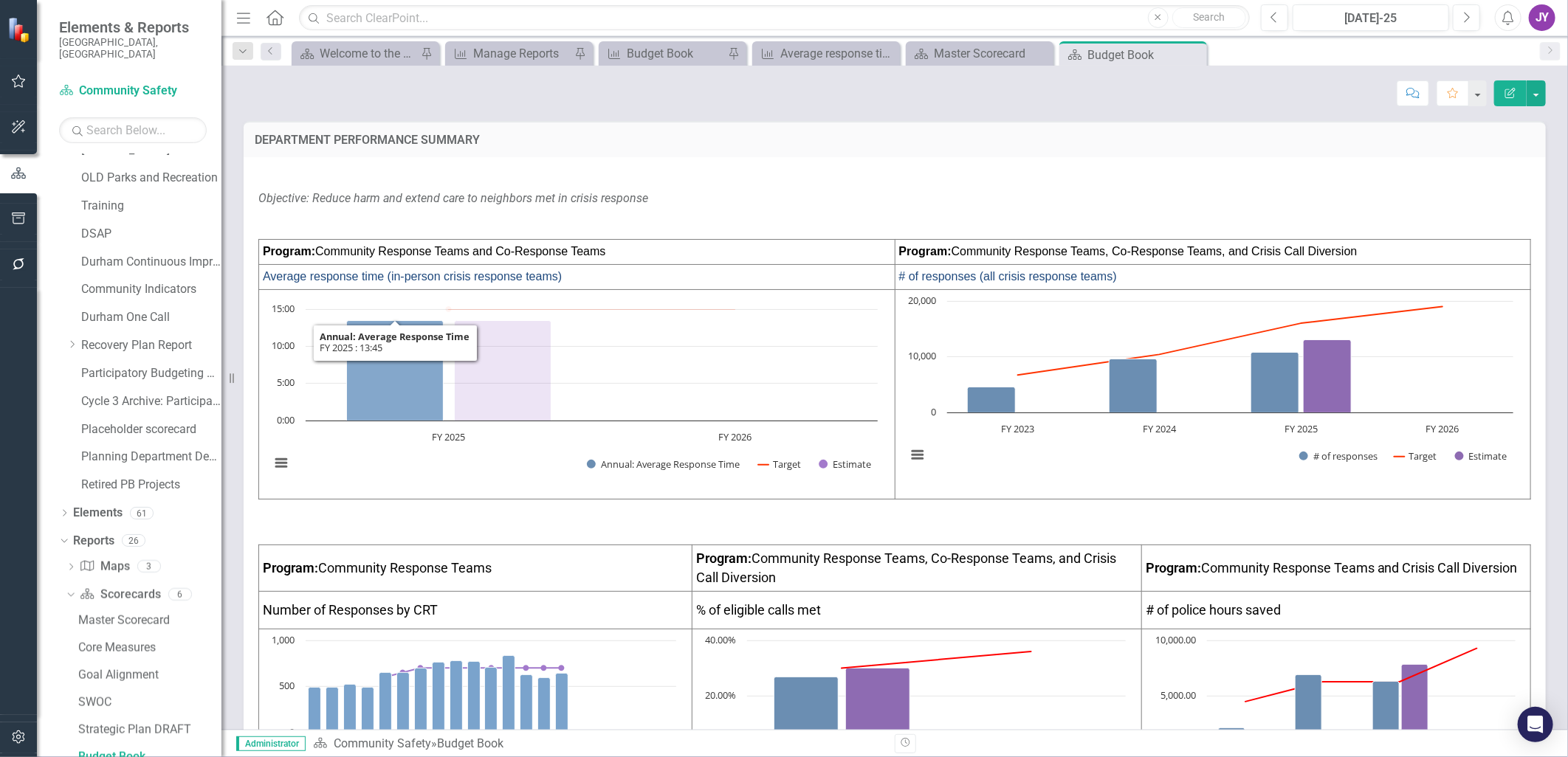
click at [367, 347] on icon "FY 2025 , 13.45. Annual: Average Response Time." at bounding box center [395, 371] width 97 height 101
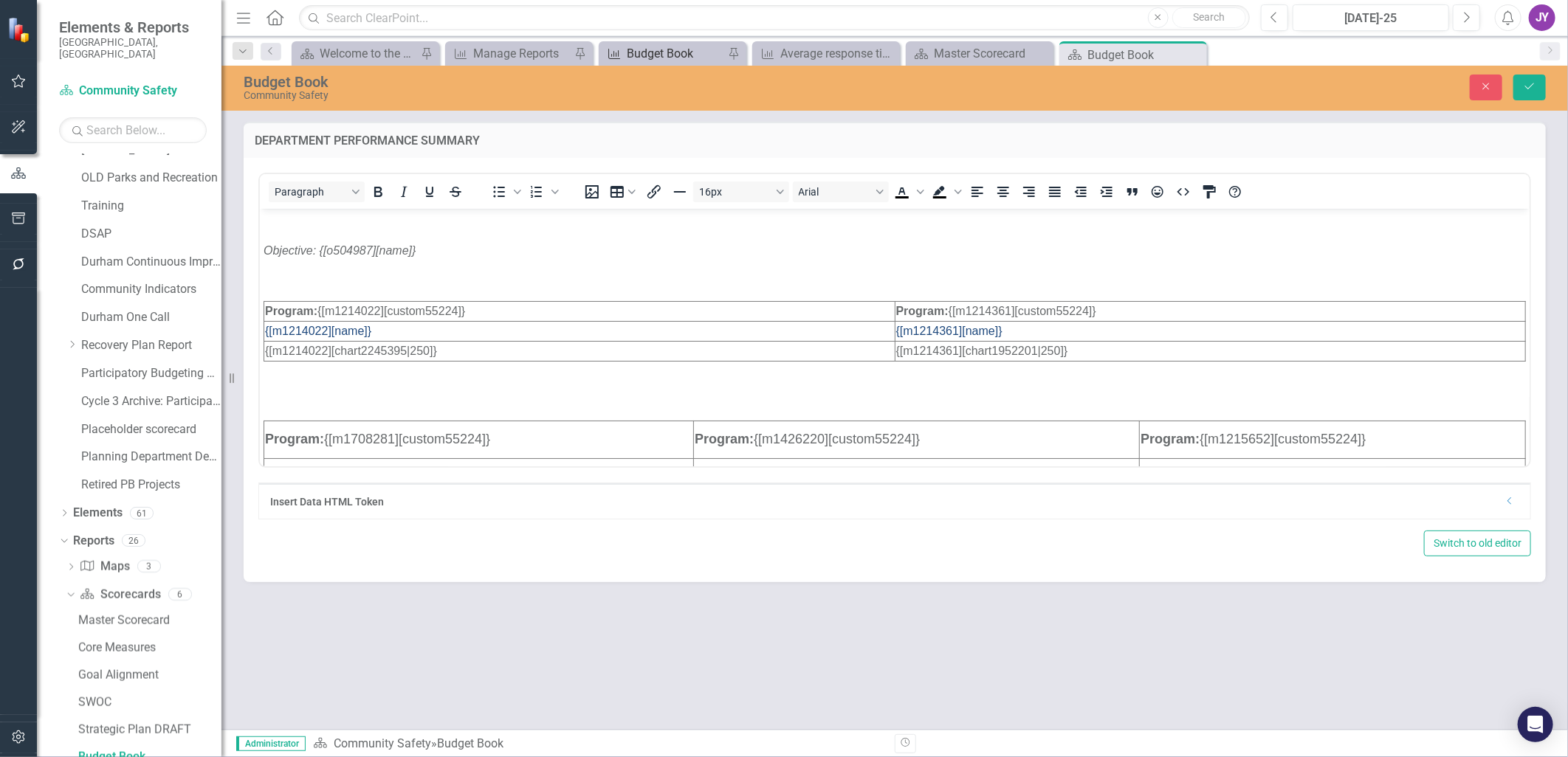
click at [679, 52] on div "Budget Book" at bounding box center [675, 53] width 98 height 18
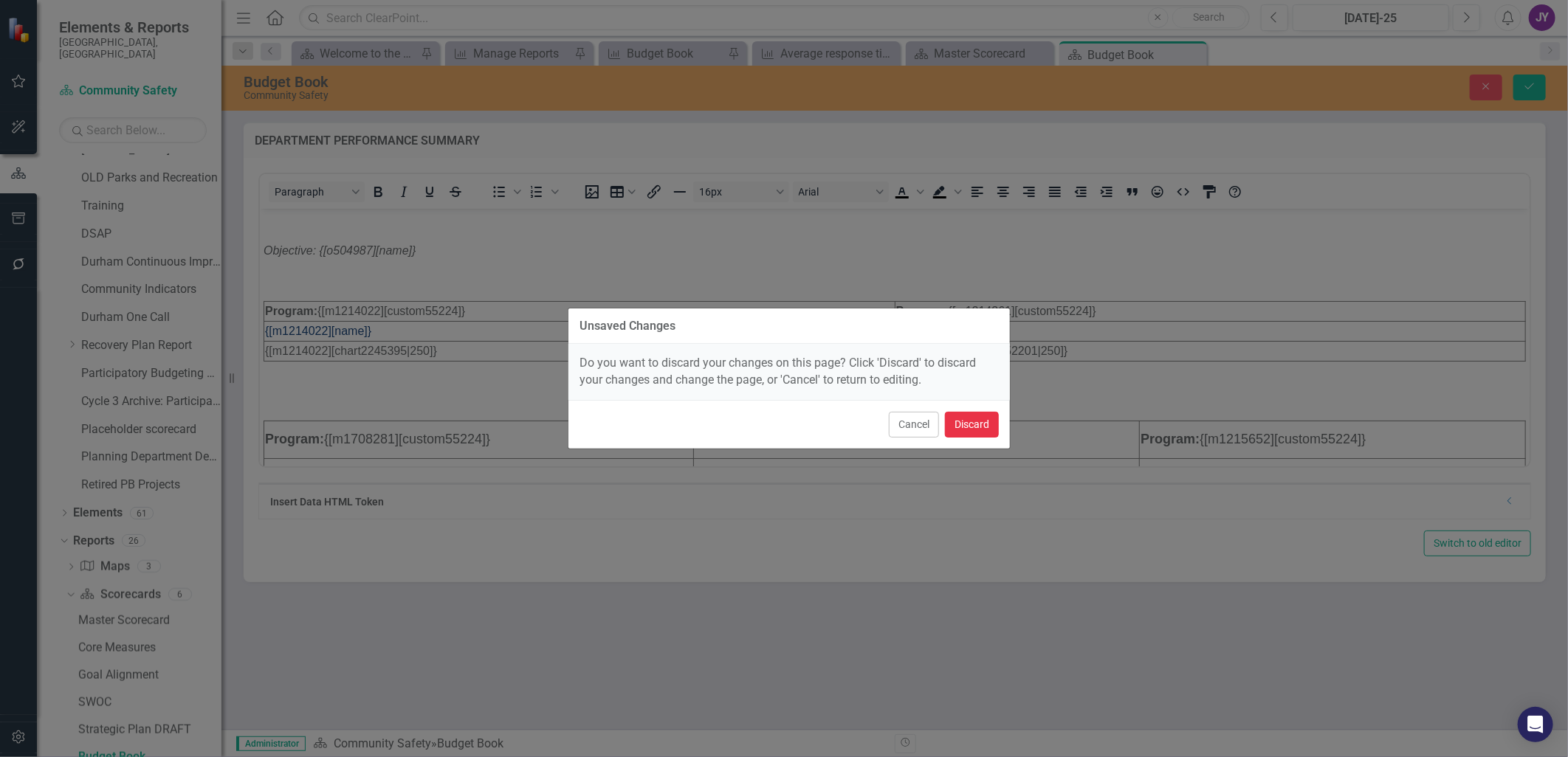
click at [972, 418] on button "Discard" at bounding box center [971, 425] width 54 height 26
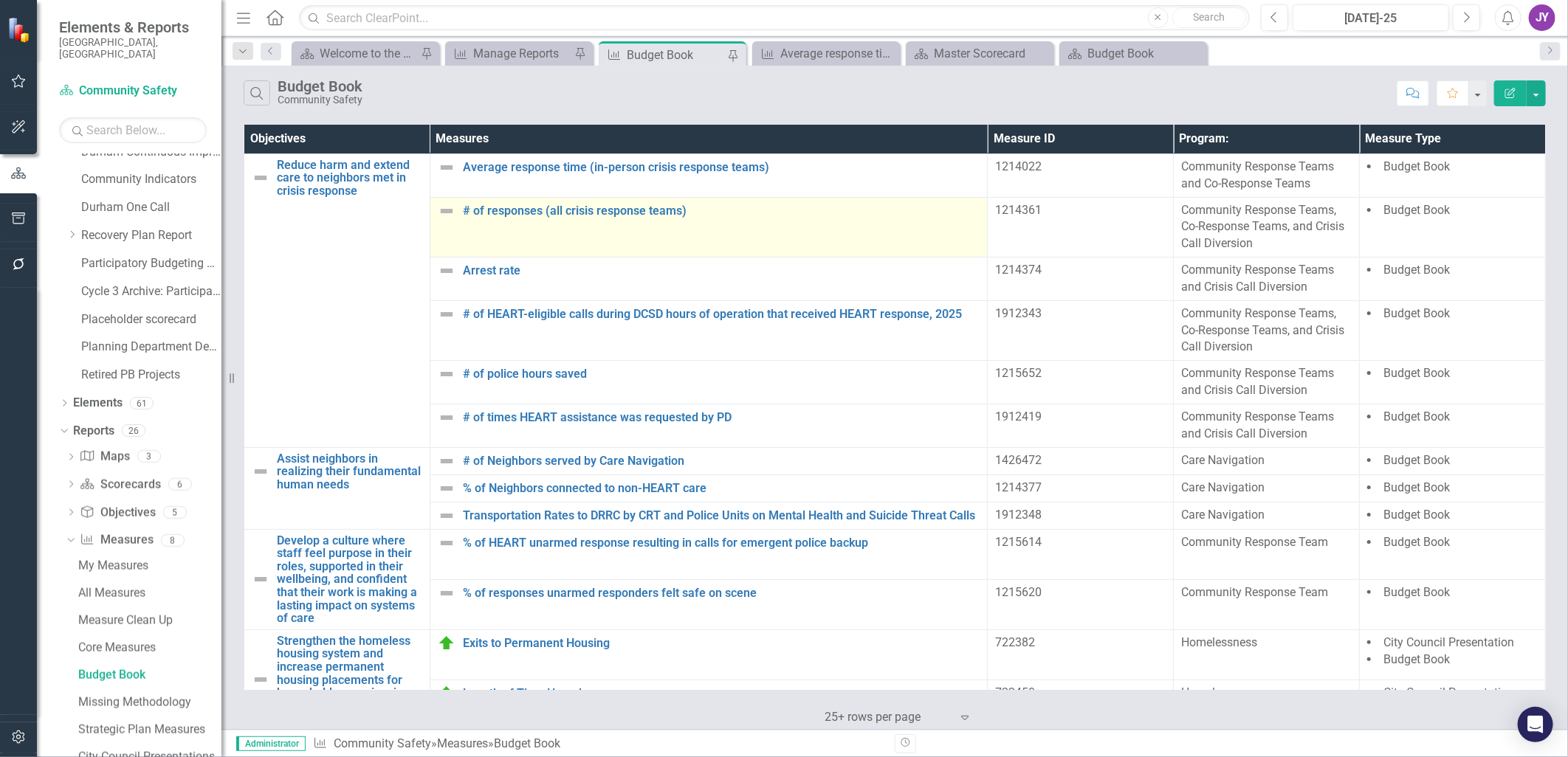
scroll to position [967, 0]
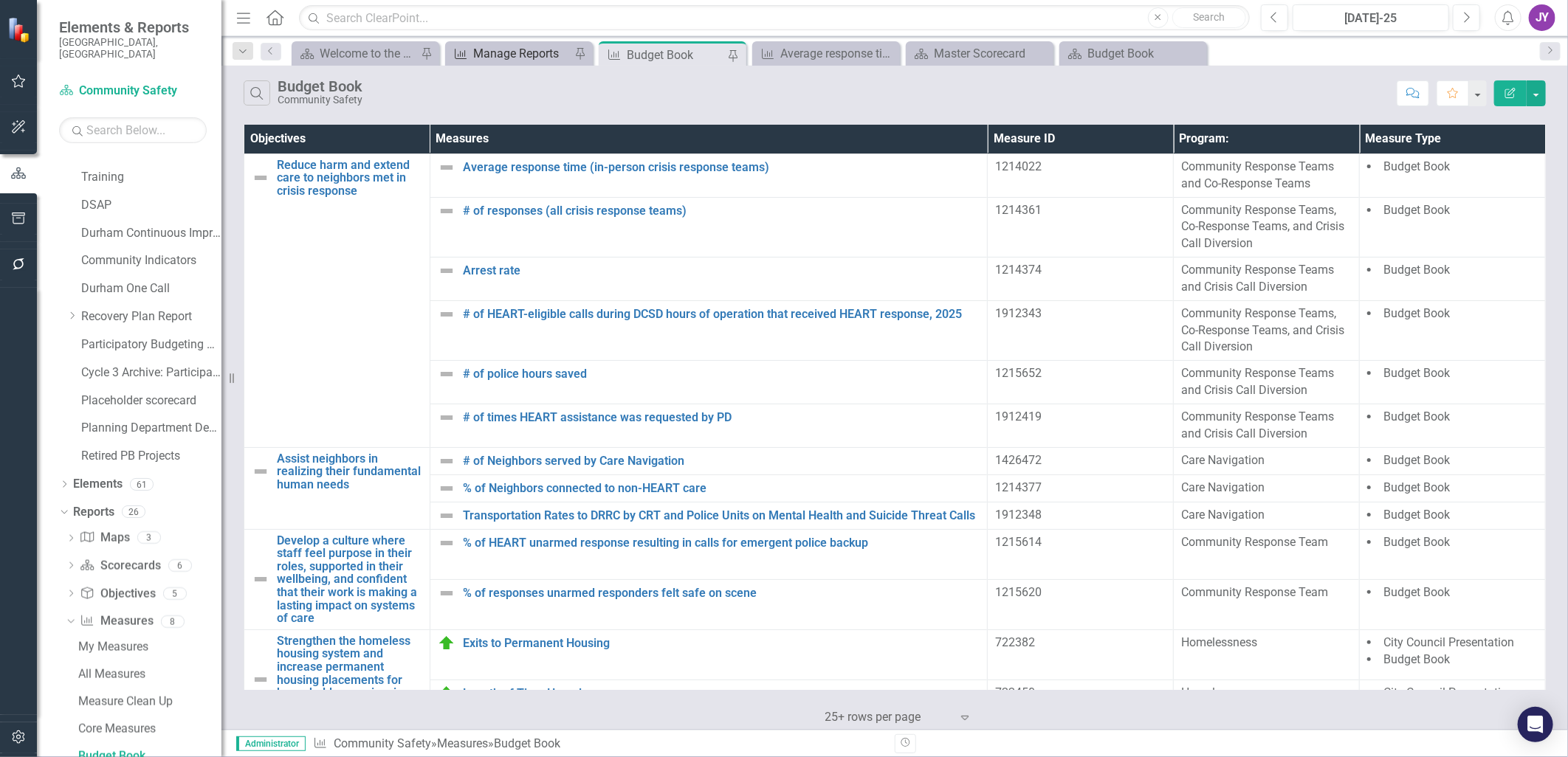
click at [517, 48] on div "Manage Reports" at bounding box center [522, 53] width 98 height 18
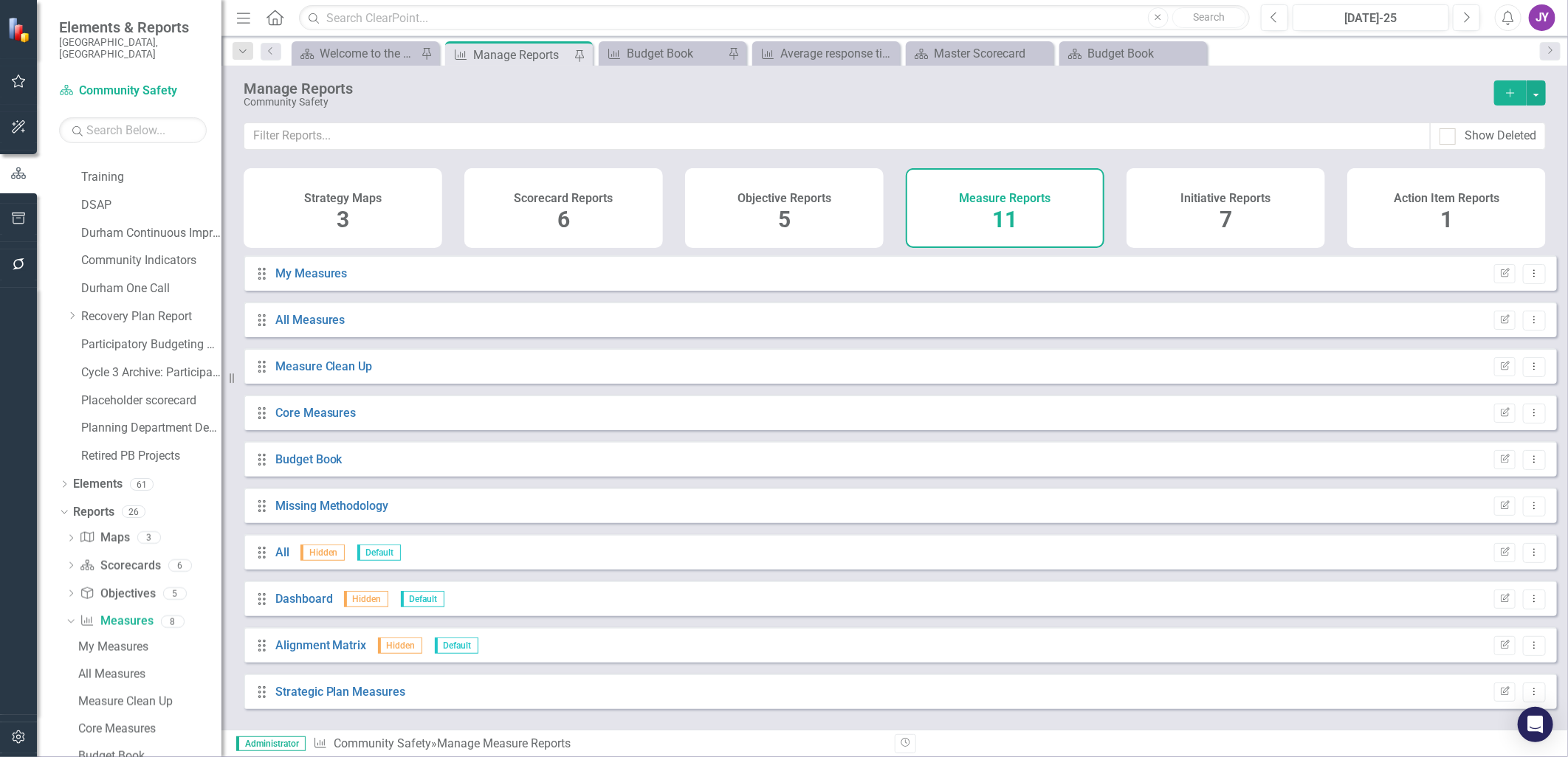
click at [814, 218] on div "Objective Reports 5" at bounding box center [784, 207] width 198 height 79
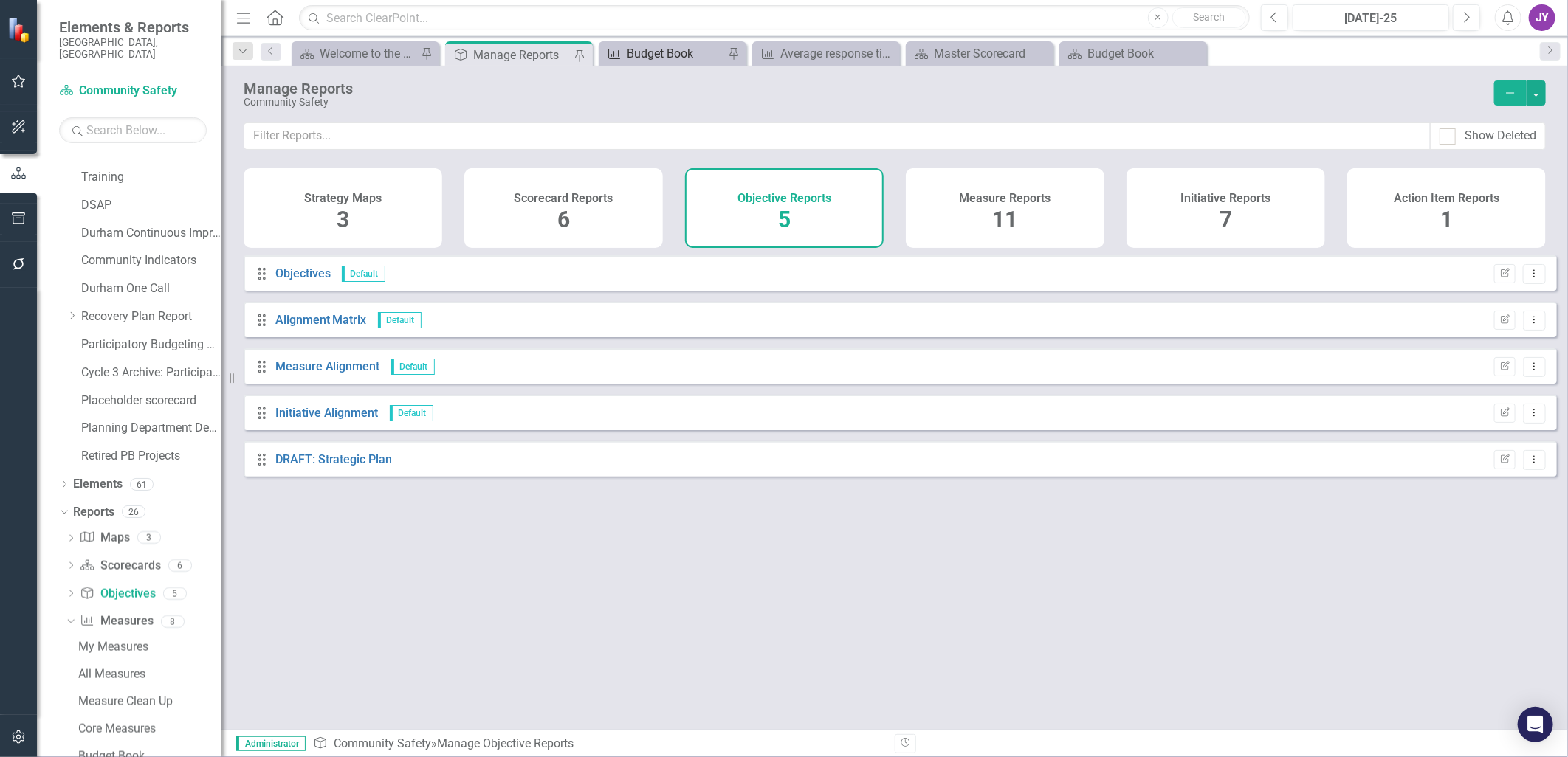
click at [661, 61] on div "Budget Book" at bounding box center [675, 53] width 98 height 18
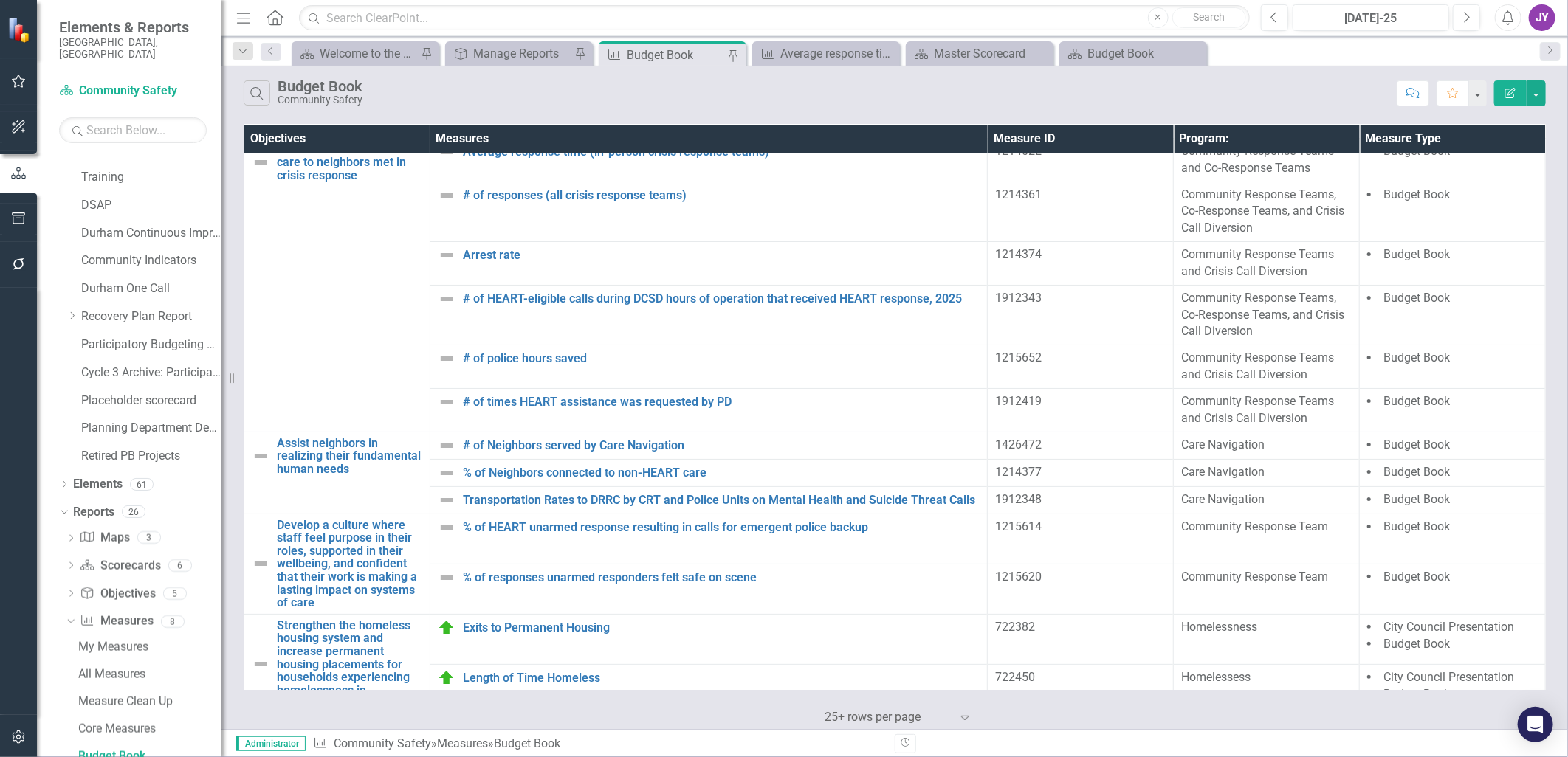
scroll to position [39, 0]
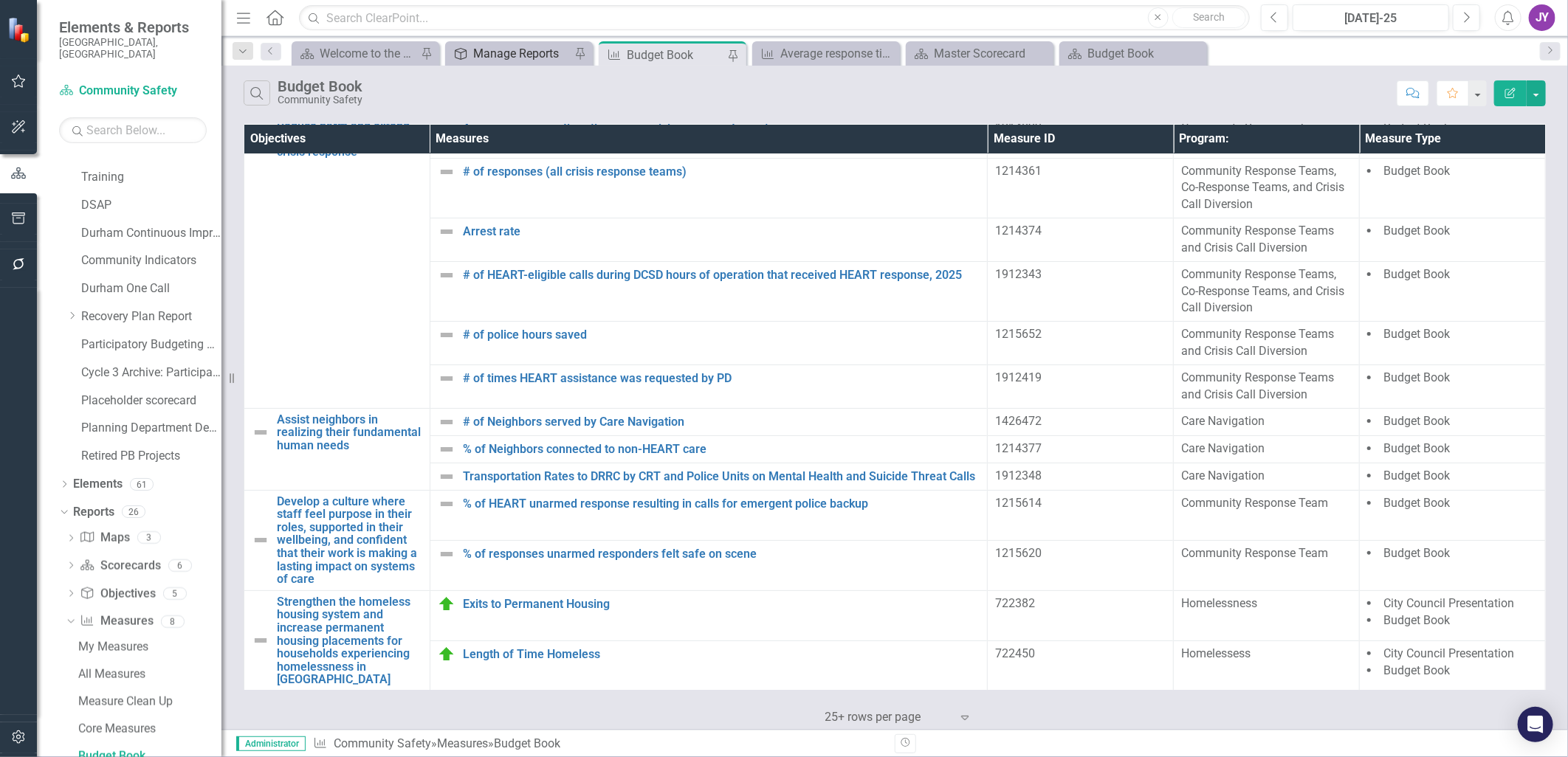
click at [496, 55] on div "Manage Reports" at bounding box center [522, 53] width 98 height 18
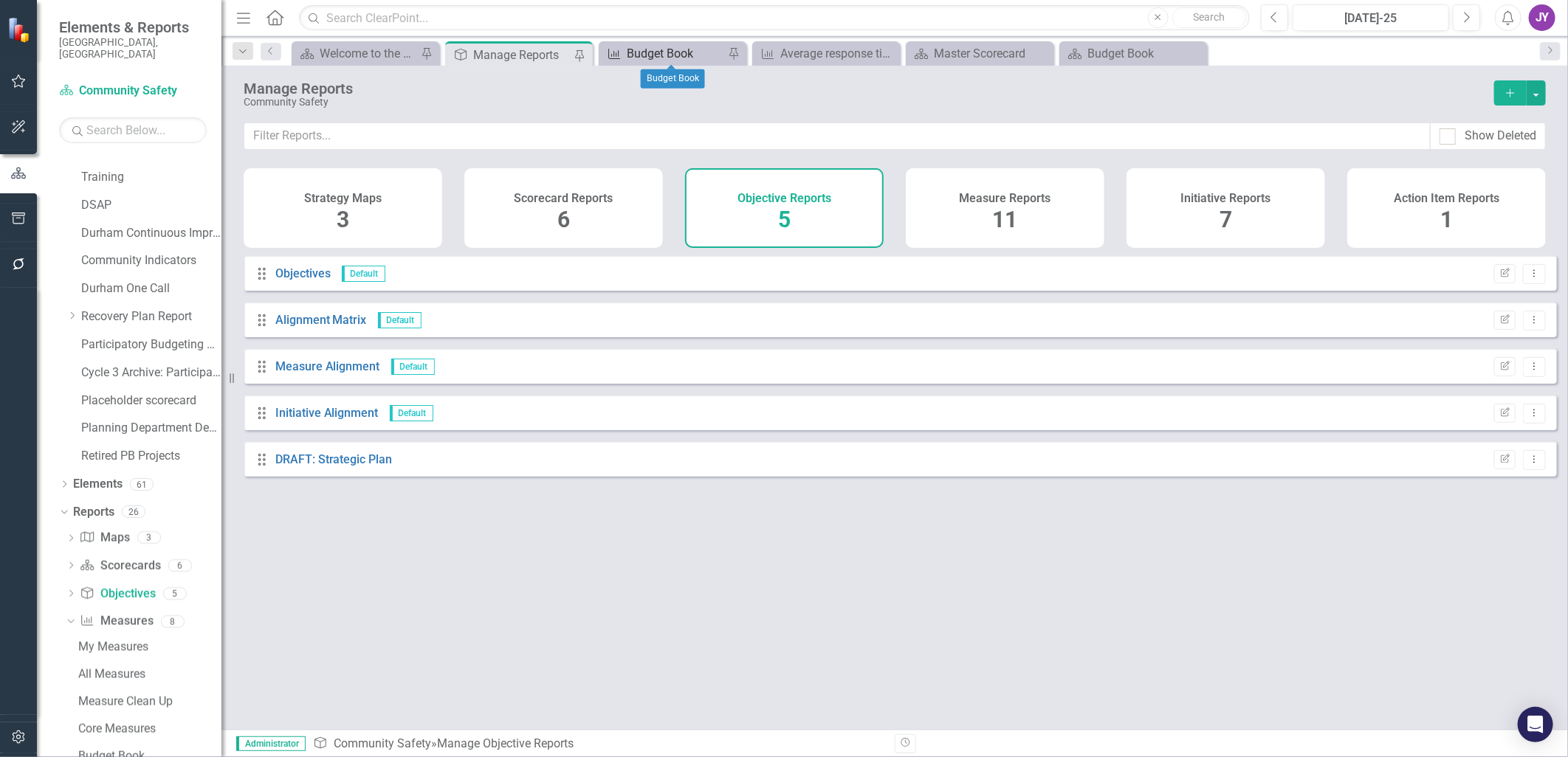
click at [657, 50] on div "Budget Book" at bounding box center [675, 53] width 98 height 18
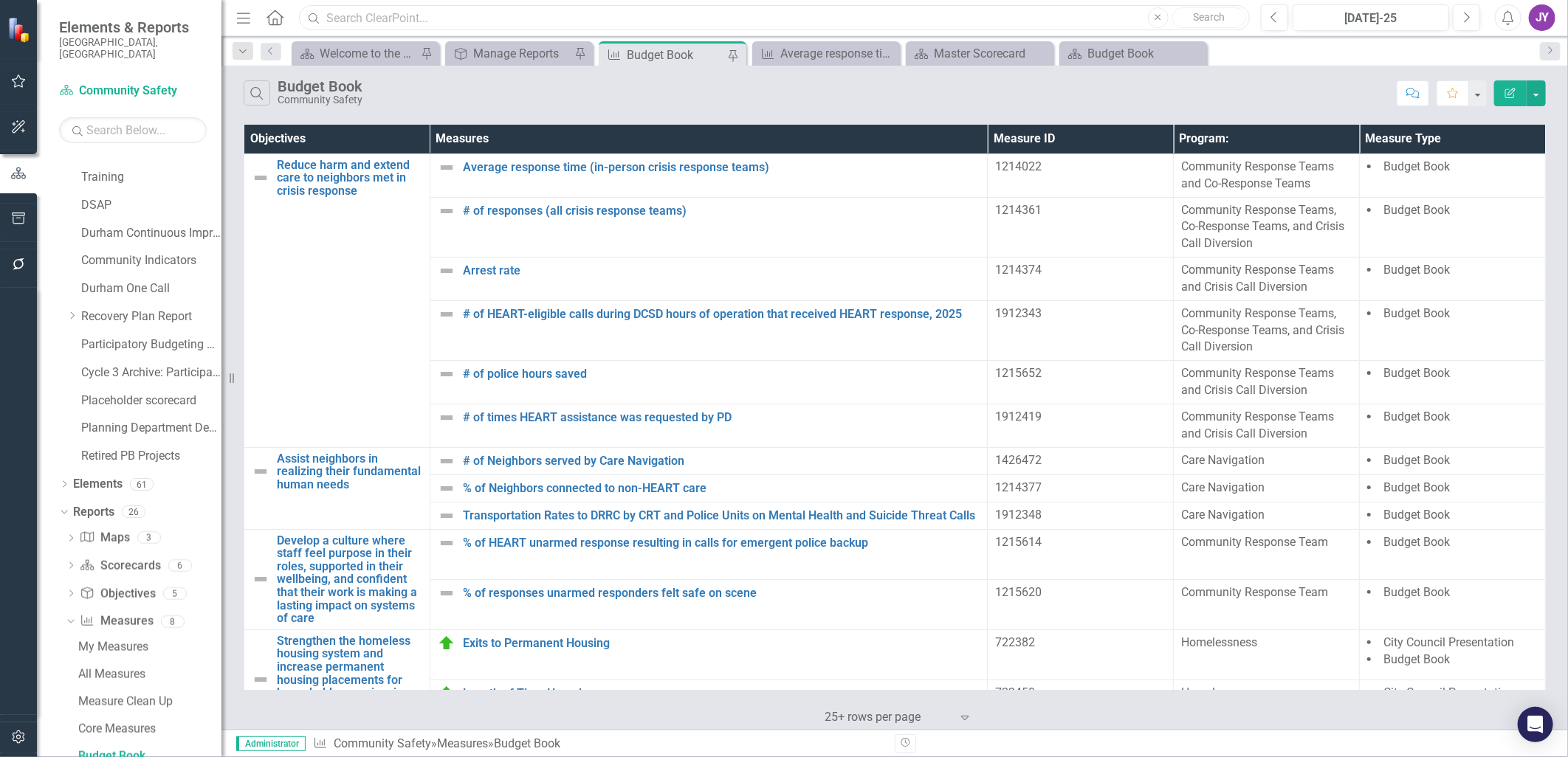
click at [477, 30] on input "text" at bounding box center [774, 18] width 951 height 26
drag, startPoint x: 657, startPoint y: 103, endPoint x: 650, endPoint y: 99, distance: 8.1
click at [657, 103] on div "Search Budget Book Community Safety" at bounding box center [817, 92] width 1145 height 25
click at [490, 42] on div "Objective Manage Reports Pin" at bounding box center [519, 54] width 148 height 24
click at [505, 45] on div "Manage Reports" at bounding box center [522, 53] width 98 height 18
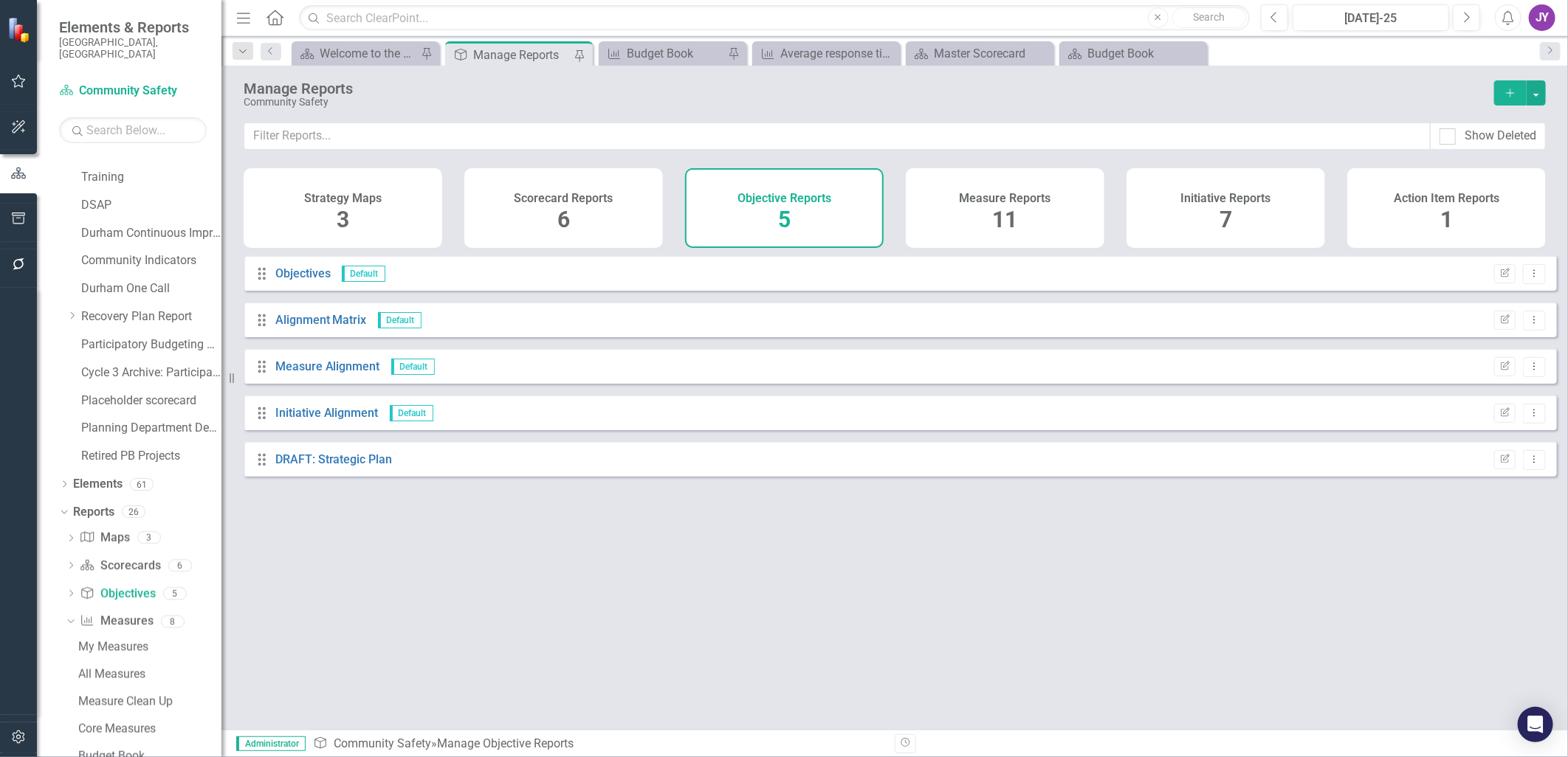
click at [1512, 100] on button "Add" at bounding box center [1510, 92] width 33 height 25
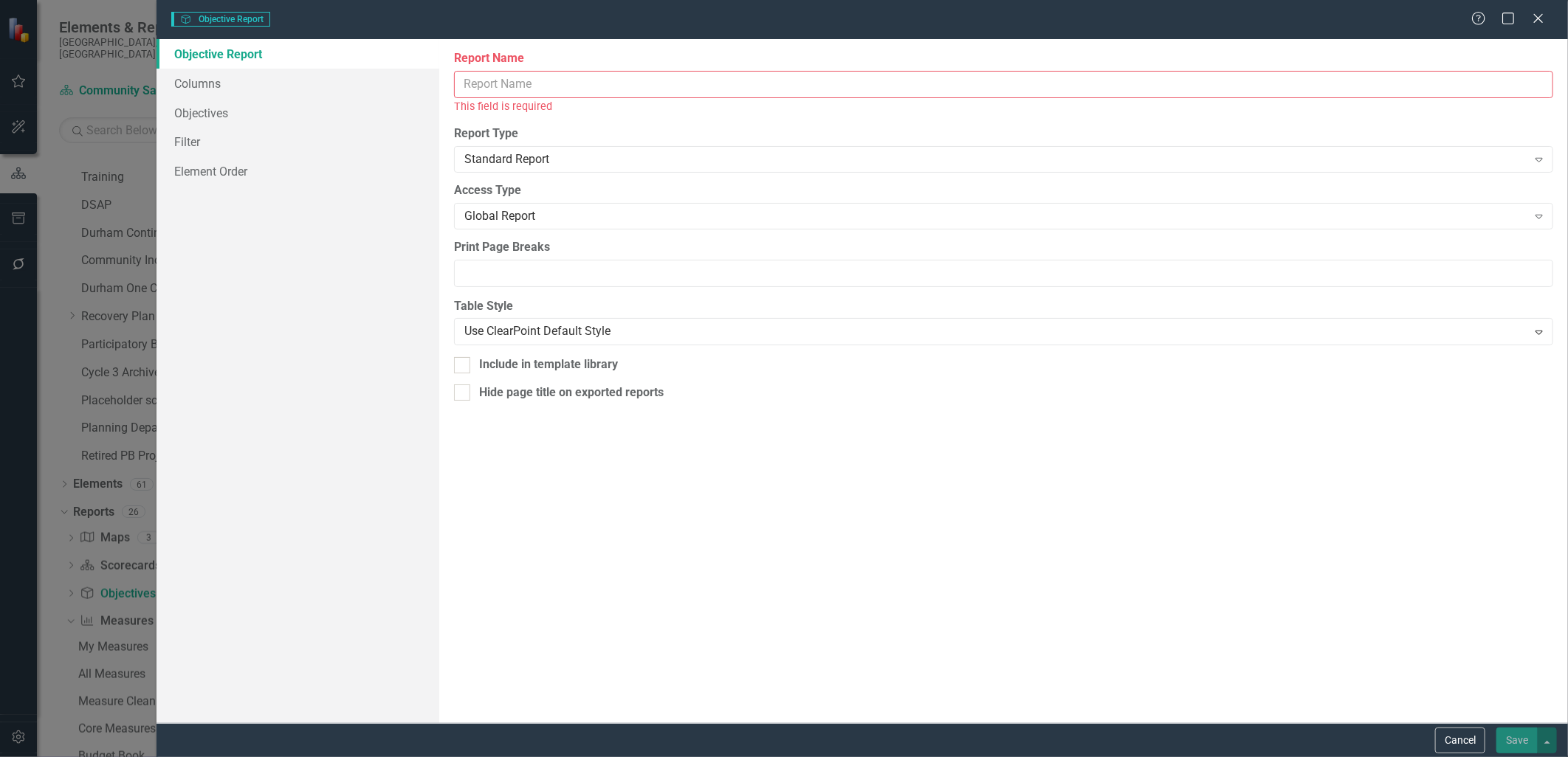
click at [943, 78] on input "Report Name" at bounding box center [1003, 85] width 1099 height 27
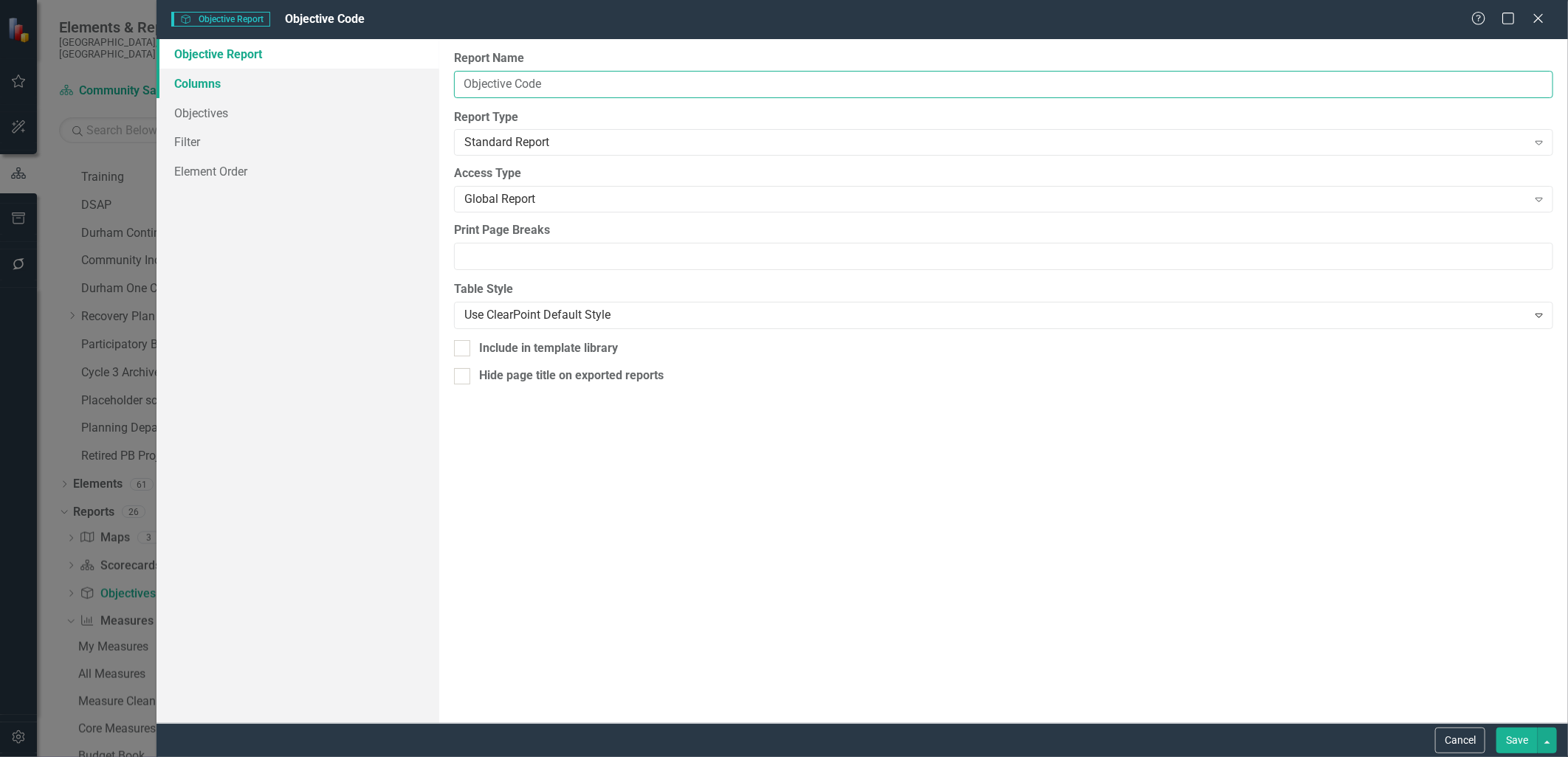
type input "Objective Code"
click at [208, 79] on link "Columns" at bounding box center [298, 83] width 282 height 30
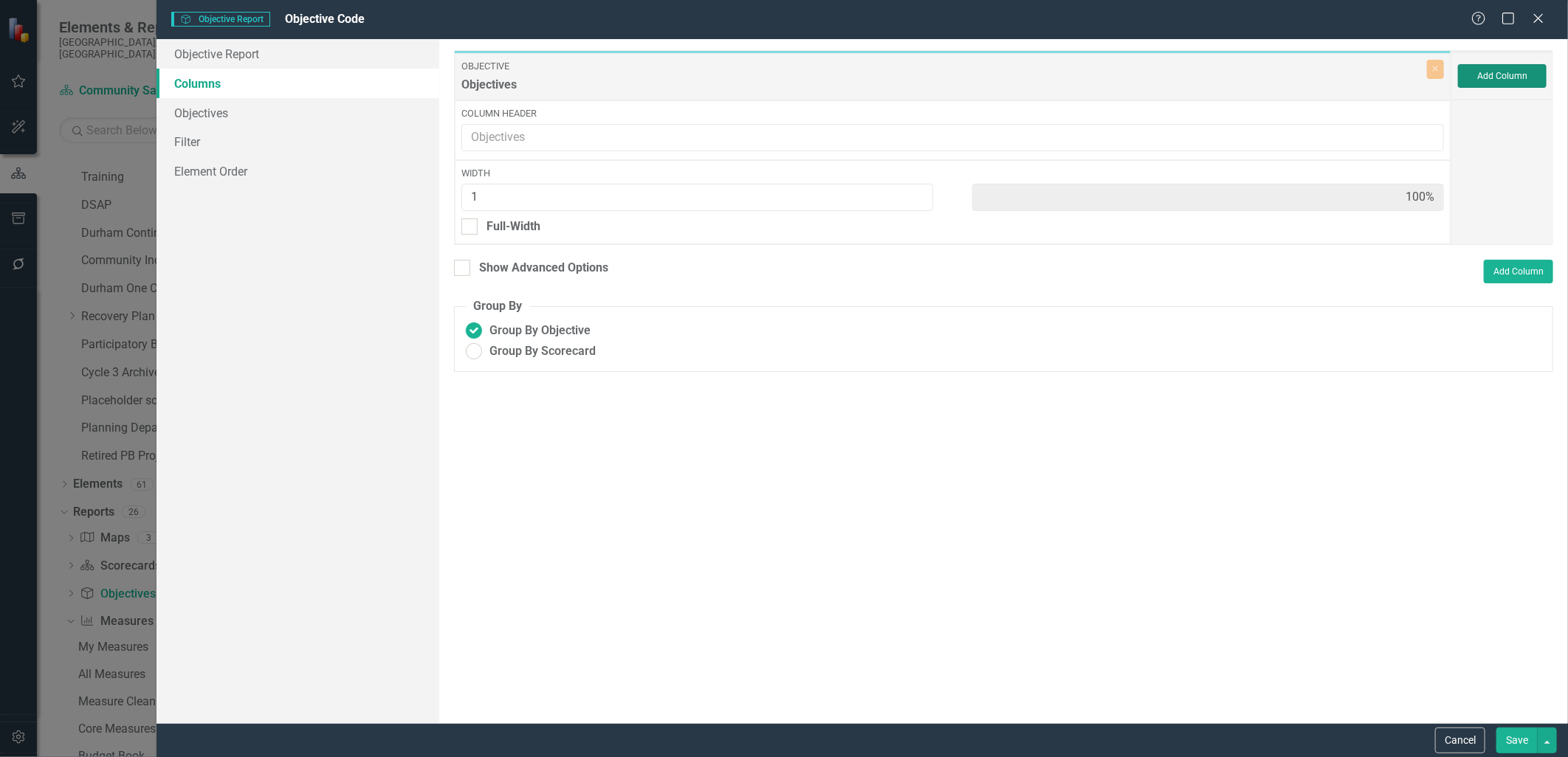
click at [1502, 72] on button "Add Column" at bounding box center [1502, 76] width 89 height 23
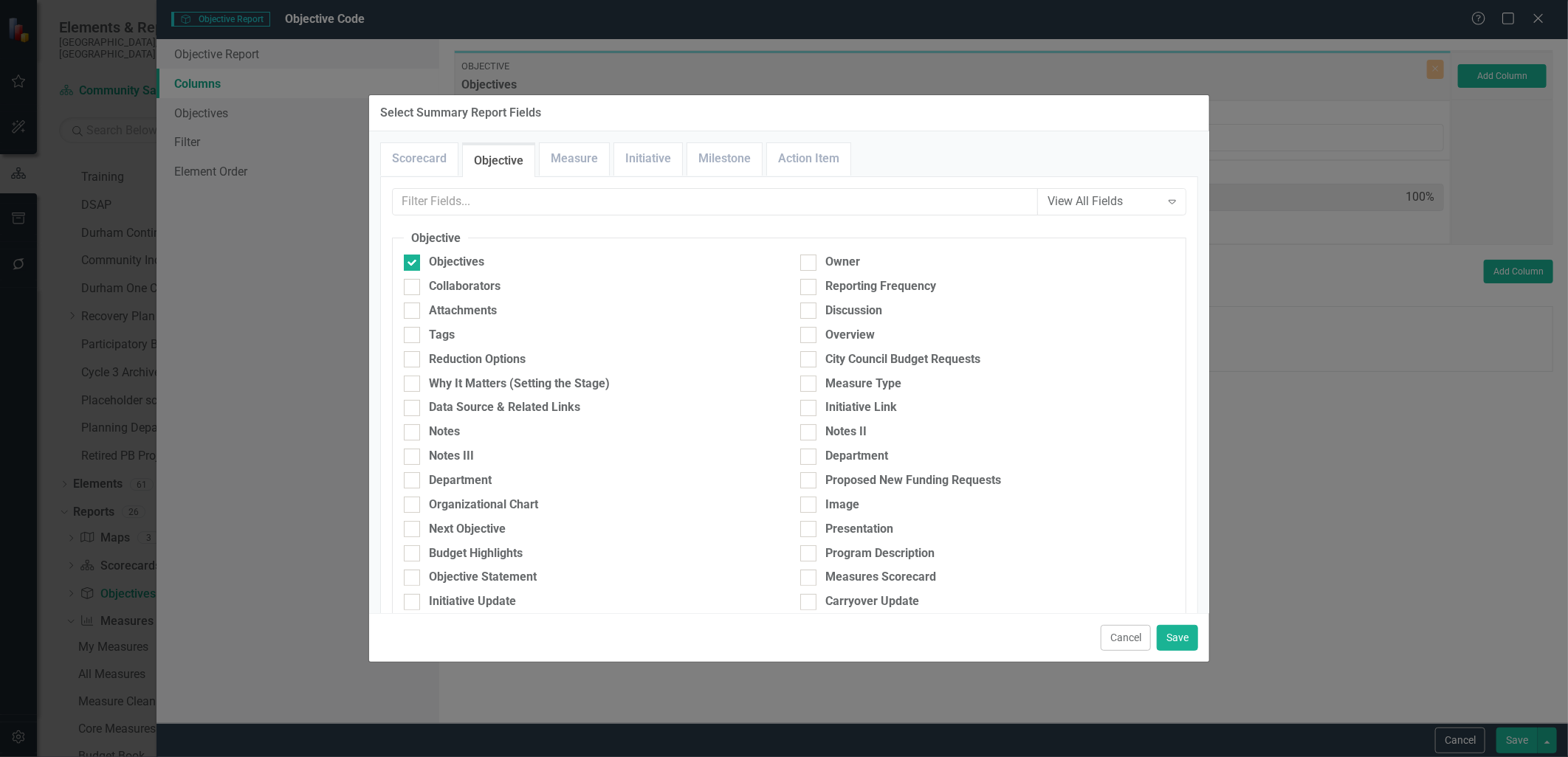
click at [548, 186] on div "View All Fields Expand Scorecard Scorecard Attachments Tags Goal 1: A Strong an…" at bounding box center [789, 706] width 818 height 1058
click at [547, 201] on input "text" at bounding box center [715, 201] width 645 height 27
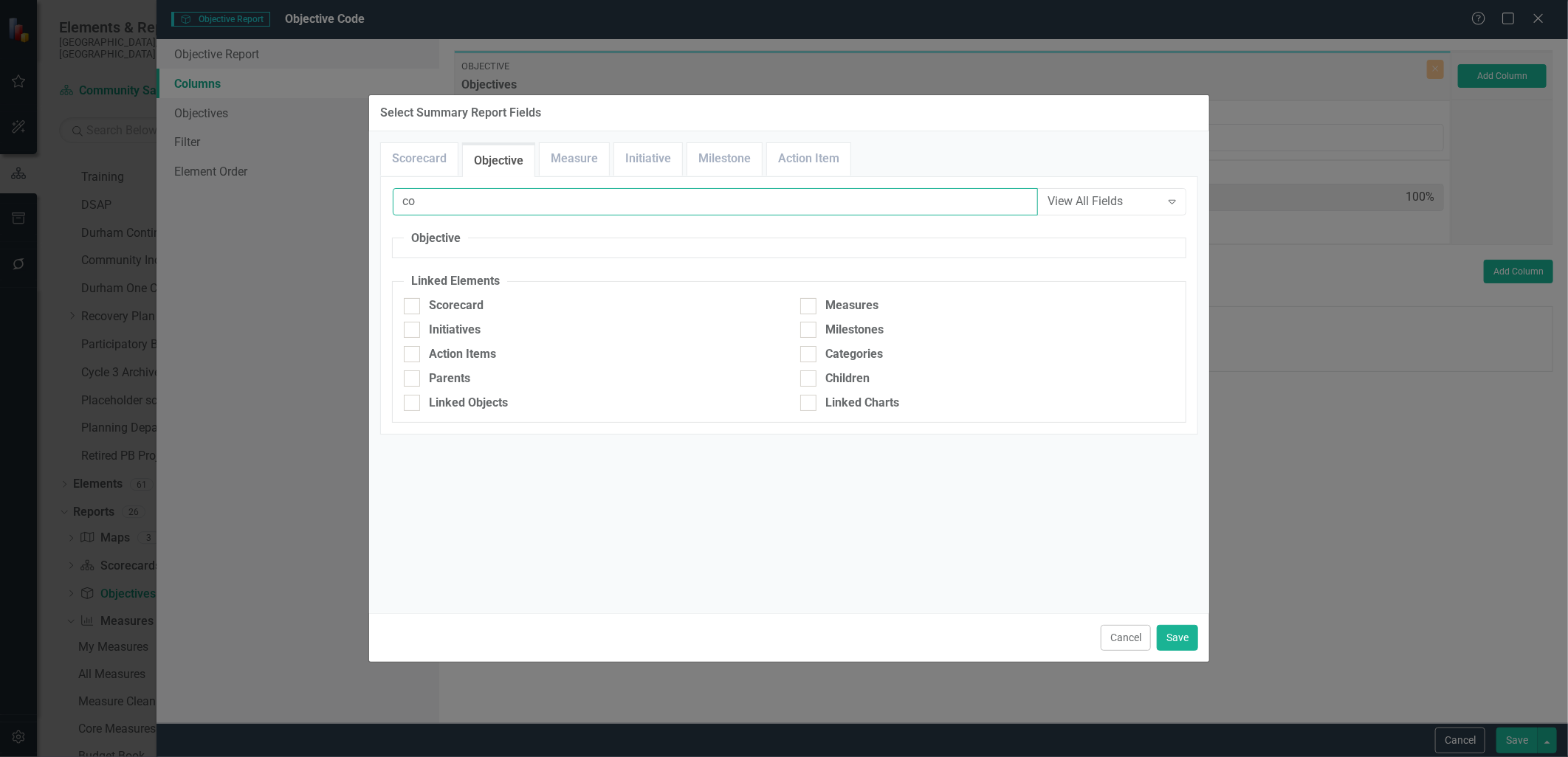
type input "c"
type input "ID"
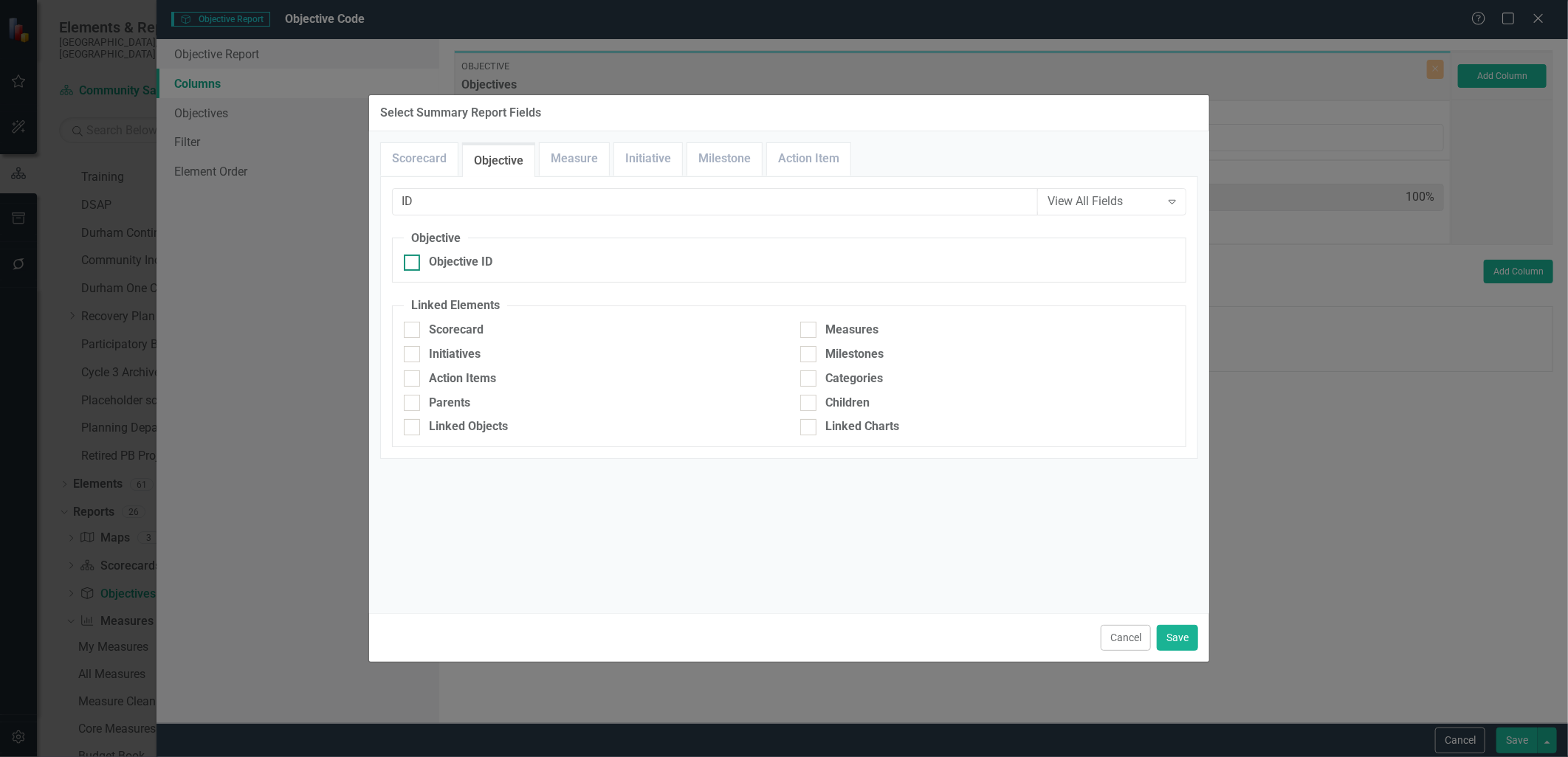
click at [440, 267] on div "Objective ID" at bounding box center [461, 262] width 64 height 17
click at [414, 264] on input "Objective ID" at bounding box center [408, 259] width 10 height 10
checkbox input "true"
click at [1171, 640] on button "Save" at bounding box center [1177, 637] width 42 height 26
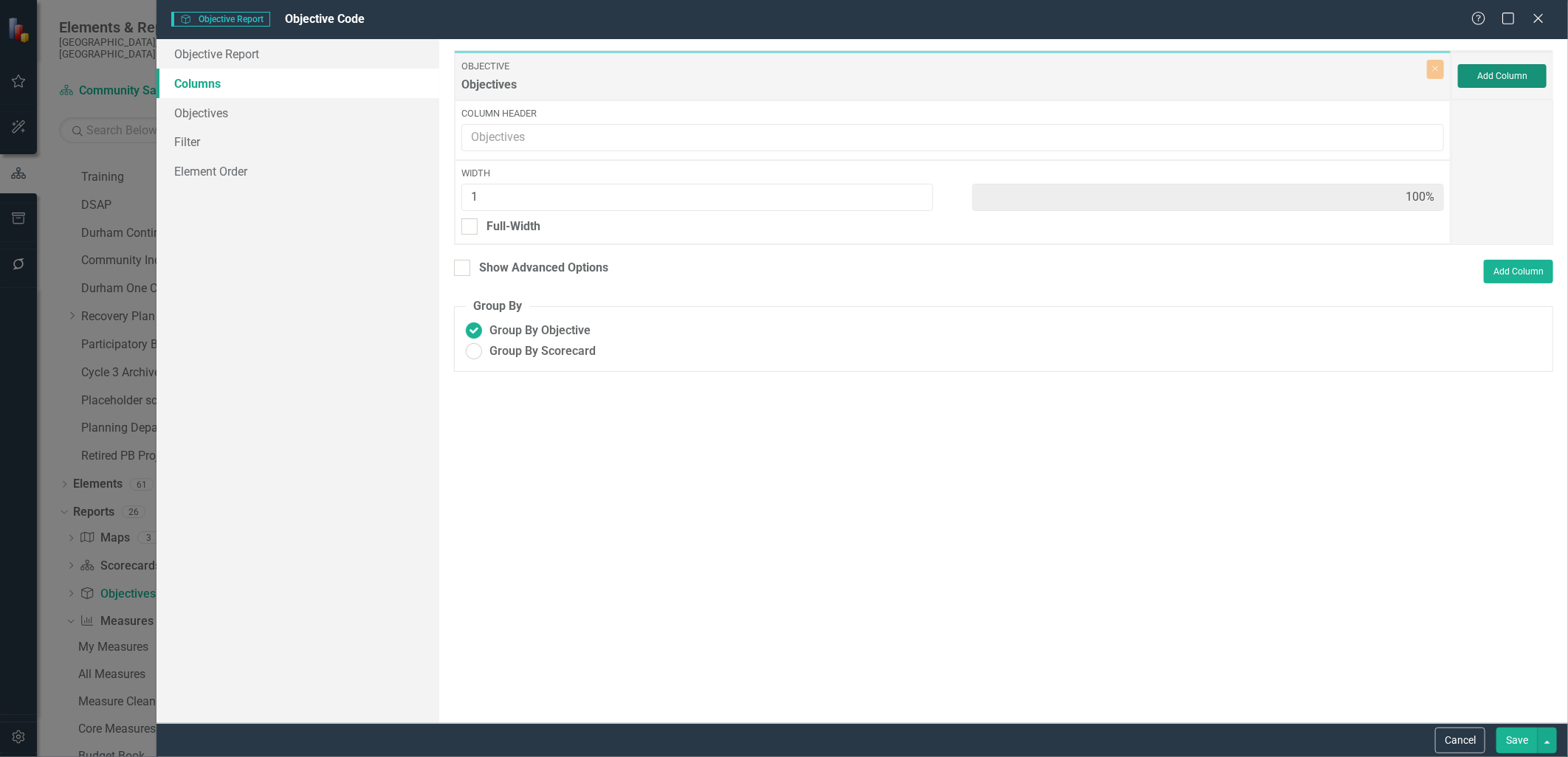
type input "50%"
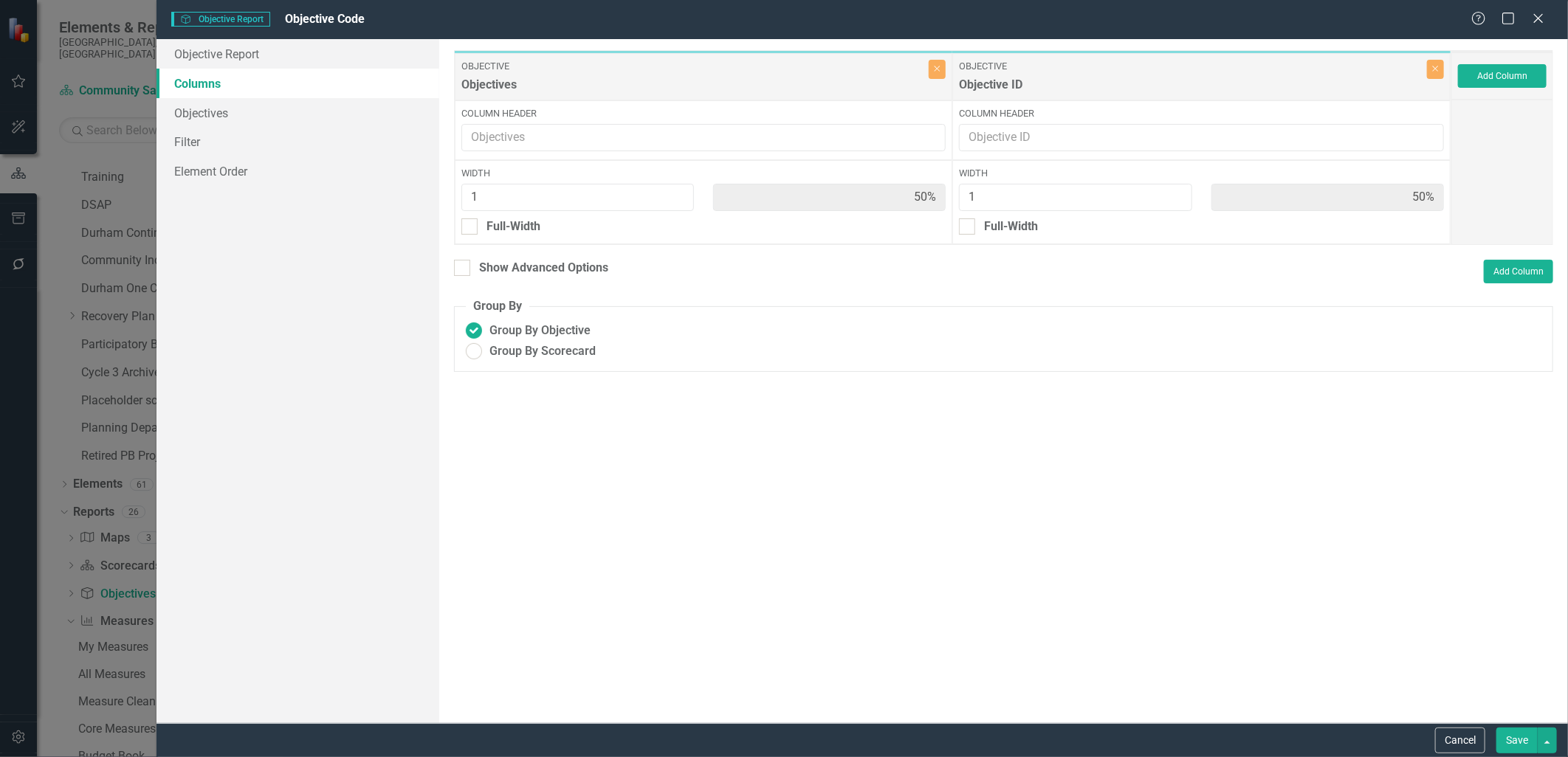
click at [1512, 733] on button "Save" at bounding box center [1516, 740] width 42 height 26
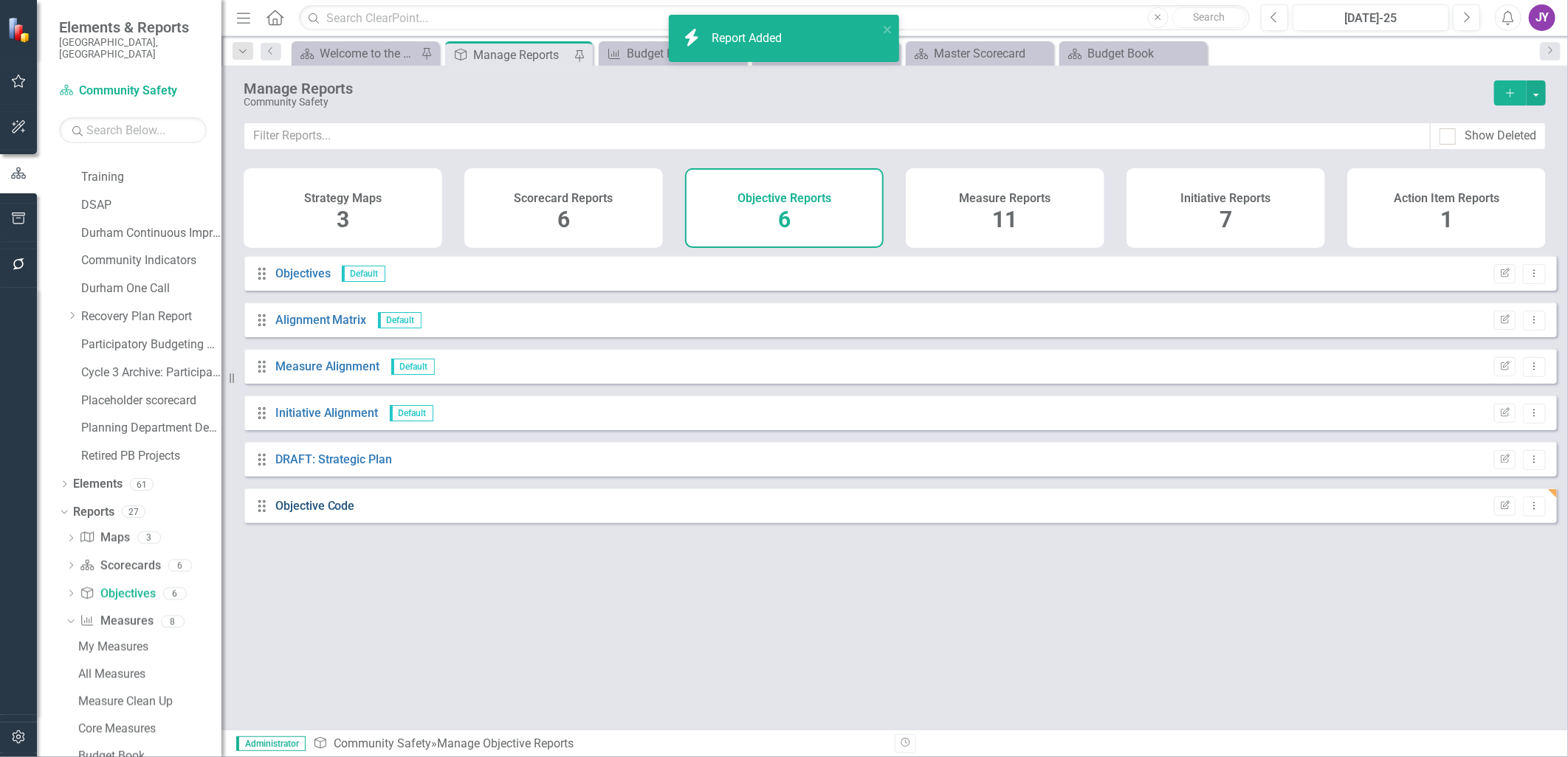
click at [342, 512] on link "Objective Code" at bounding box center [314, 506] width 80 height 14
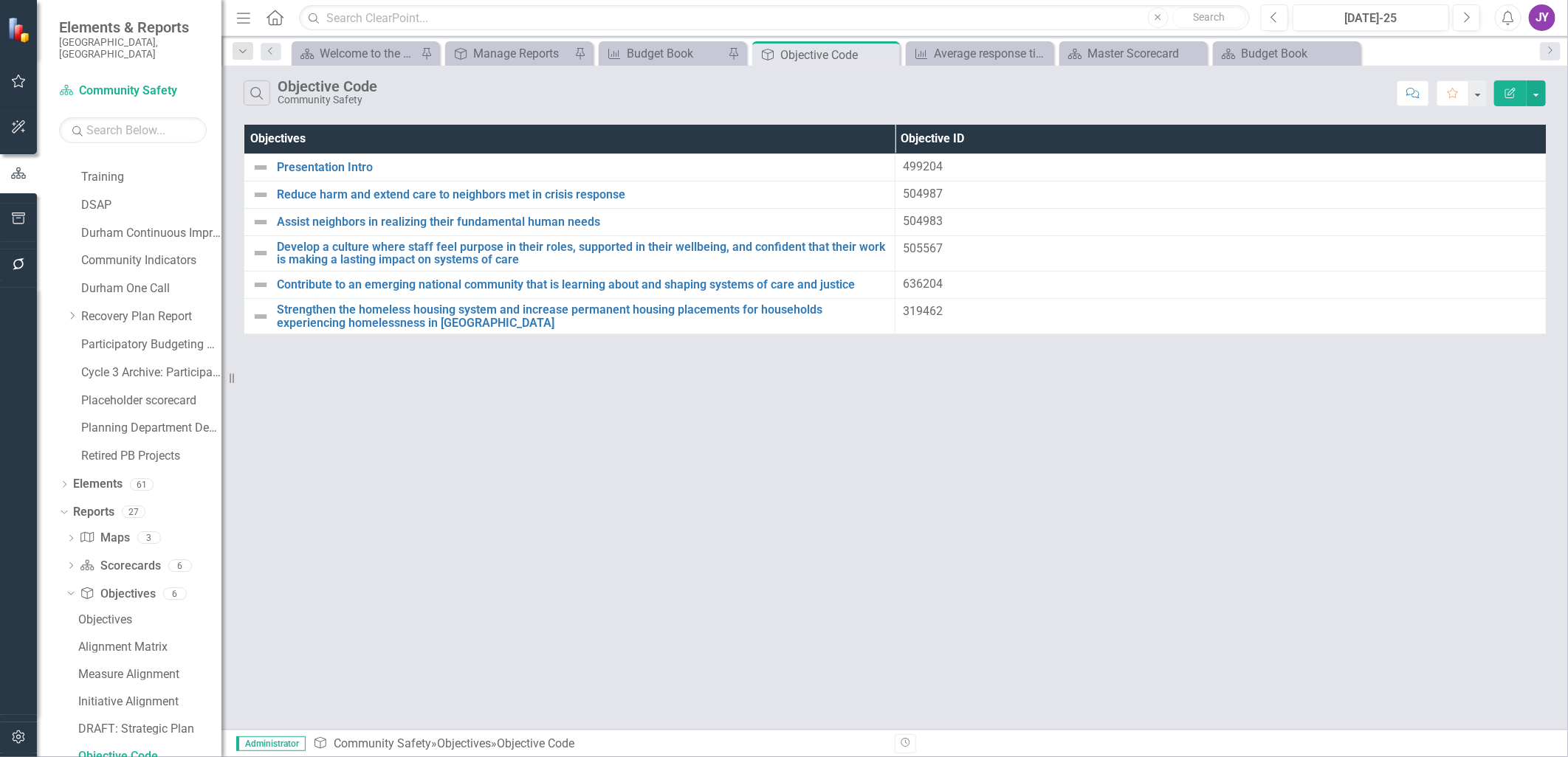
scroll to position [965, 0]
drag, startPoint x: 1435, startPoint y: 687, endPoint x: 1454, endPoint y: 702, distance: 24.2
click at [1440, 689] on div "Search Objective Code Community Safety Comment Favorite Edit Report Objectives …" at bounding box center [894, 397] width 1346 height 664
click at [954, 57] on div "Average response time (in-person crisis response teams)" at bounding box center [982, 53] width 98 height 18
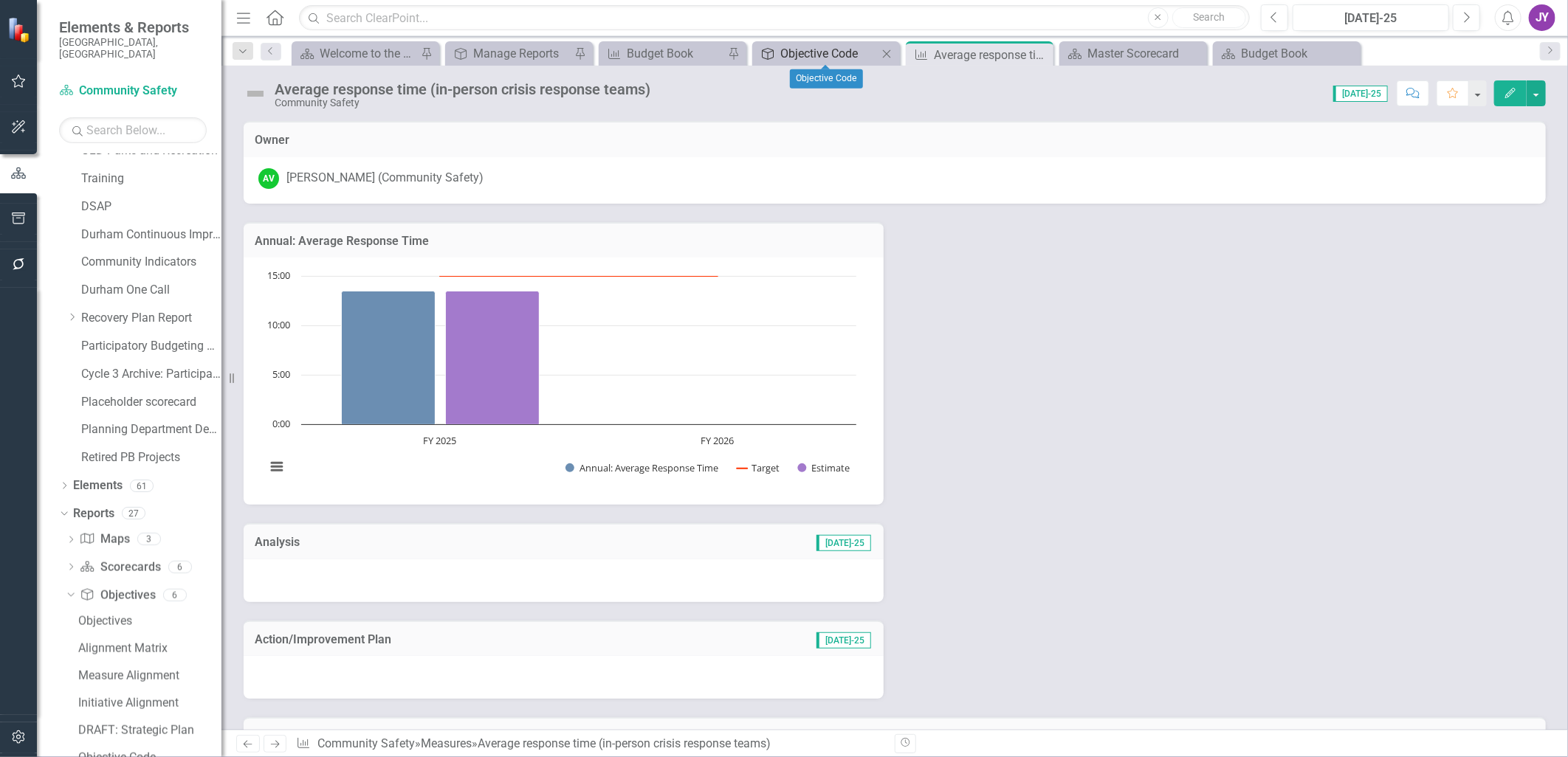
click at [813, 49] on div "Objective Code" at bounding box center [829, 53] width 98 height 18
